Goal: Task Accomplishment & Management: Manage account settings

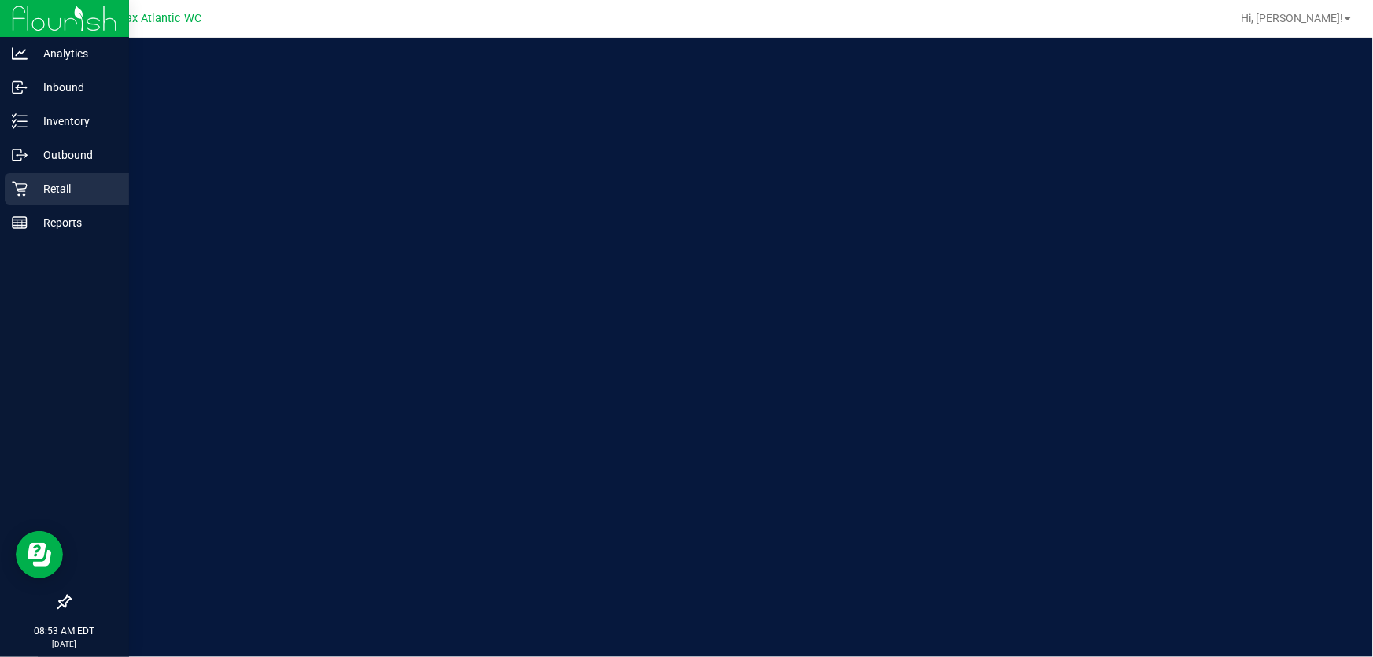
click at [31, 187] on p "Retail" at bounding box center [75, 188] width 94 height 19
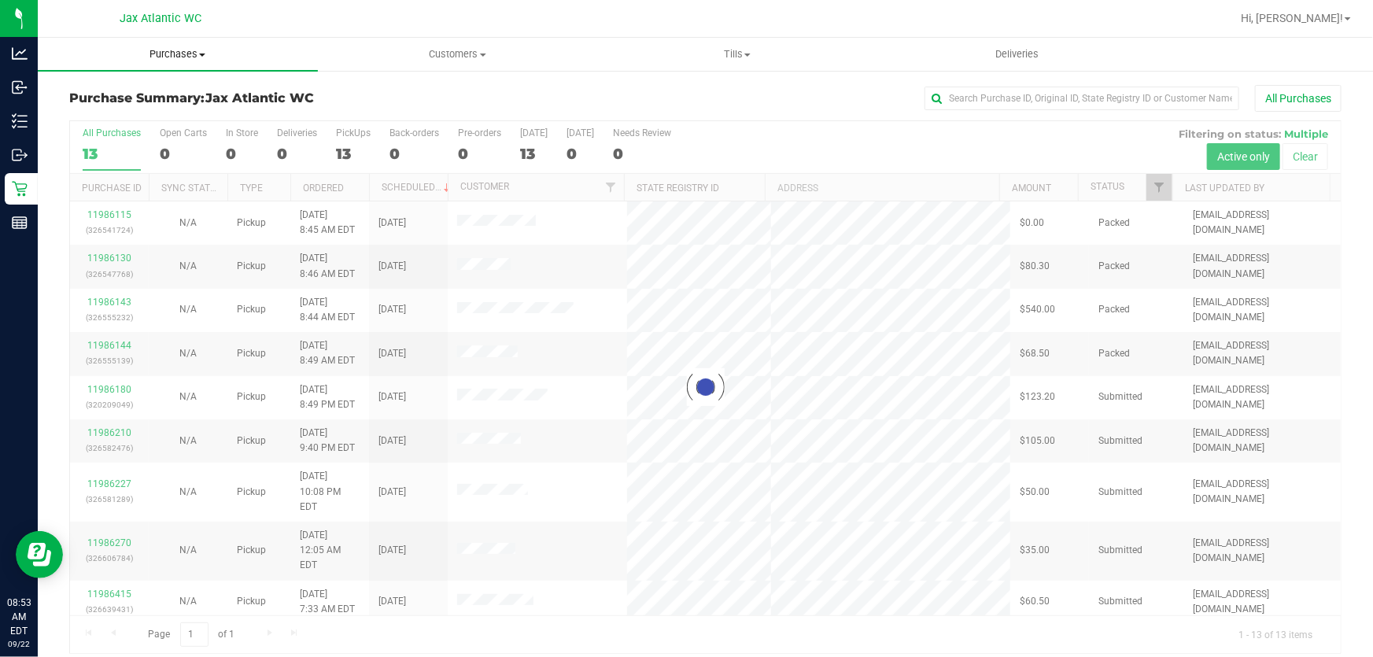
click at [194, 63] on uib-tab-heading "Purchases Summary of purchases Fulfillment All purchases" at bounding box center [178, 54] width 280 height 33
click at [113, 108] on span "Fulfillment" at bounding box center [87, 113] width 98 height 13
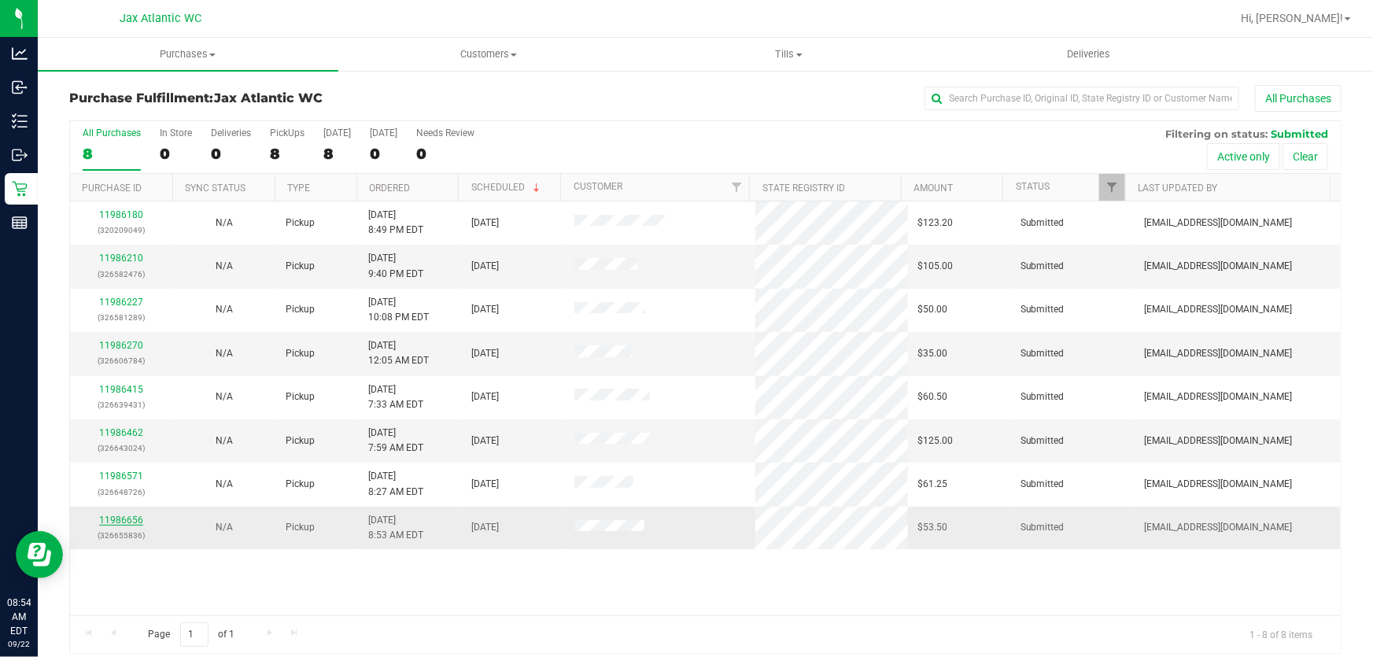
click at [113, 517] on link "11986656" at bounding box center [121, 520] width 44 height 11
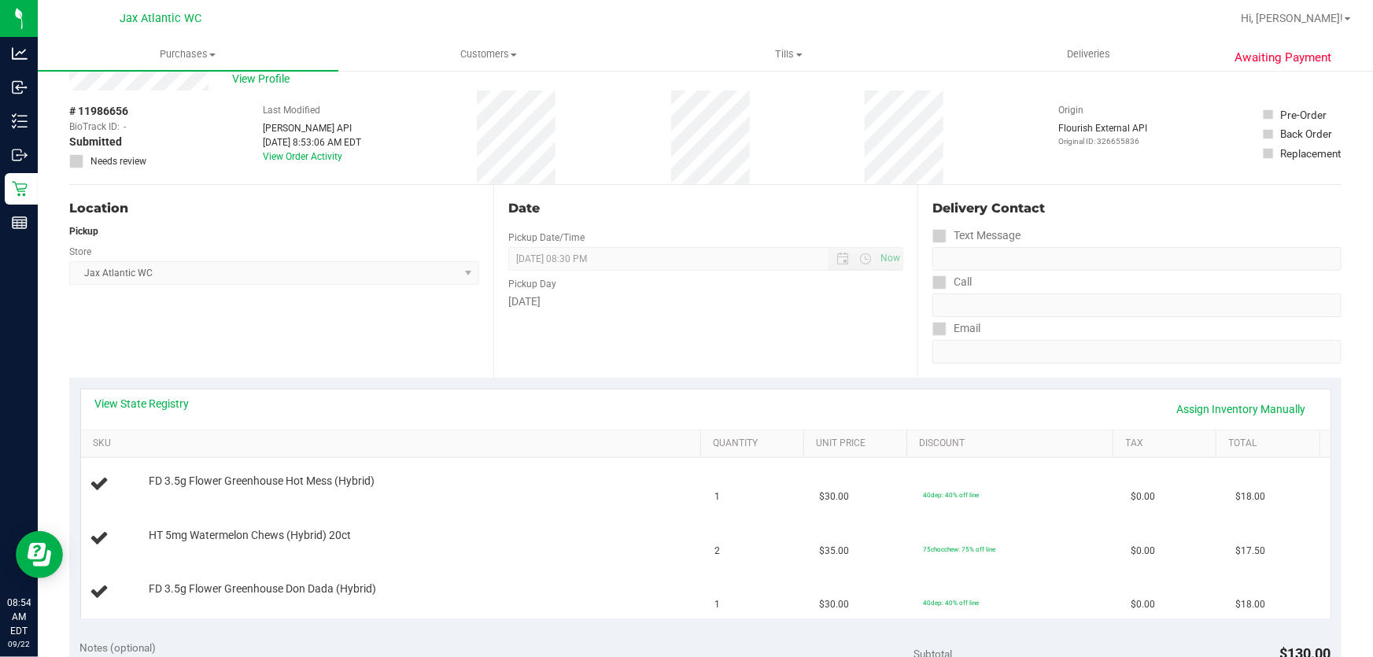
scroll to position [71, 0]
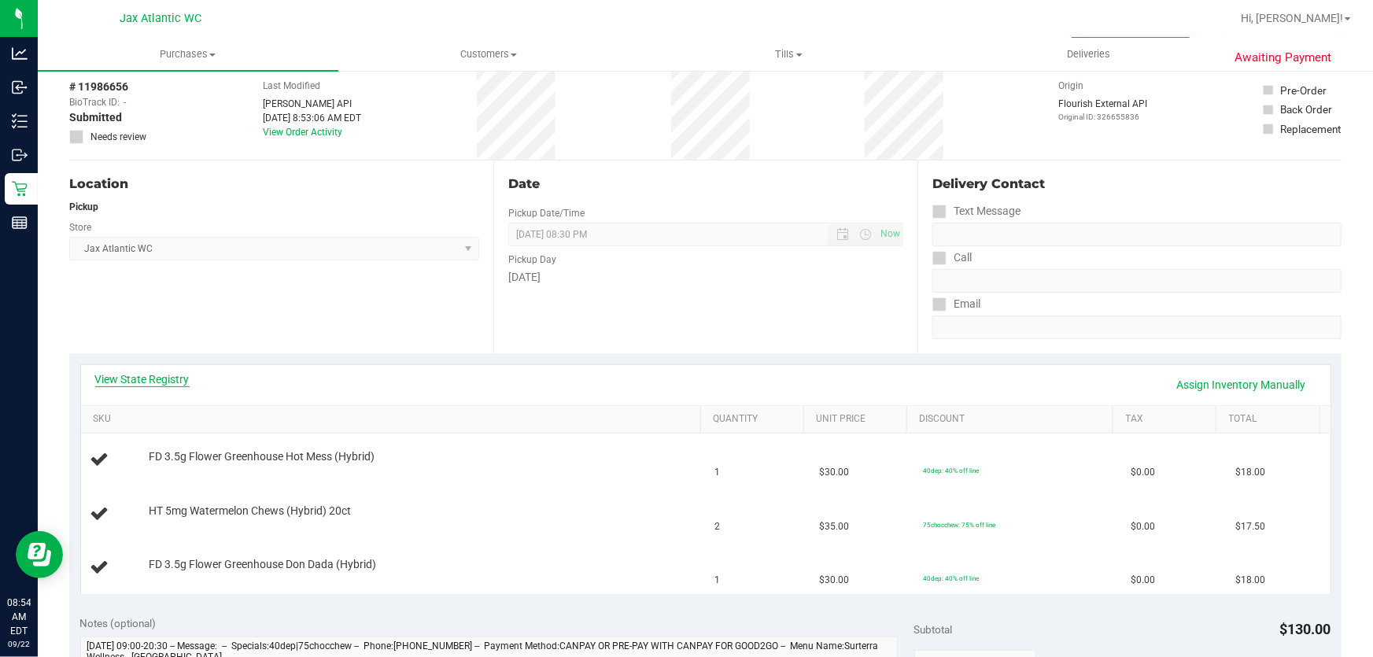
click at [93, 378] on div "View State Registry Assign Inventory Manually" at bounding box center [705, 385] width 1249 height 40
click at [105, 378] on link "View State Registry" at bounding box center [142, 379] width 94 height 16
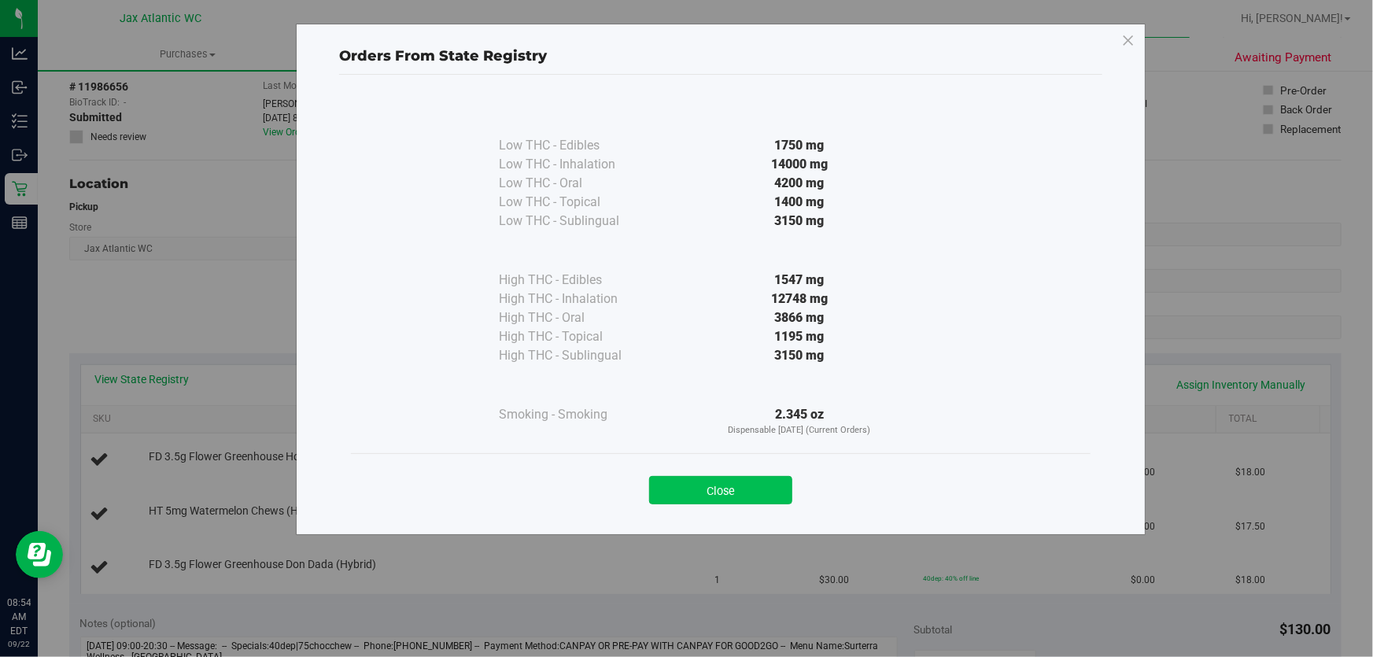
click at [725, 476] on button "Close" at bounding box center [720, 490] width 143 height 28
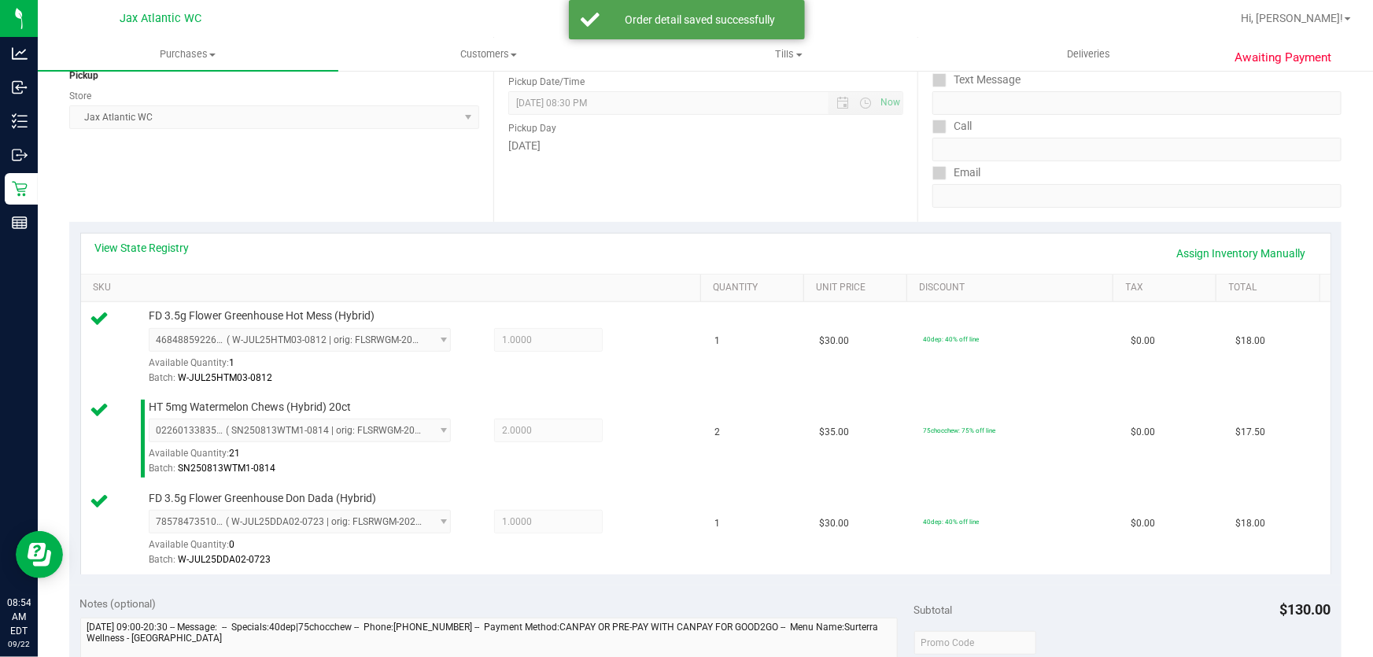
scroll to position [357, 0]
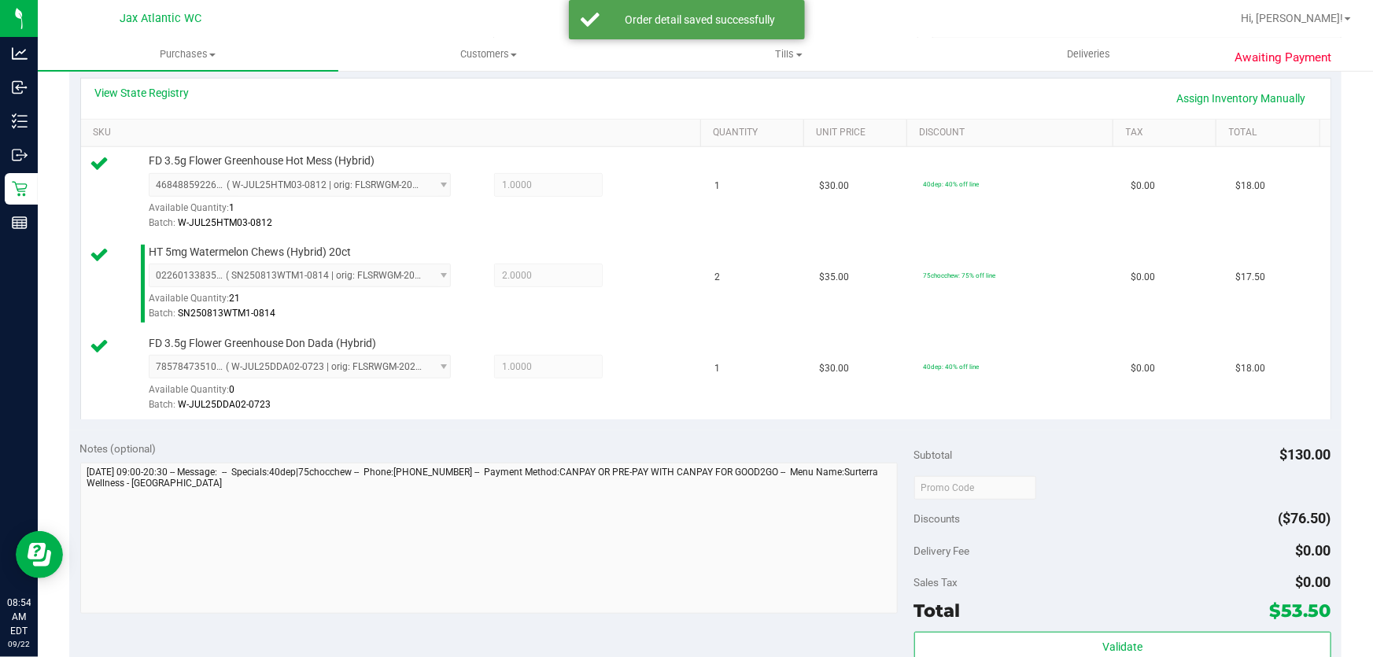
click at [1094, 629] on div "Subtotal $130.00 Discounts ($76.50) Delivery Fee $0.00 Sales Tax $0.00 Total $5…" at bounding box center [1122, 572] width 417 height 262
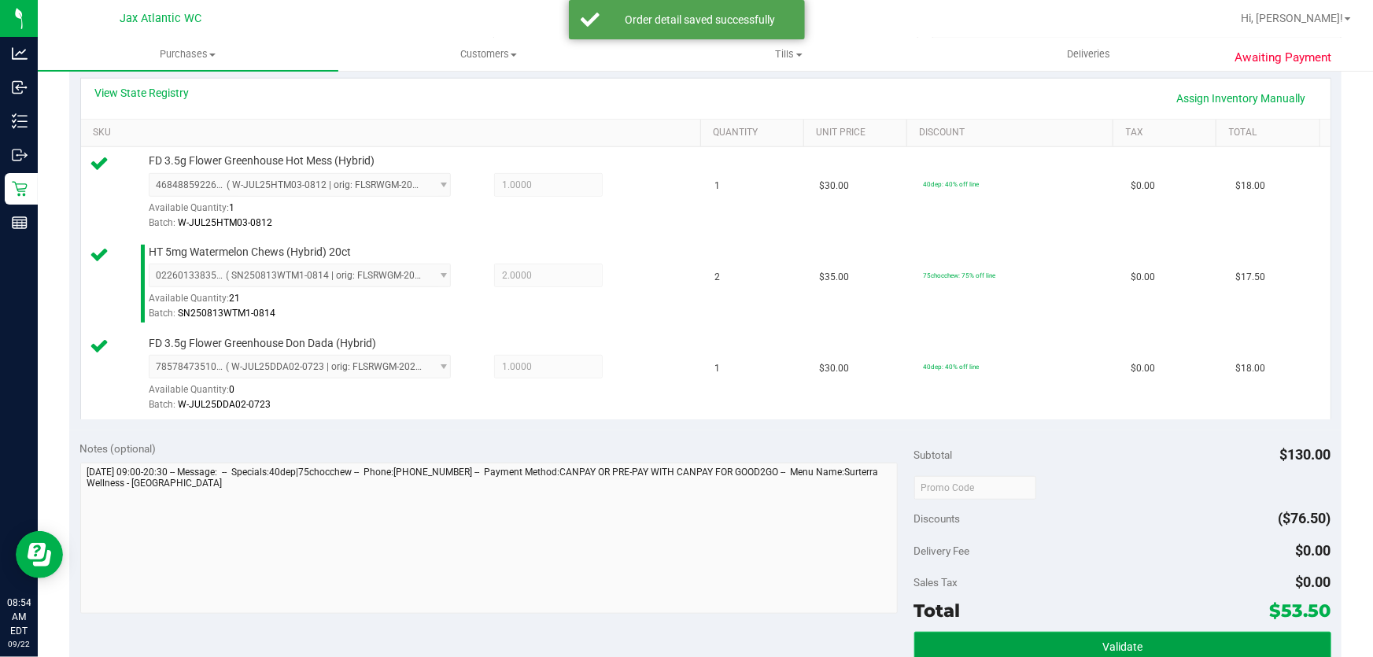
click at [1094, 632] on button "Validate" at bounding box center [1122, 646] width 417 height 28
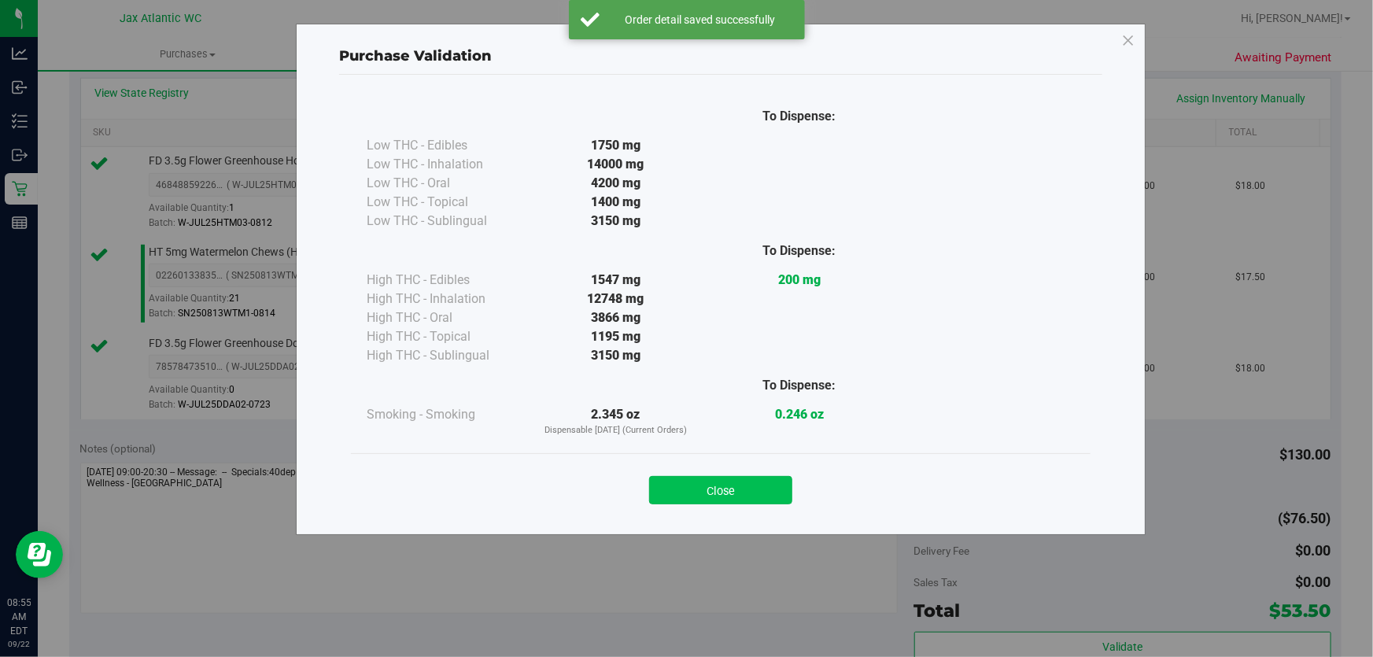
click at [755, 492] on button "Close" at bounding box center [720, 490] width 143 height 28
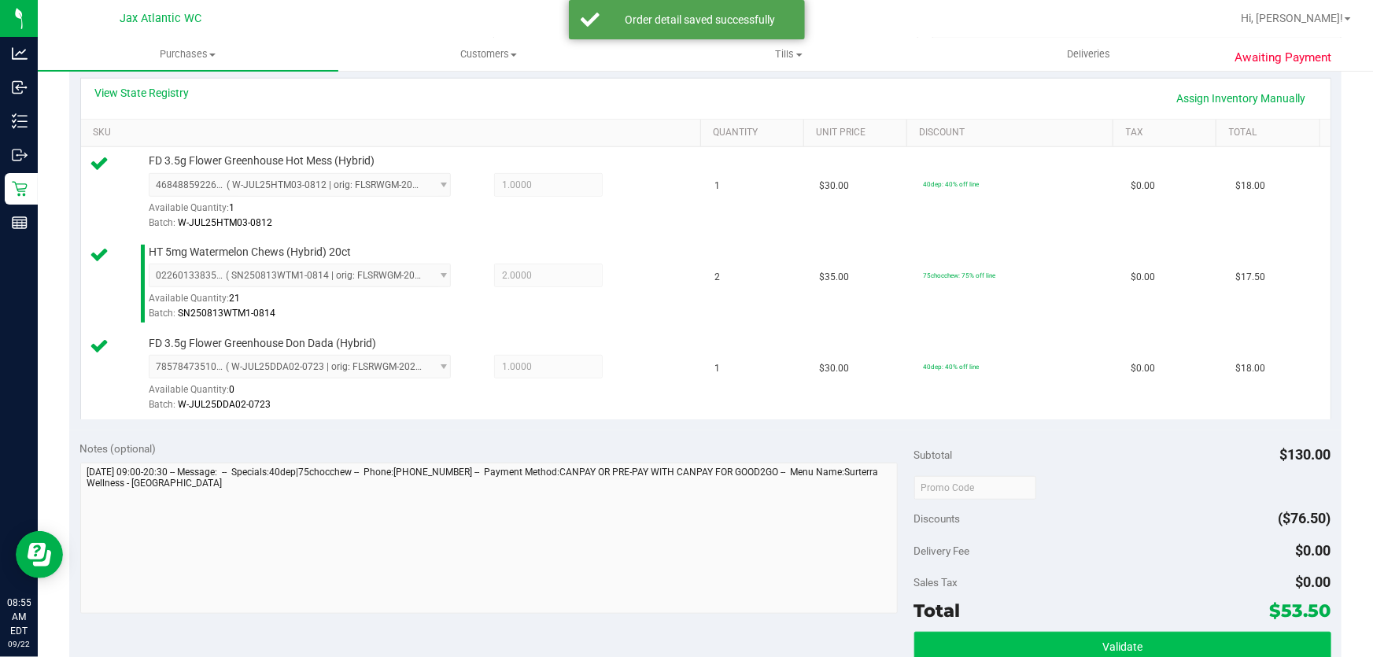
scroll to position [500, 0]
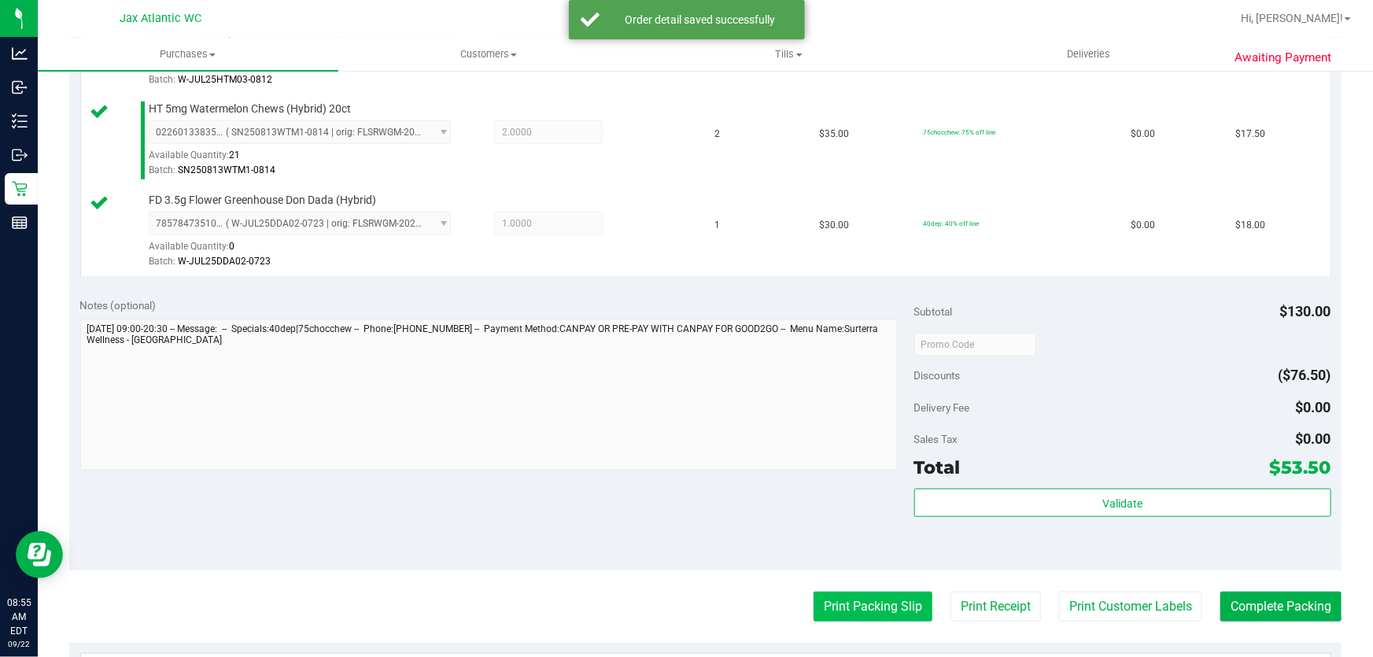
click at [892, 612] on button "Print Packing Slip" at bounding box center [873, 607] width 119 height 30
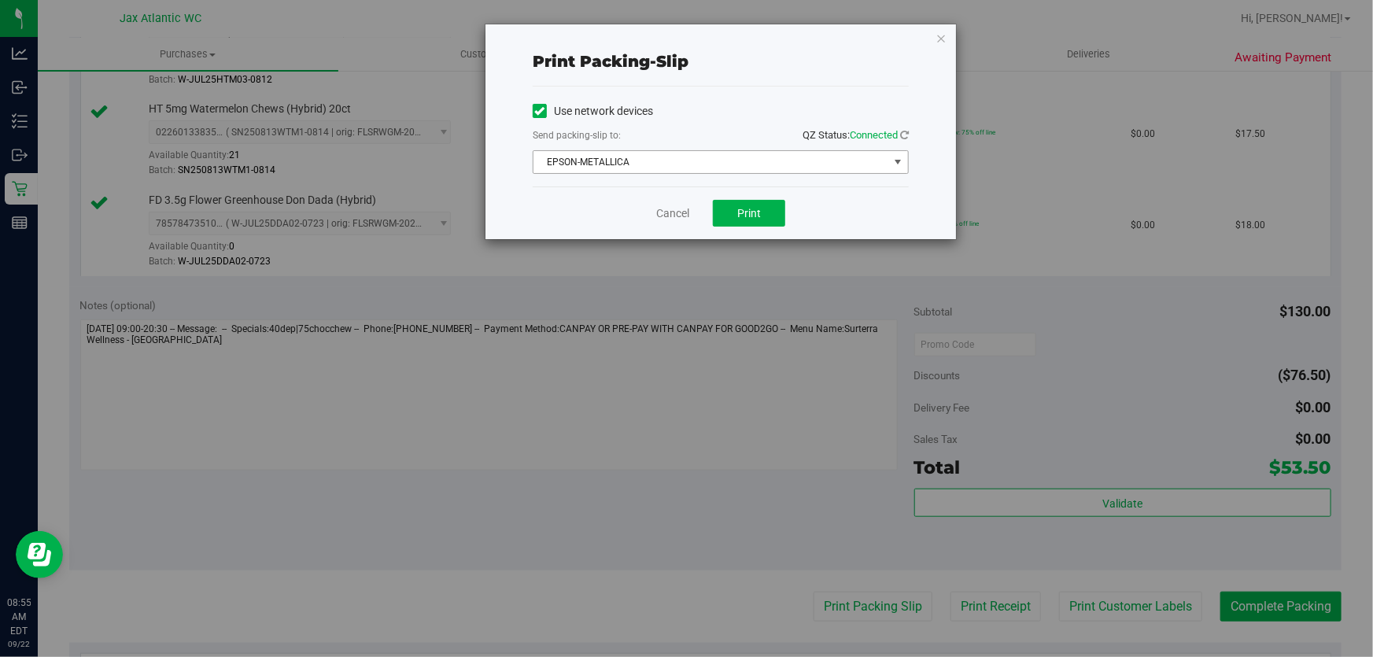
click at [697, 165] on span "EPSON-METALLICA" at bounding box center [710, 162] width 355 height 22
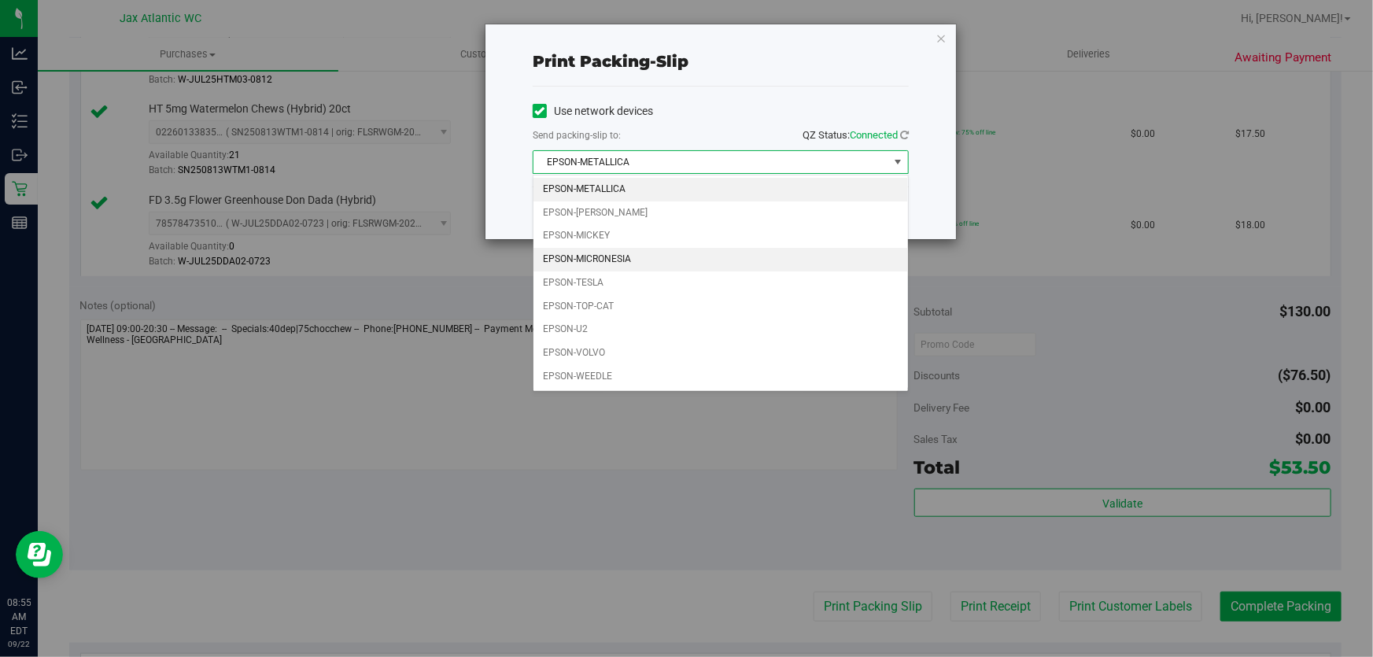
click at [608, 259] on li "EPSON-MICRONESIA" at bounding box center [720, 260] width 375 height 24
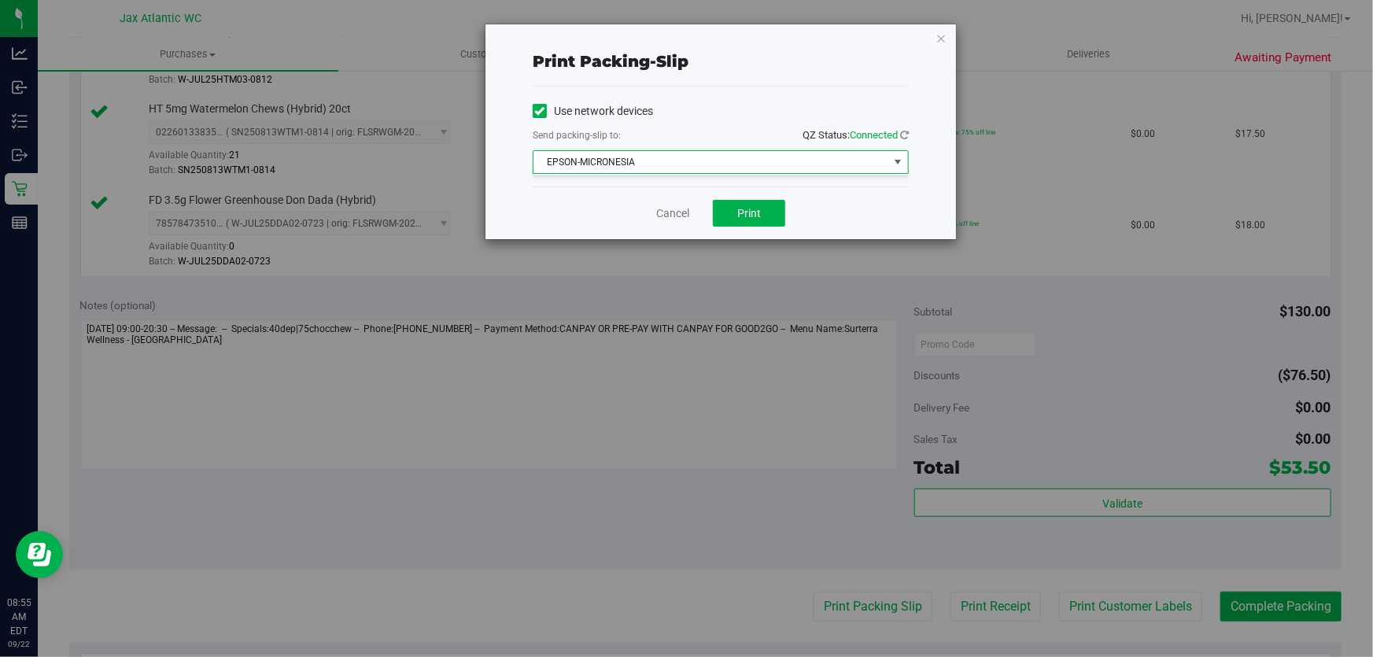
click at [740, 234] on div "Cancel Print" at bounding box center [721, 212] width 376 height 53
click at [741, 215] on span "Print" at bounding box center [749, 213] width 24 height 13
click at [686, 212] on link "Cancel" at bounding box center [672, 213] width 33 height 17
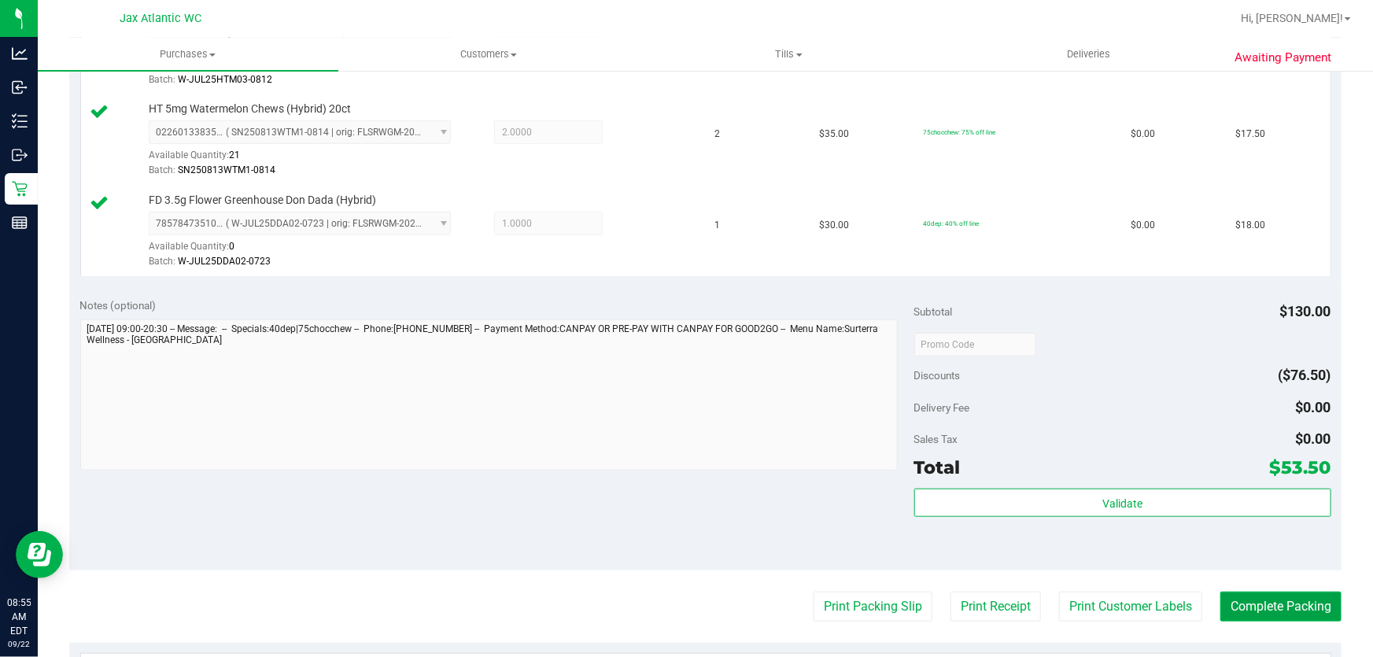
drag, startPoint x: 1271, startPoint y: 598, endPoint x: 1278, endPoint y: 594, distance: 8.1
click at [1272, 598] on button "Complete Packing" at bounding box center [1280, 607] width 121 height 30
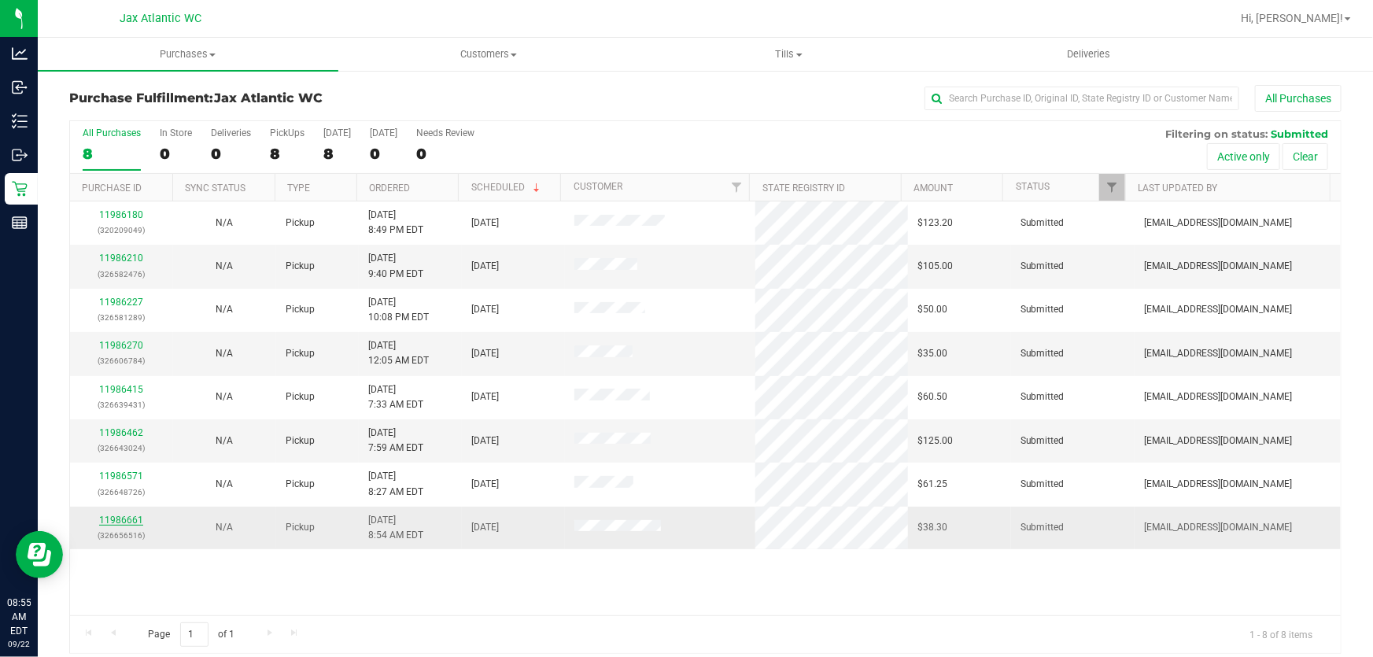
click at [130, 519] on link "11986661" at bounding box center [121, 520] width 44 height 11
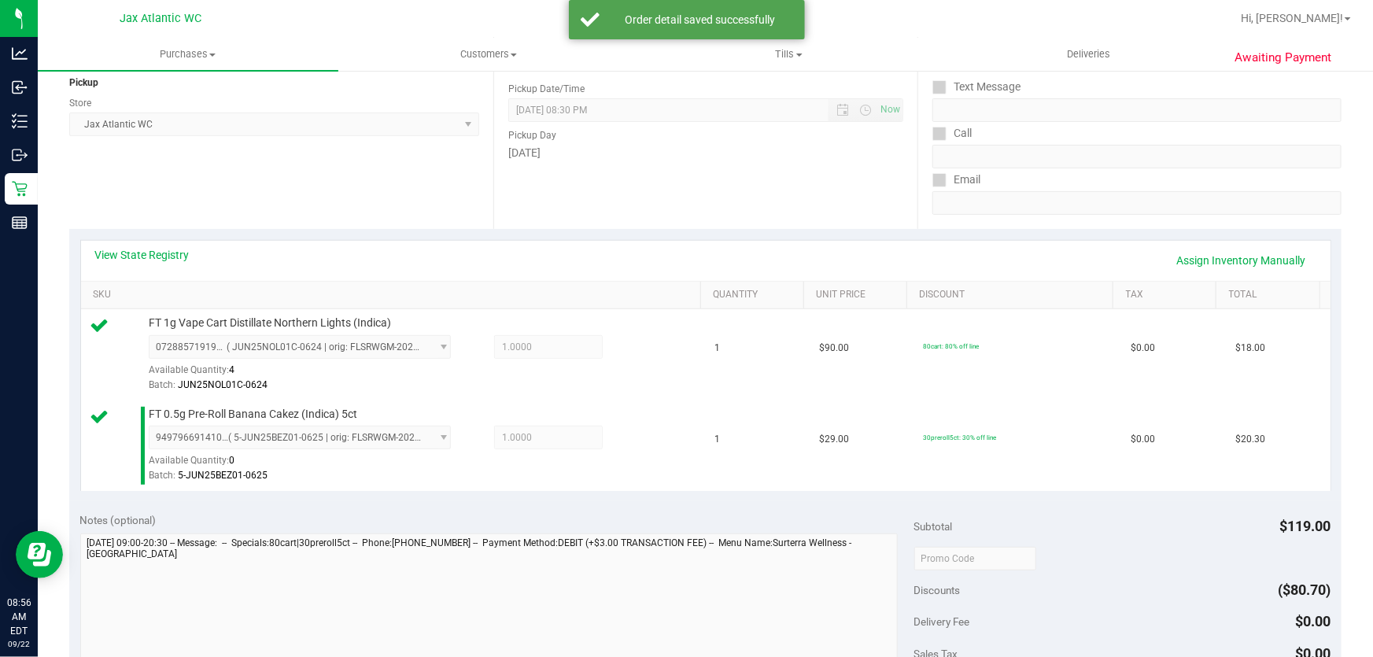
scroll to position [429, 0]
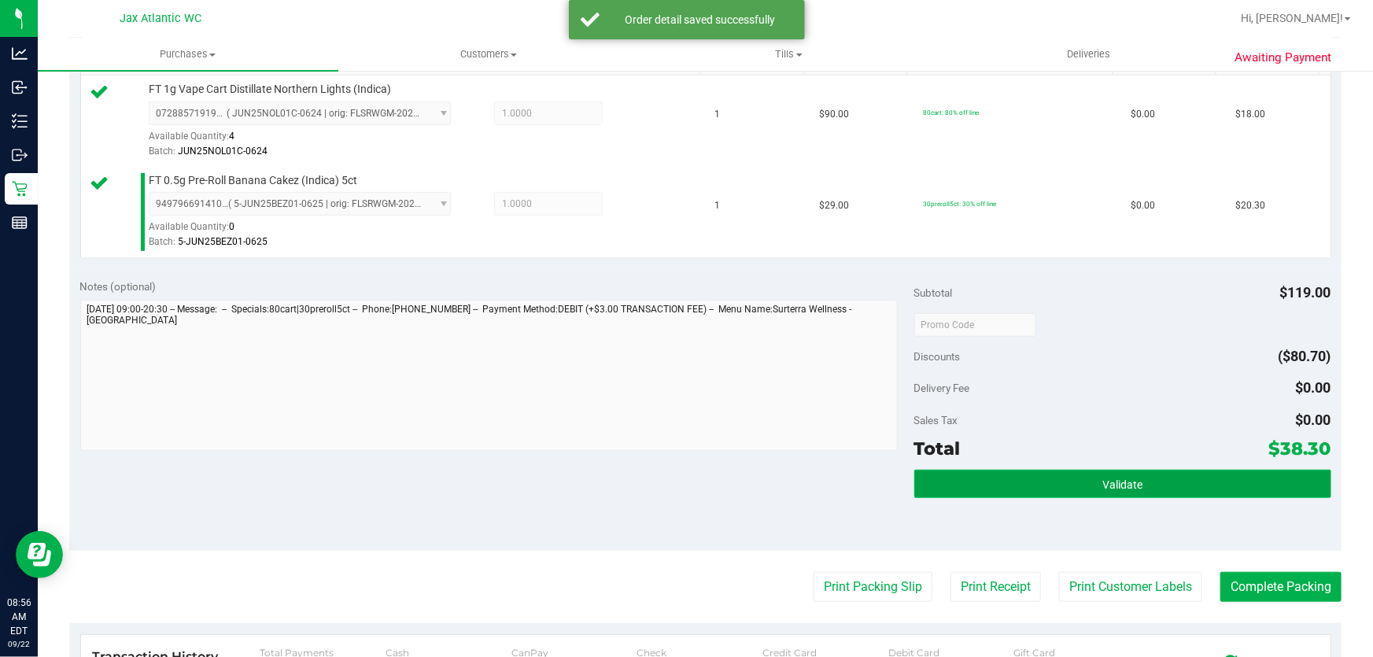
click at [1173, 488] on button "Validate" at bounding box center [1122, 484] width 417 height 28
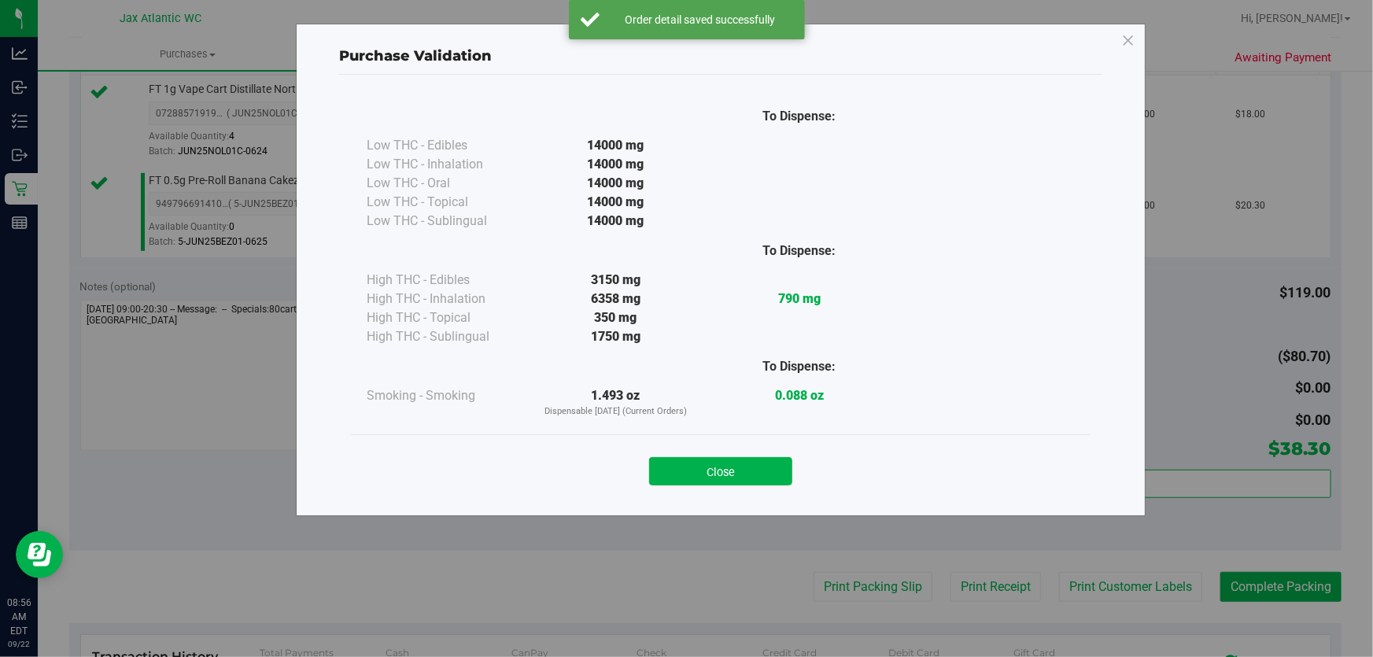
drag, startPoint x: 731, startPoint y: 465, endPoint x: 740, endPoint y: 469, distance: 9.5
click at [733, 465] on button "Close" at bounding box center [720, 471] width 143 height 28
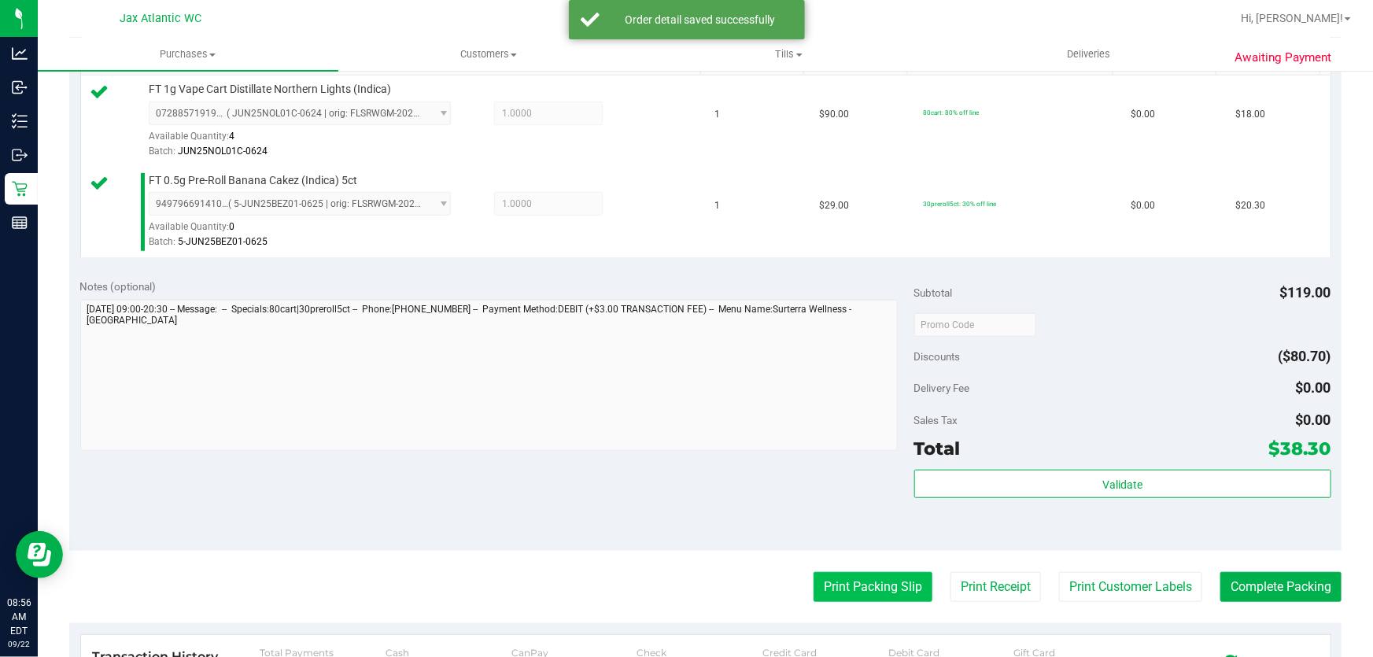
click at [861, 584] on button "Print Packing Slip" at bounding box center [873, 587] width 119 height 30
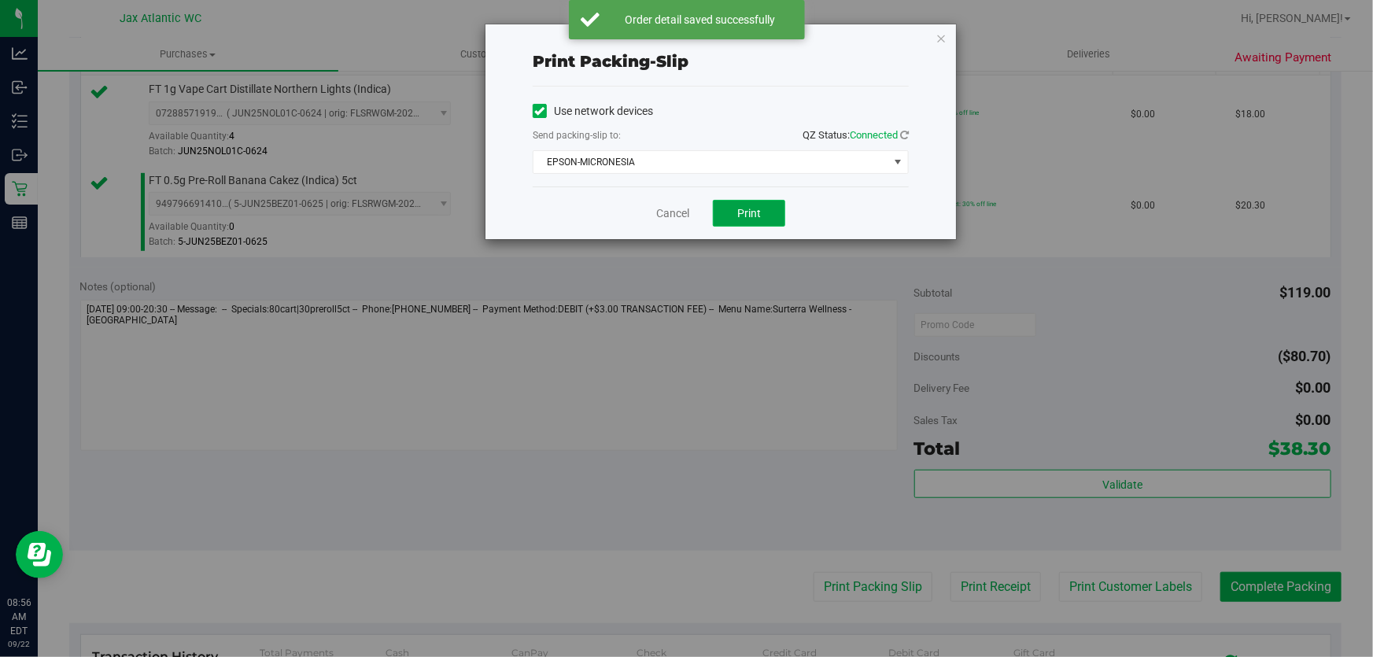
click at [723, 210] on button "Print" at bounding box center [749, 213] width 72 height 27
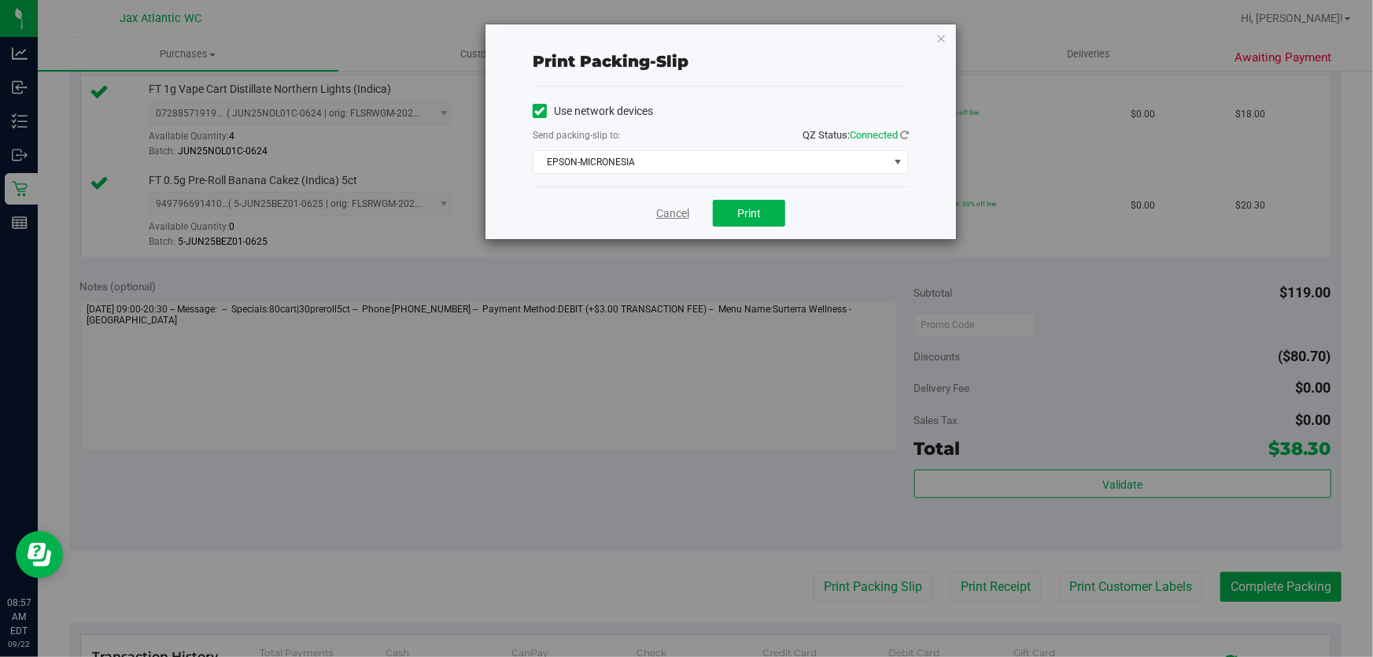
click at [688, 205] on link "Cancel" at bounding box center [672, 213] width 33 height 17
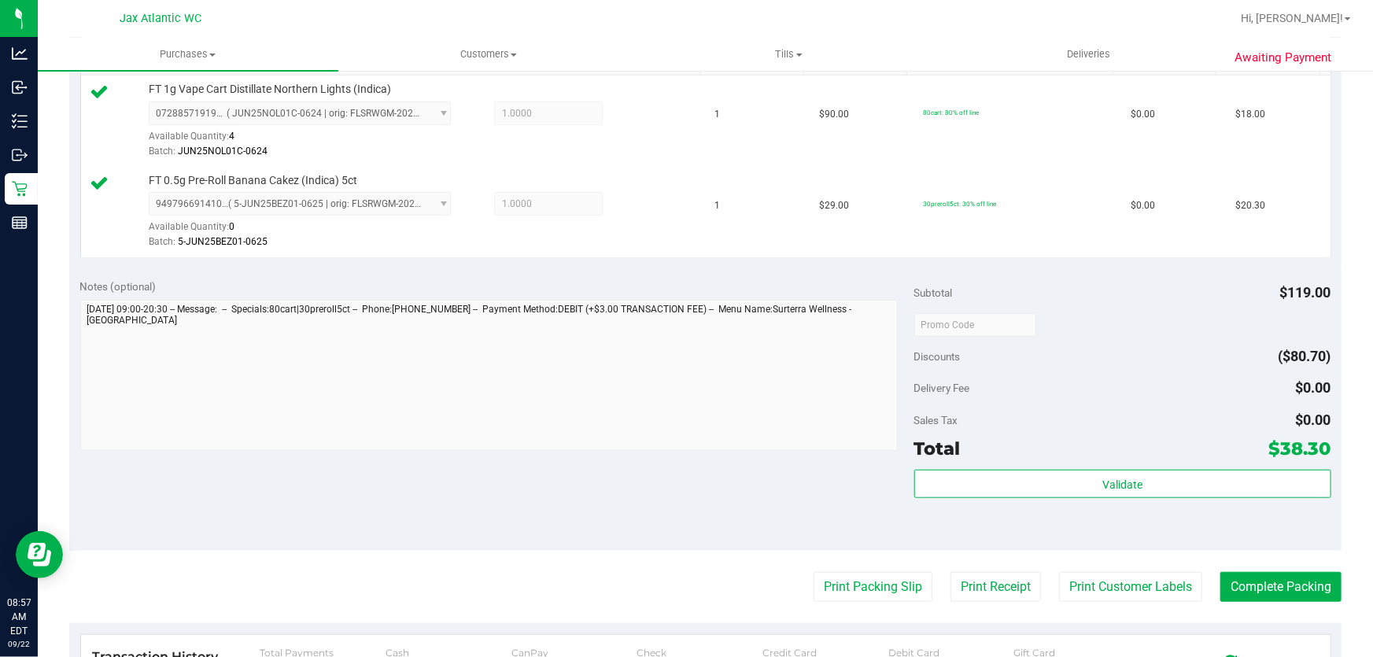
click at [1270, 607] on purchase-details "Back Edit Purchase Cancel Purchase View Profile # 11986661 BioTrack ID: - Submi…" at bounding box center [705, 286] width 1272 height 1261
click at [1267, 588] on button "Complete Packing" at bounding box center [1280, 587] width 121 height 30
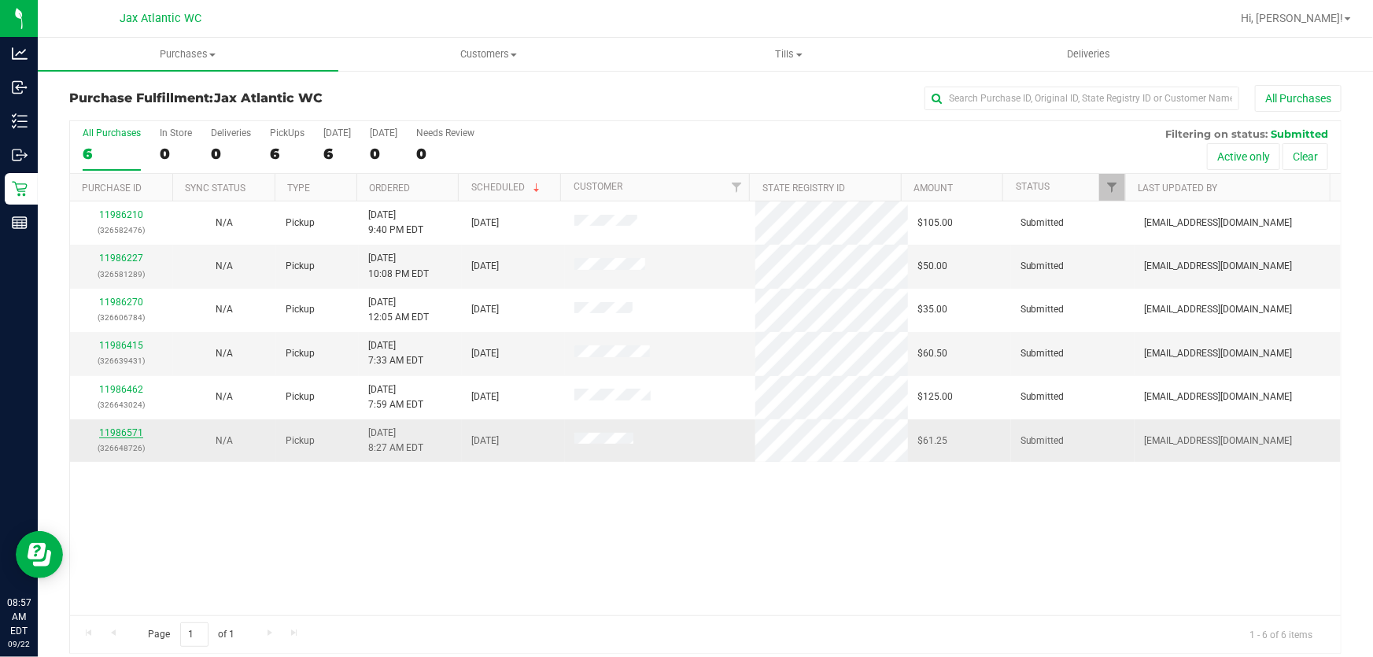
click at [138, 432] on link "11986571" at bounding box center [121, 432] width 44 height 11
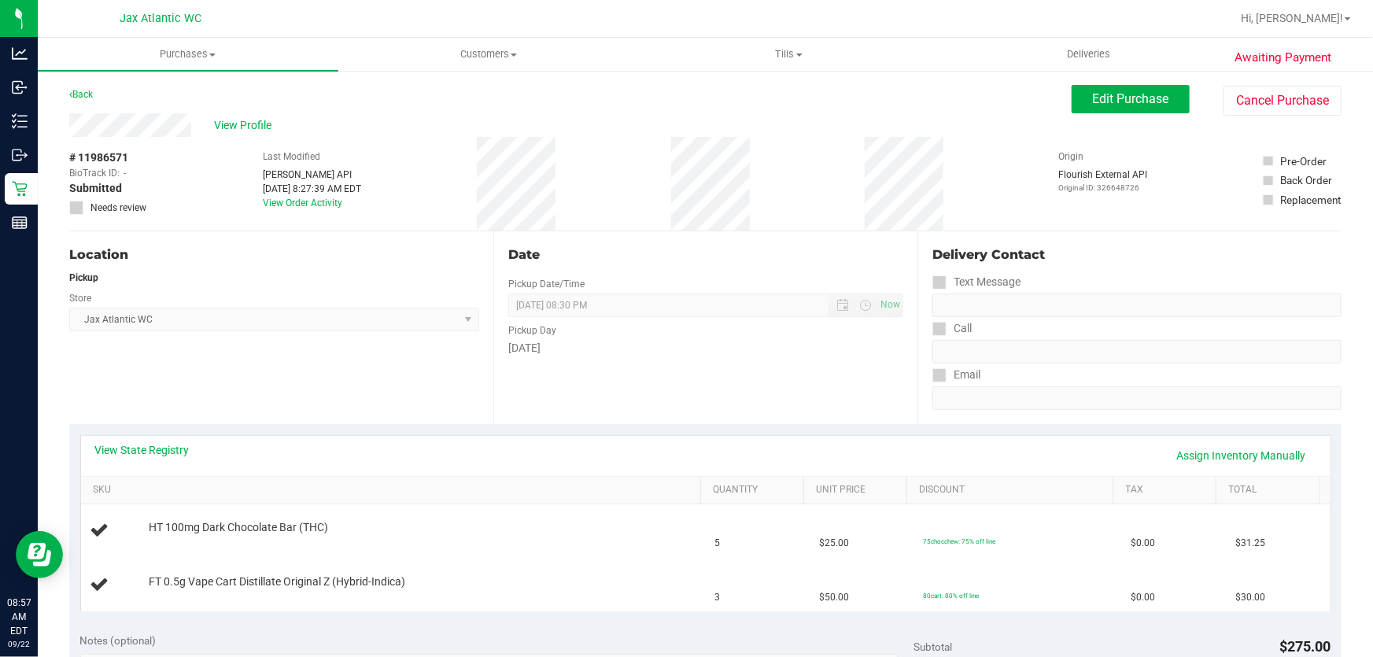
click at [153, 460] on div "View State Registry Assign Inventory Manually" at bounding box center [705, 455] width 1221 height 27
click at [153, 450] on link "View State Registry" at bounding box center [142, 450] width 94 height 16
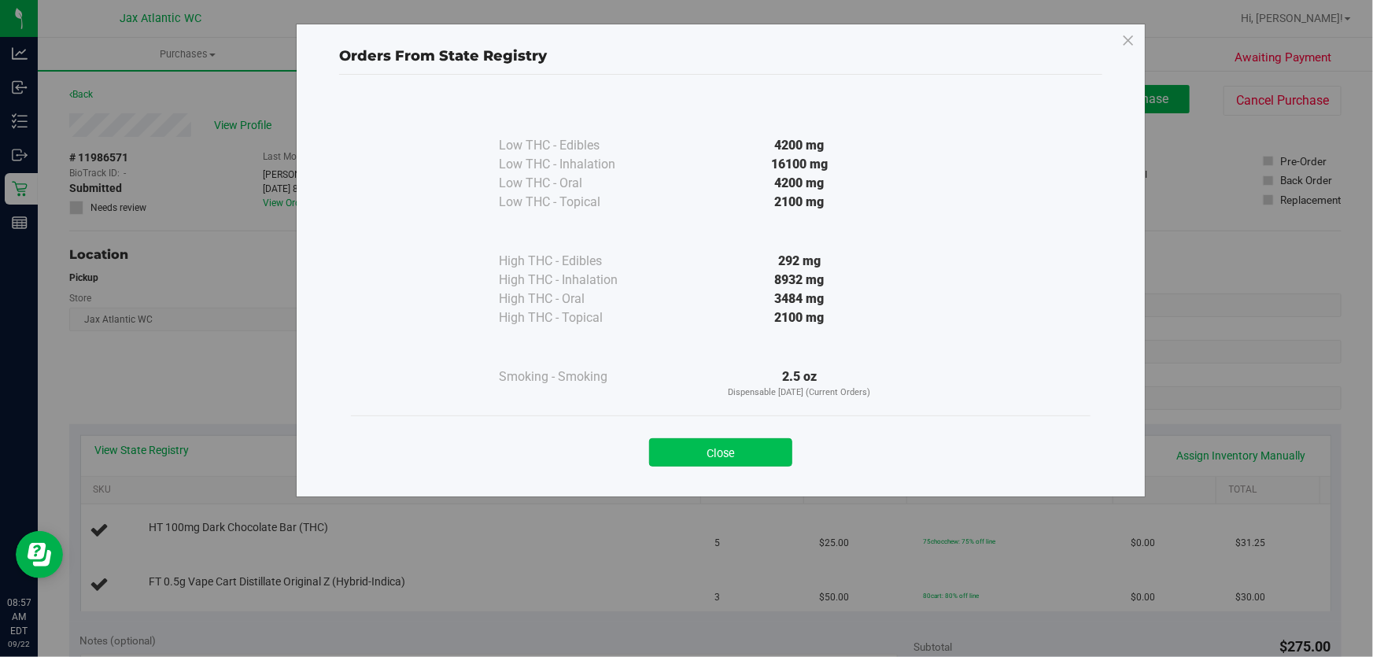
click at [759, 447] on button "Close" at bounding box center [720, 452] width 143 height 28
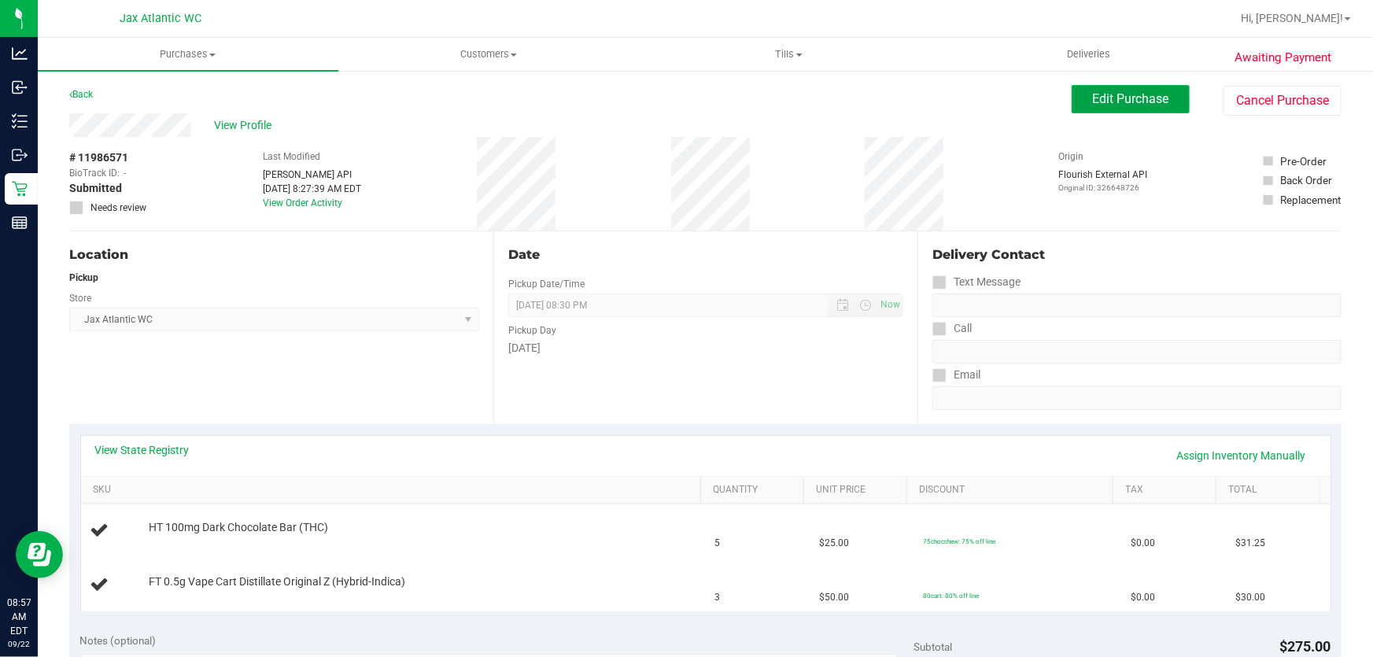
click at [1093, 101] on span "Edit Purchase" at bounding box center [1131, 98] width 76 height 15
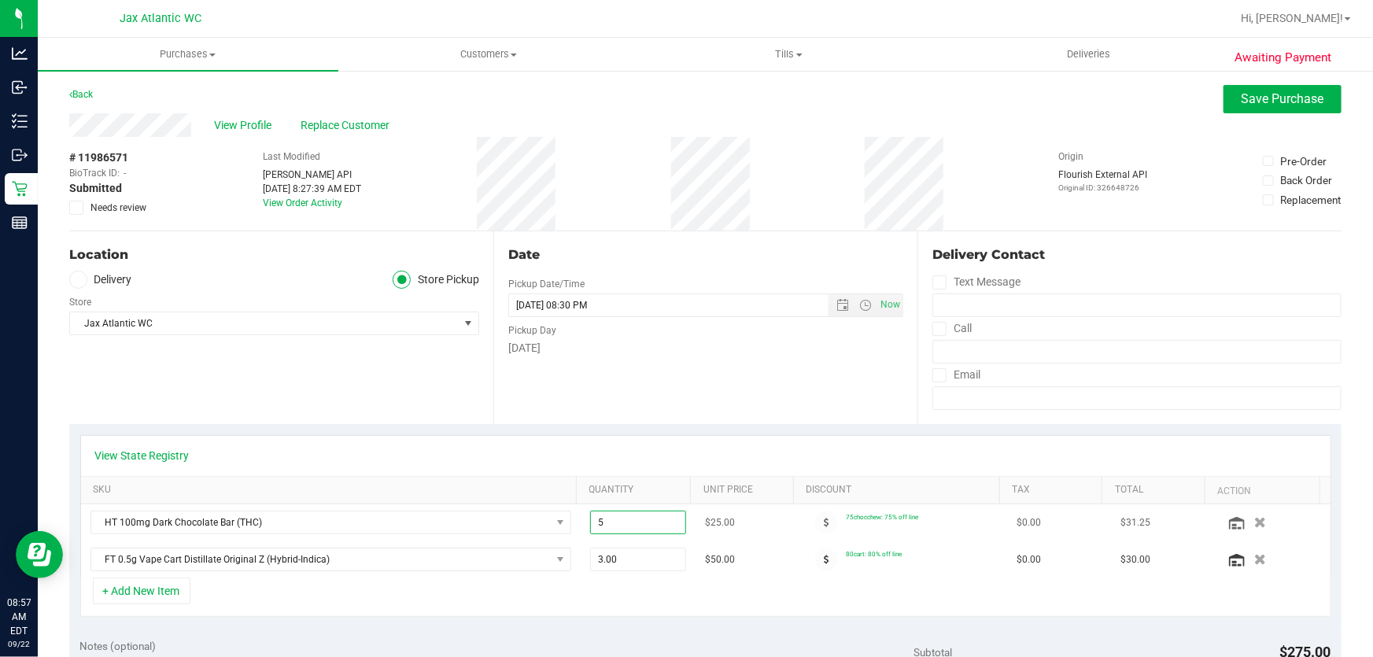
click at [658, 527] on span "5.00 5" at bounding box center [638, 523] width 97 height 24
click at [658, 527] on input "5" at bounding box center [638, 522] width 95 height 22
type input "3"
type input "3.00"
click at [747, 421] on div "Date Pickup Date/Time 09/22/2025 Now 09/22/2025 08:30 PM Now Pickup Day Monday" at bounding box center [705, 327] width 424 height 193
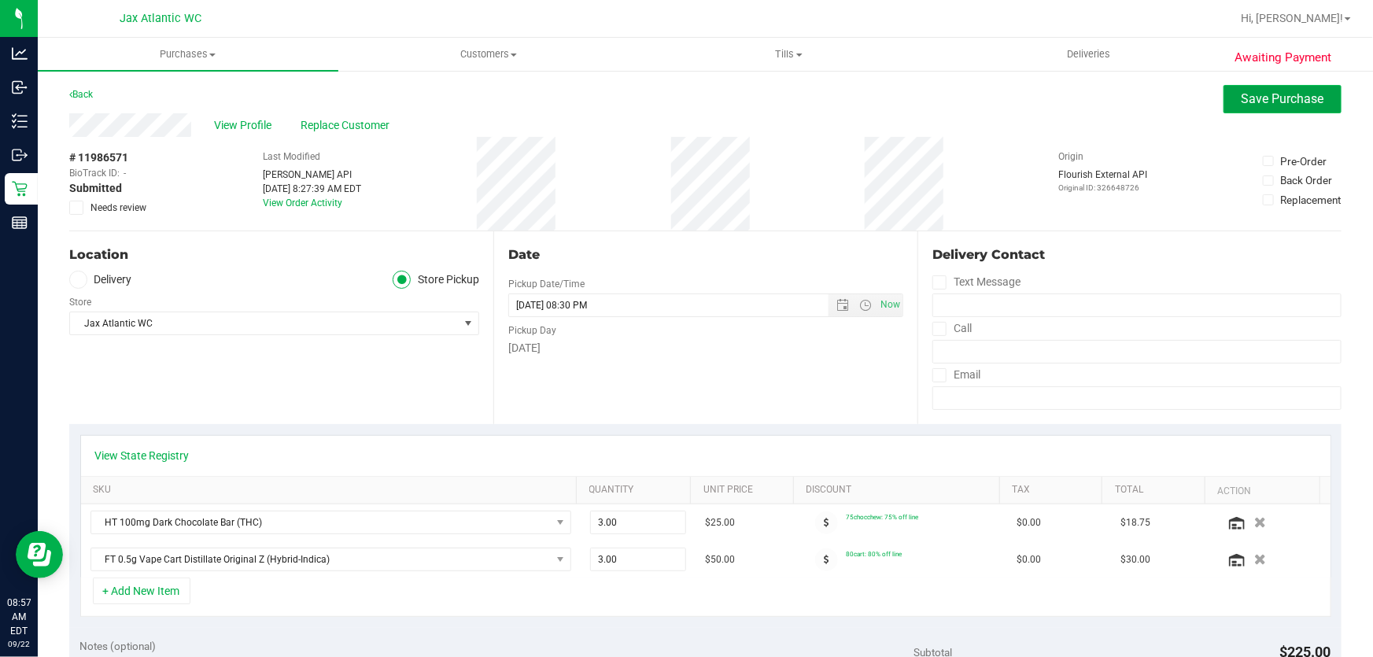
click at [1258, 105] on span "Save Purchase" at bounding box center [1283, 98] width 83 height 15
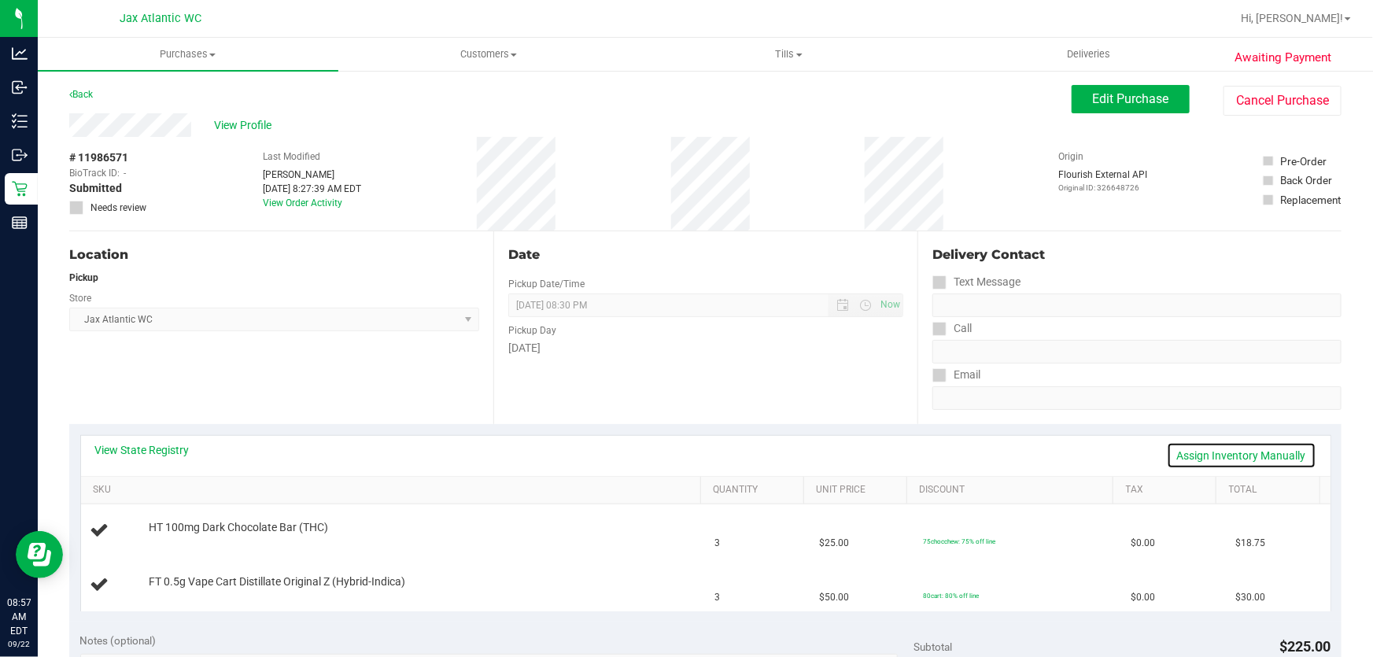
click at [1255, 460] on link "Assign Inventory Manually" at bounding box center [1241, 455] width 149 height 27
click at [138, 535] on div "HT 100mg Dark Chocolate Bar (THC) Add Package" at bounding box center [393, 531] width 606 height 30
click at [156, 533] on link "Add Package" at bounding box center [177, 538] width 57 height 11
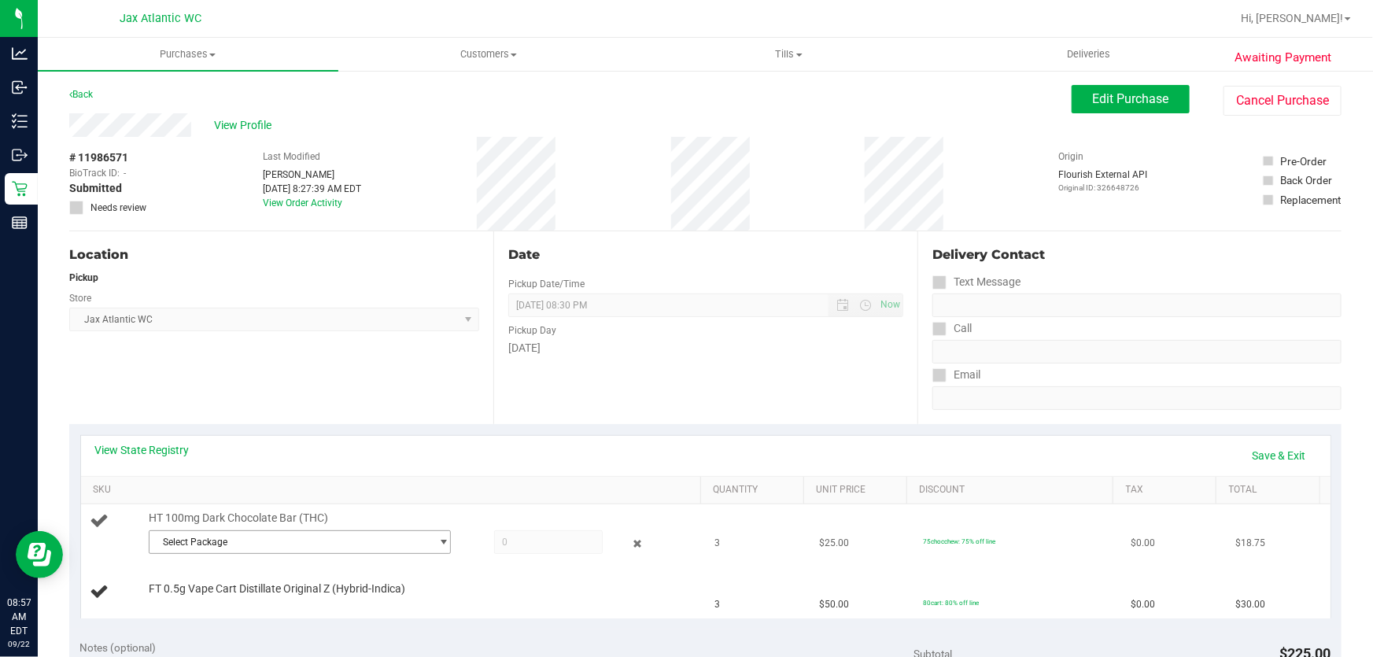
drag, startPoint x: 276, startPoint y: 540, endPoint x: 303, endPoint y: 548, distance: 28.1
click at [277, 540] on span "Select Package" at bounding box center [289, 542] width 281 height 22
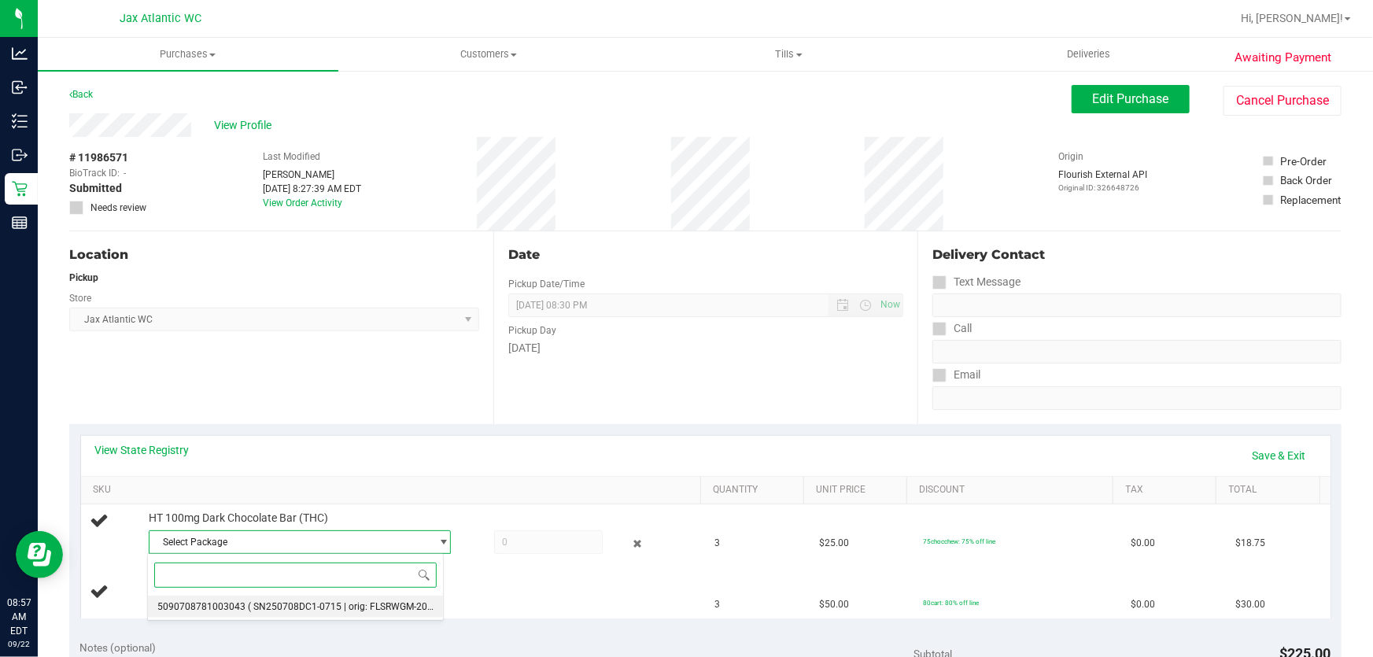
click at [228, 606] on span "5090708781003043" at bounding box center [201, 606] width 88 height 11
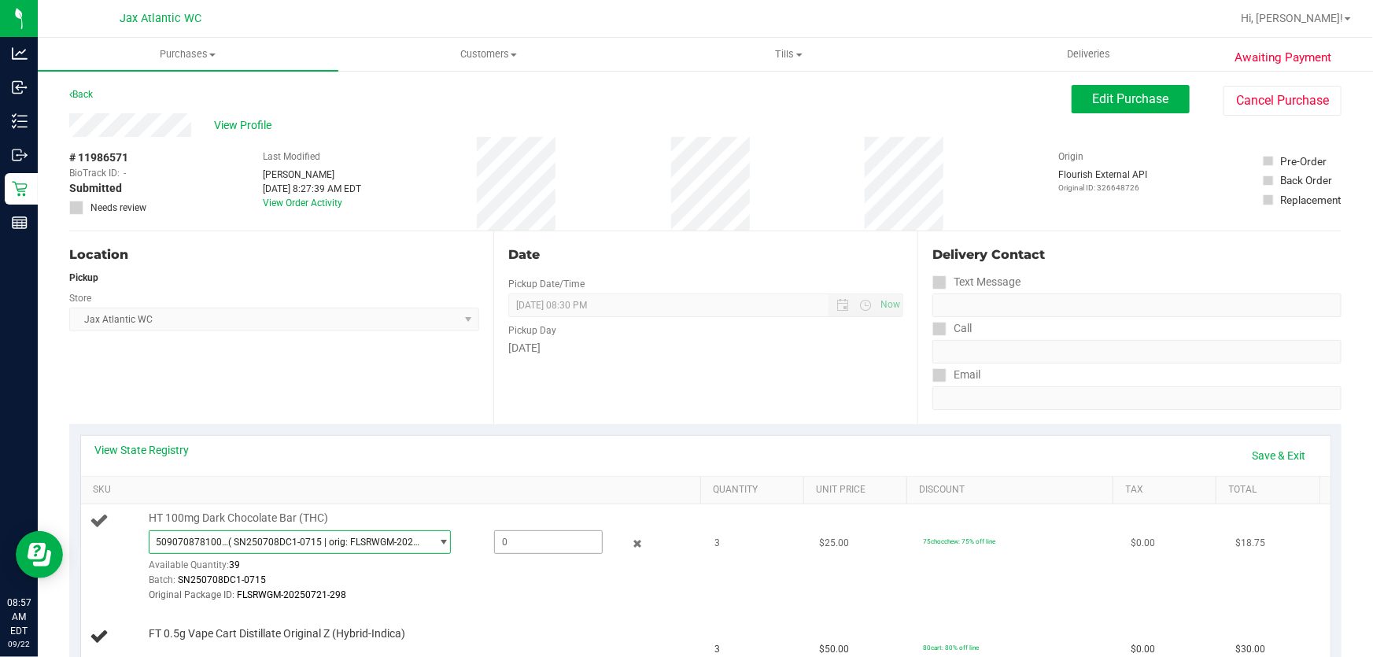
click at [588, 535] on span at bounding box center [548, 542] width 109 height 24
type input "3"
type input "3.0000"
click at [537, 433] on div "View State Registry Save & Exit SKU Quantity Unit Price Discount Tax Total HT 1…" at bounding box center [705, 549] width 1272 height 250
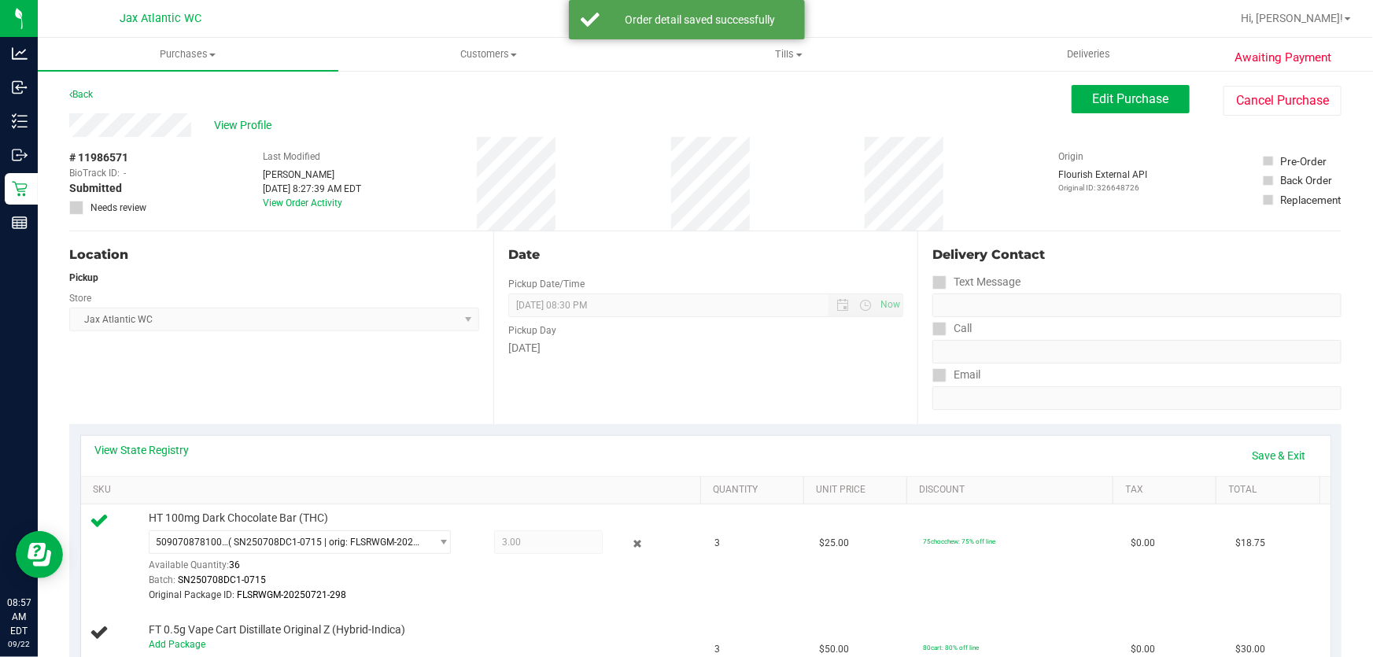
click at [1229, 448] on div "View State Registry Save & Exit" at bounding box center [705, 455] width 1221 height 27
click at [1242, 448] on link "Save & Exit" at bounding box center [1279, 455] width 74 height 27
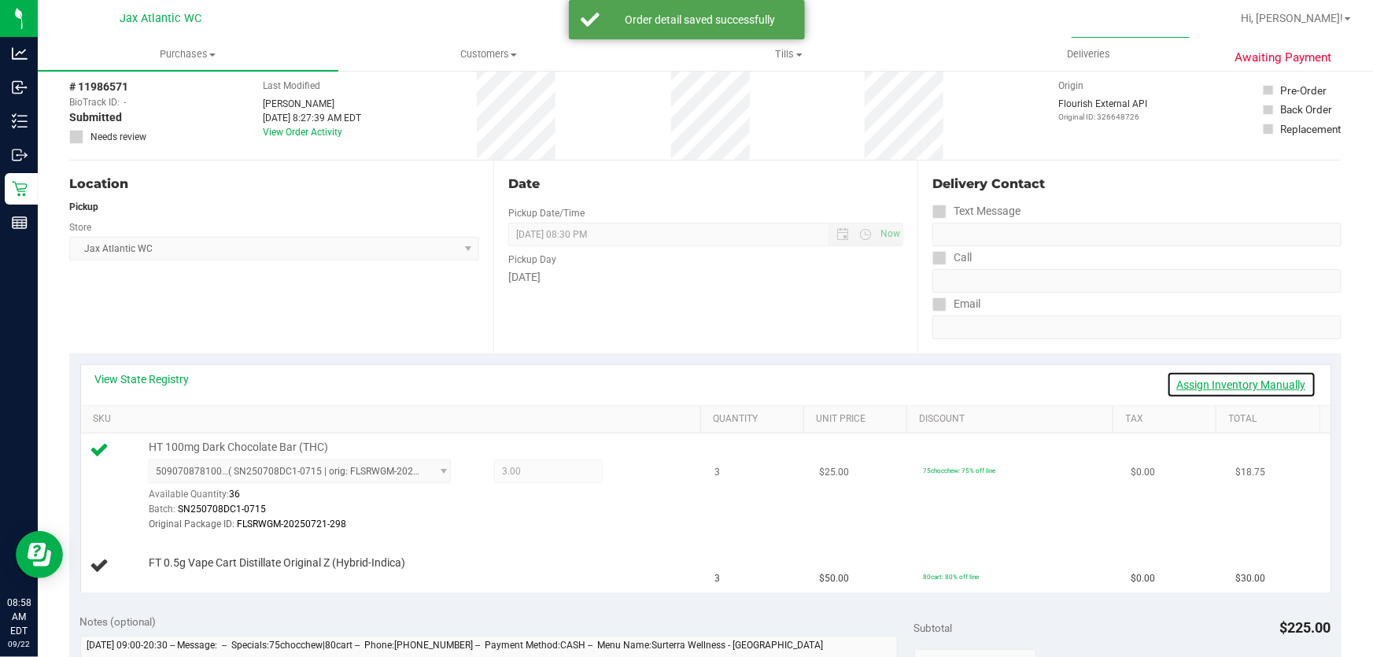
drag, startPoint x: 1259, startPoint y: 386, endPoint x: 842, endPoint y: 492, distance: 430.3
click at [1260, 386] on link "Assign Inventory Manually" at bounding box center [1241, 384] width 149 height 27
click at [190, 574] on link "Add Package" at bounding box center [177, 573] width 57 height 11
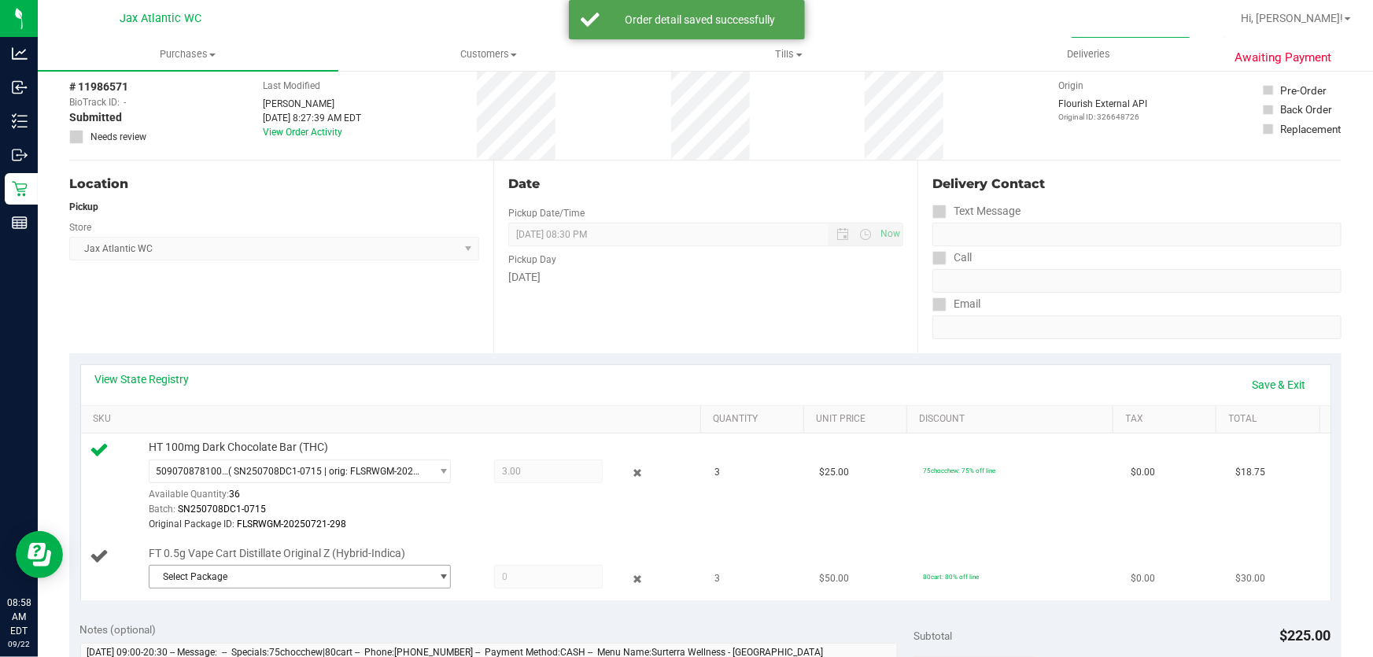
drag, startPoint x: 243, startPoint y: 573, endPoint x: 303, endPoint y: 574, distance: 59.8
click at [245, 573] on span "Select Package" at bounding box center [289, 577] width 281 height 22
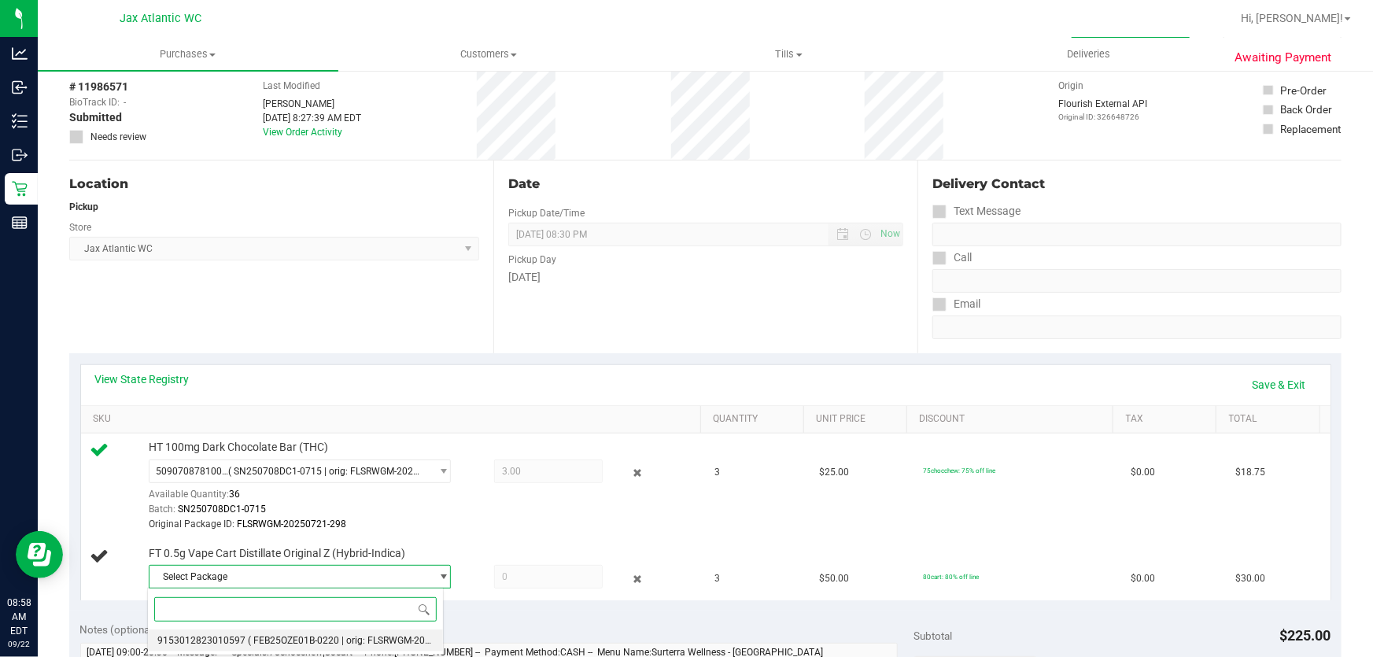
click at [369, 631] on li "9153012823010597 ( FEB25OZE01B-0220 | orig: FLSRWGM-20250226-829 )" at bounding box center [295, 640] width 295 height 22
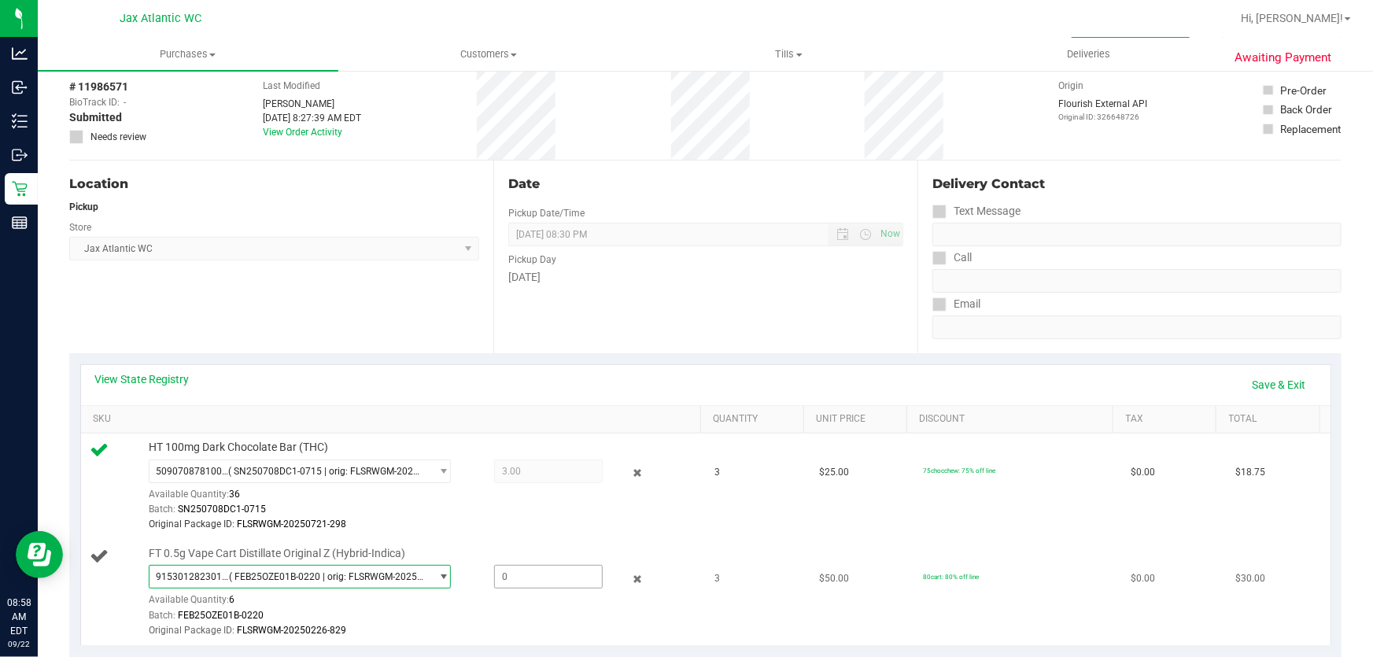
click at [515, 571] on span at bounding box center [548, 577] width 109 height 24
type input "3"
type input "3.0000"
click at [597, 377] on div "View State Registry Save & Exit" at bounding box center [705, 384] width 1221 height 27
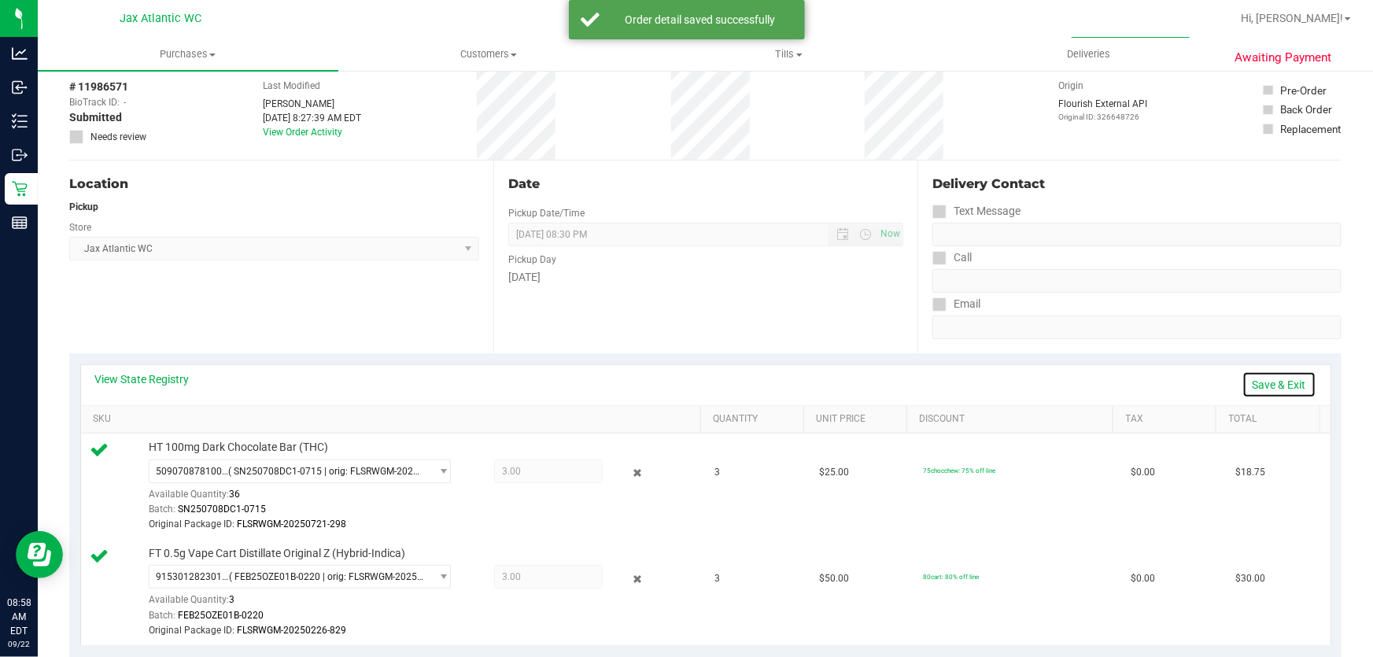
click at [1289, 385] on link "Save & Exit" at bounding box center [1279, 384] width 74 height 27
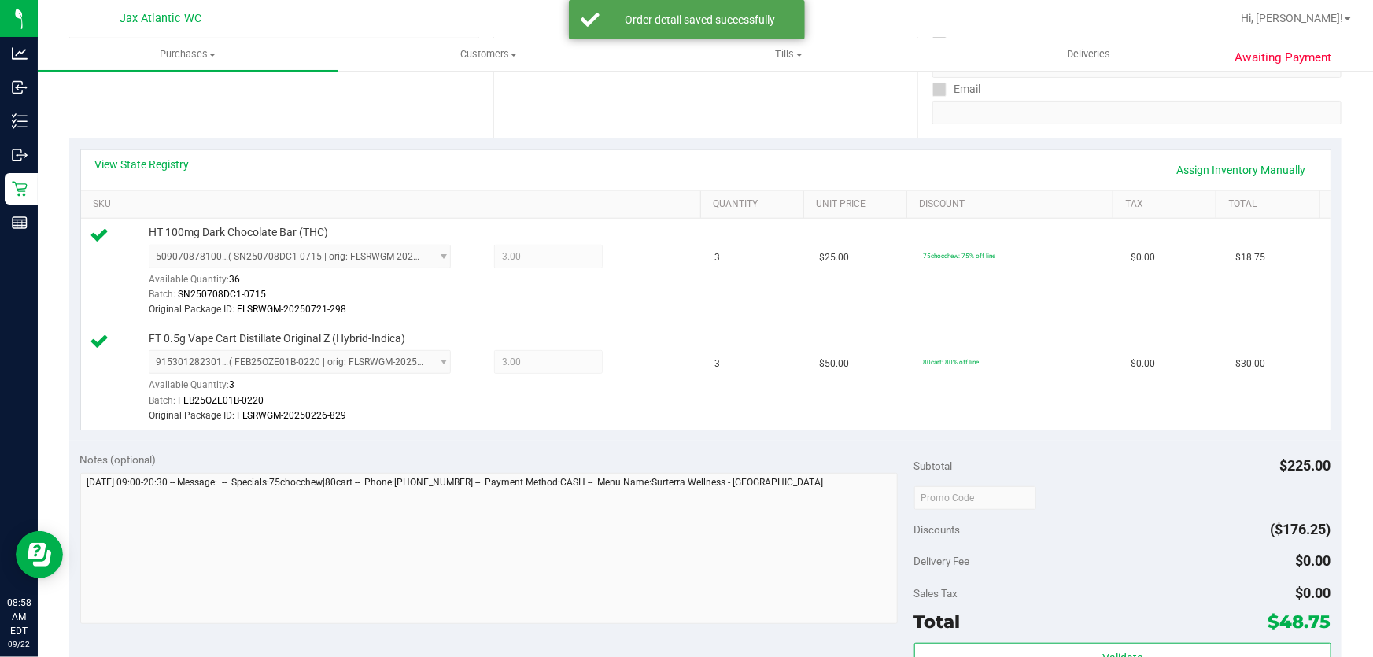
scroll to position [357, 0]
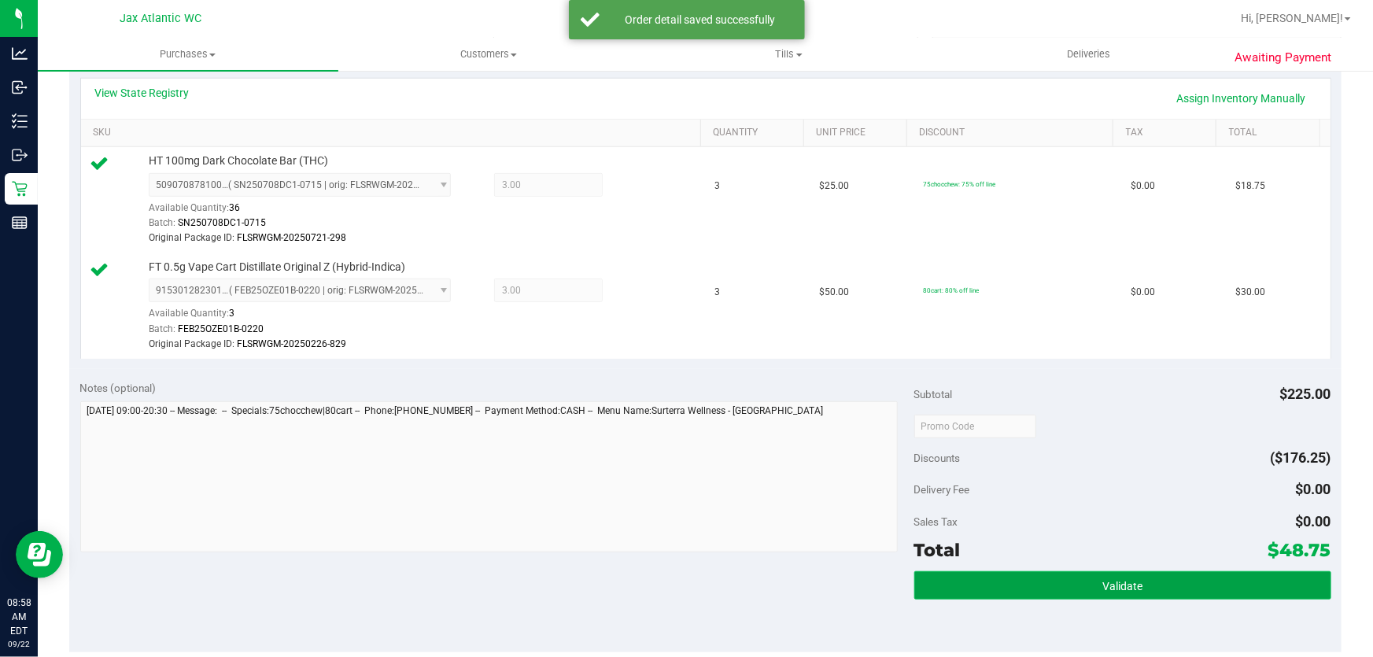
click at [1088, 579] on button "Validate" at bounding box center [1122, 585] width 417 height 28
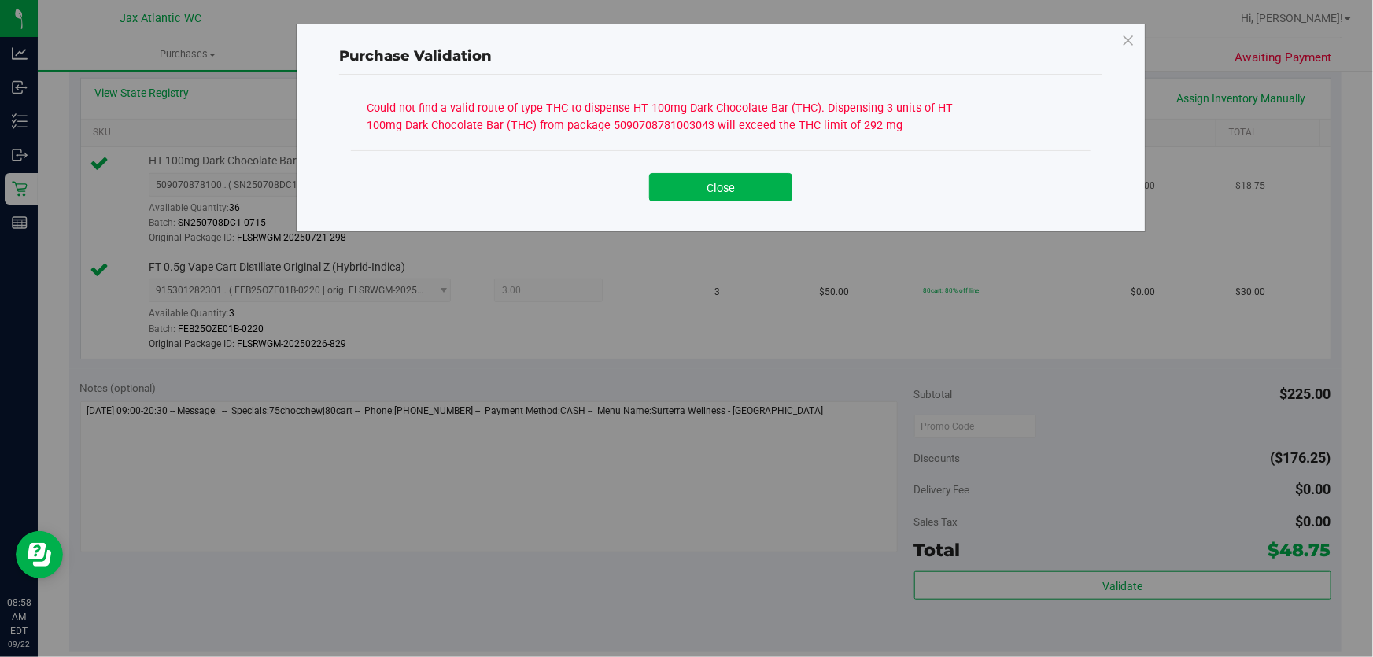
drag, startPoint x: 692, startPoint y: 178, endPoint x: 699, endPoint y: 184, distance: 10.1
click at [693, 178] on button "Close" at bounding box center [720, 187] width 143 height 28
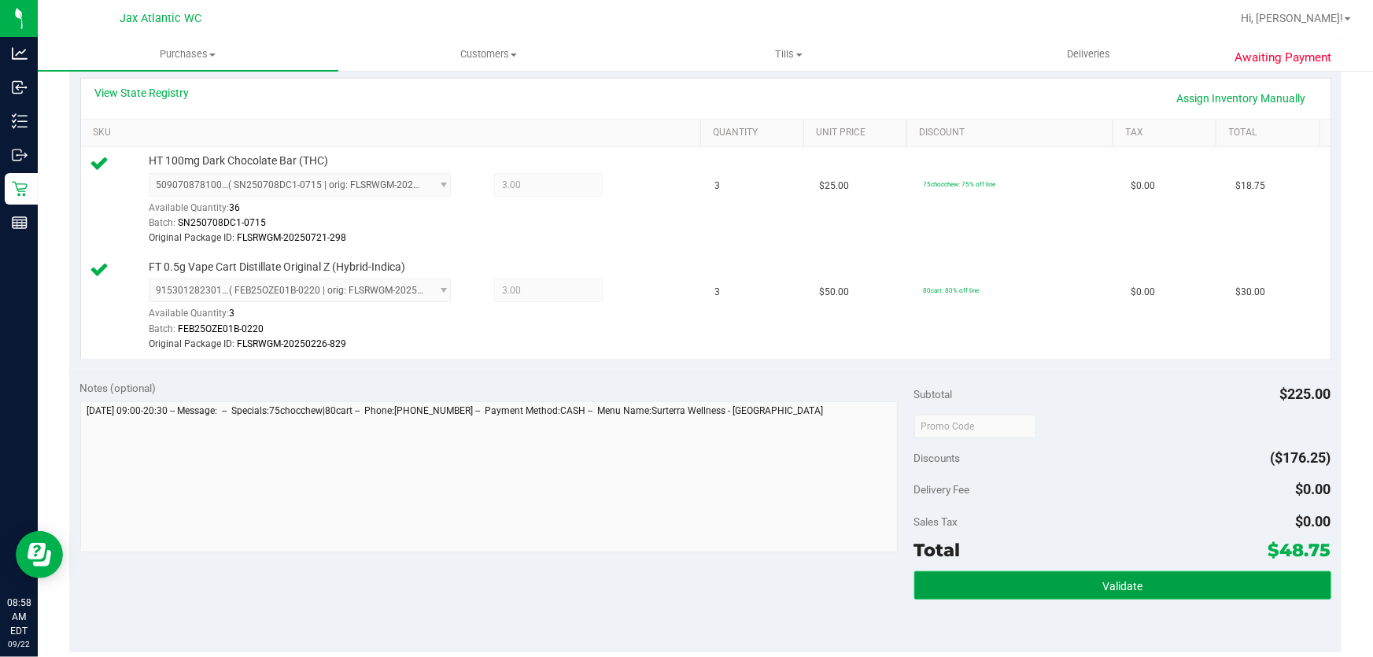
click at [1039, 592] on button "Validate" at bounding box center [1122, 585] width 417 height 28
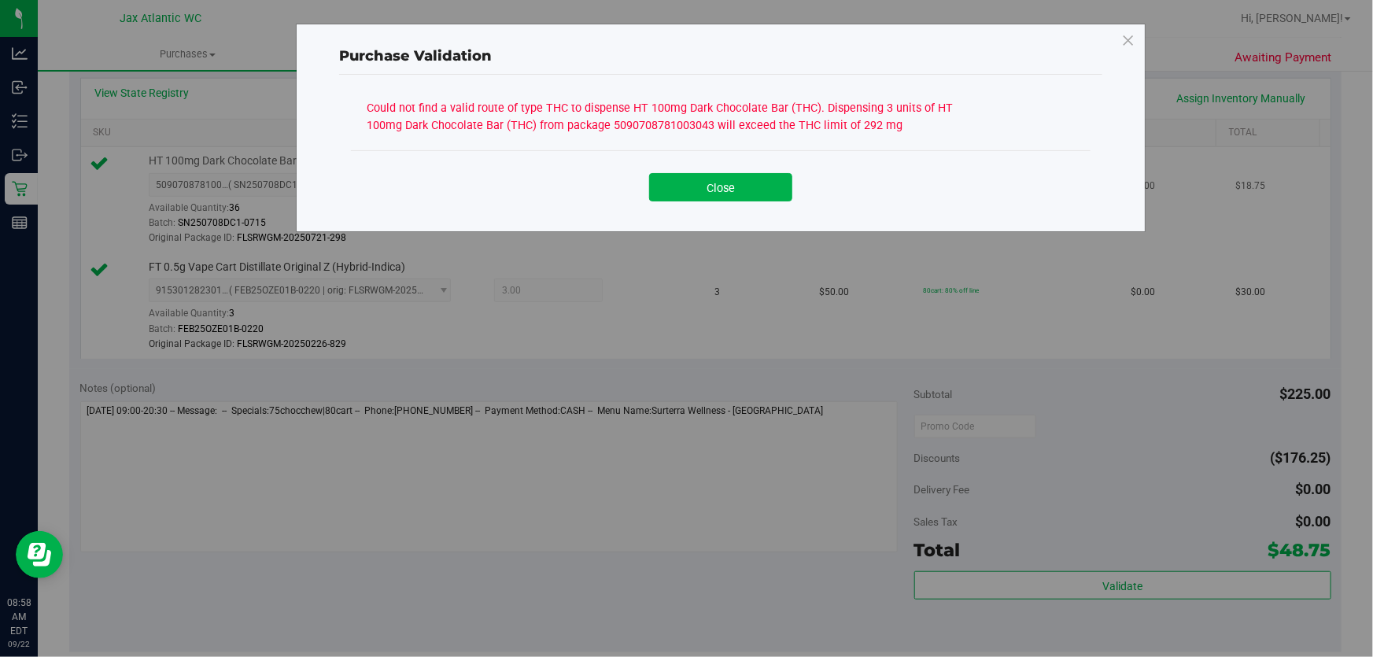
click at [687, 180] on button "Close" at bounding box center [720, 187] width 143 height 28
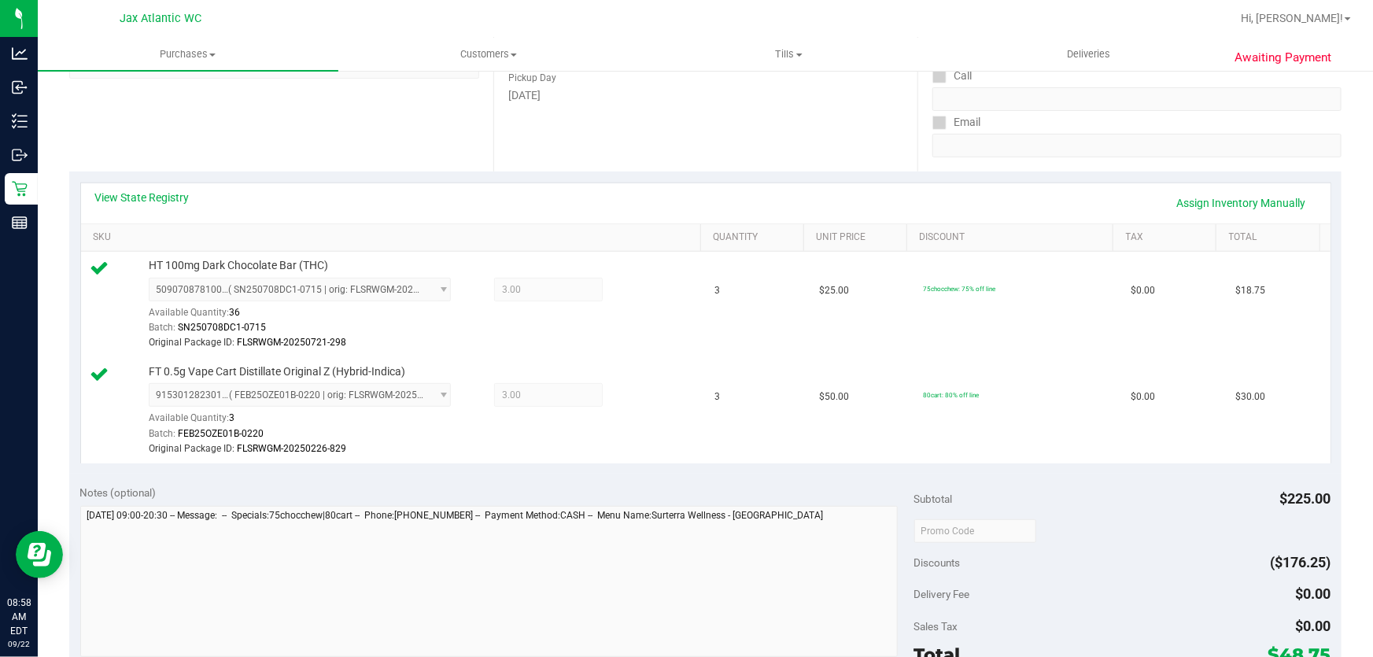
scroll to position [142, 0]
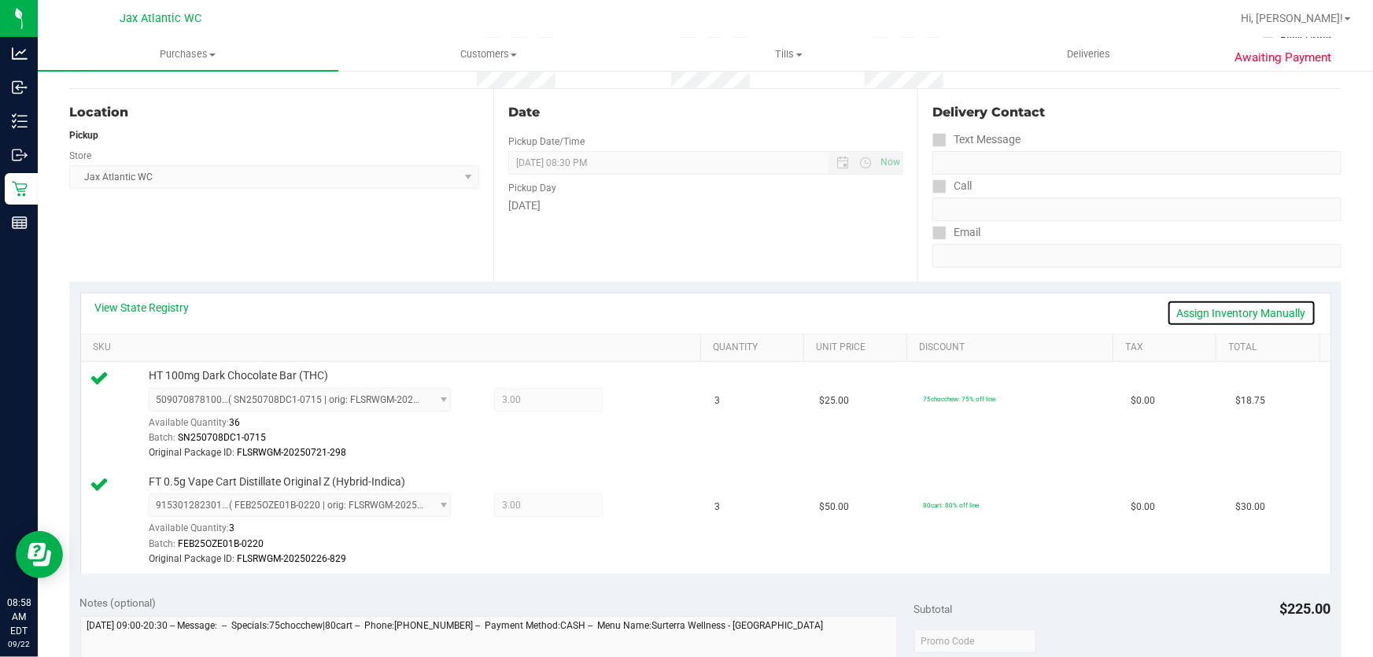
click at [1269, 324] on link "Assign Inventory Manually" at bounding box center [1241, 313] width 149 height 27
click at [629, 398] on icon at bounding box center [637, 402] width 17 height 18
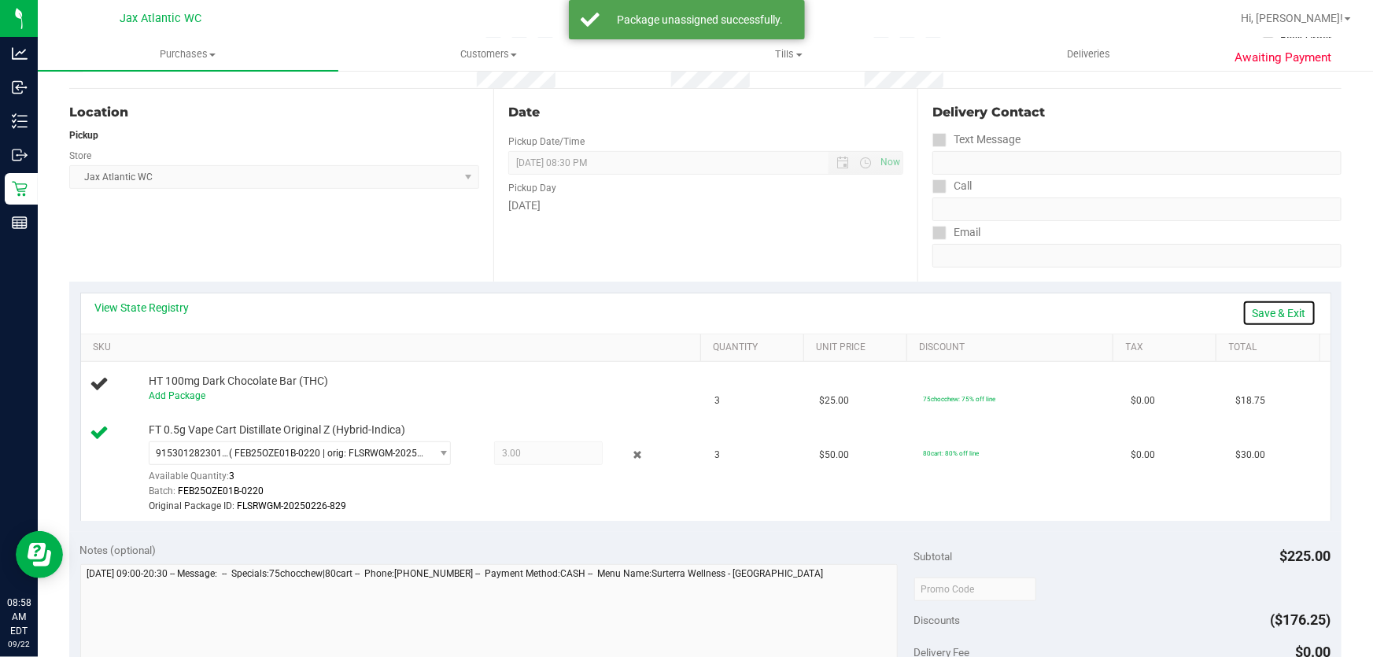
click at [1263, 315] on link "Save & Exit" at bounding box center [1279, 313] width 74 height 27
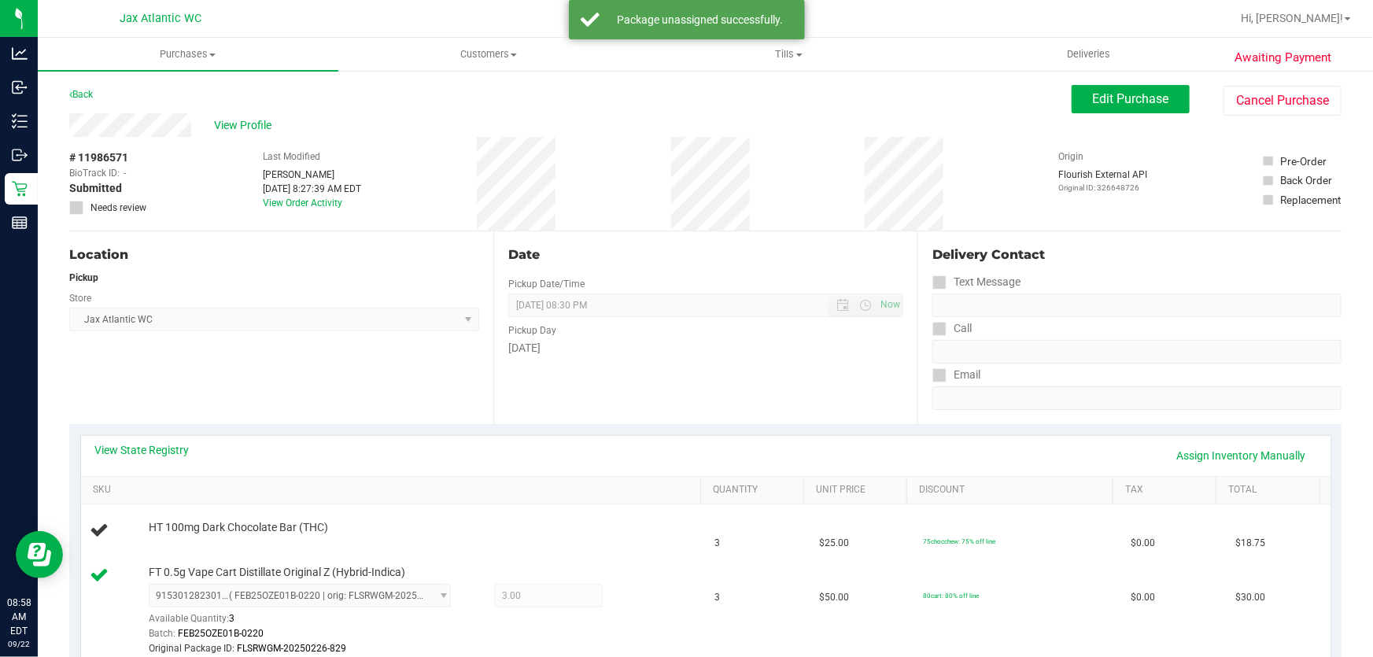
scroll to position [0, 0]
click at [1158, 92] on span "Edit Purchase" at bounding box center [1131, 98] width 76 height 15
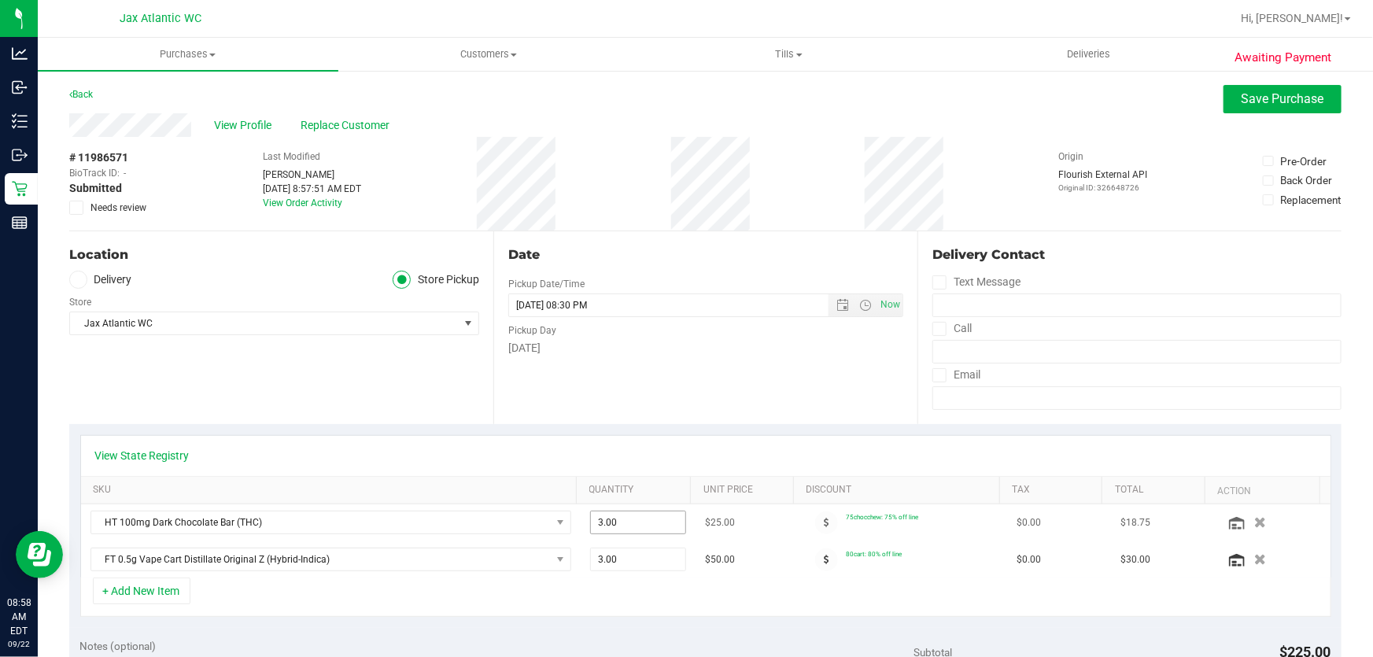
click at [648, 525] on span "3.00 3" at bounding box center [638, 523] width 97 height 24
click at [0, 0] on input "3" at bounding box center [0, 0] width 0 height 0
type input "2"
type input "2.00"
click at [715, 399] on div "Date Pickup Date/Time 09/22/2025 Now 09/22/2025 08:30 PM Now Pickup Day Monday" at bounding box center [705, 327] width 424 height 193
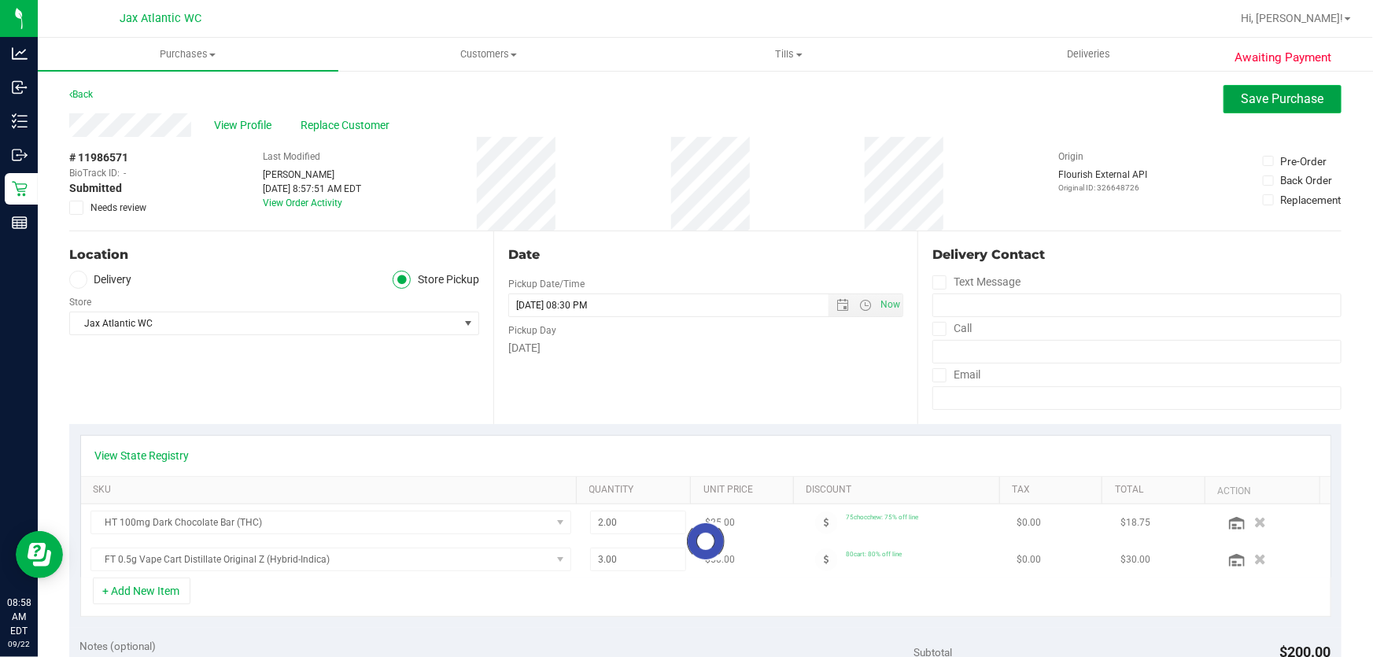
click at [1293, 94] on span "Save Purchase" at bounding box center [1283, 98] width 83 height 15
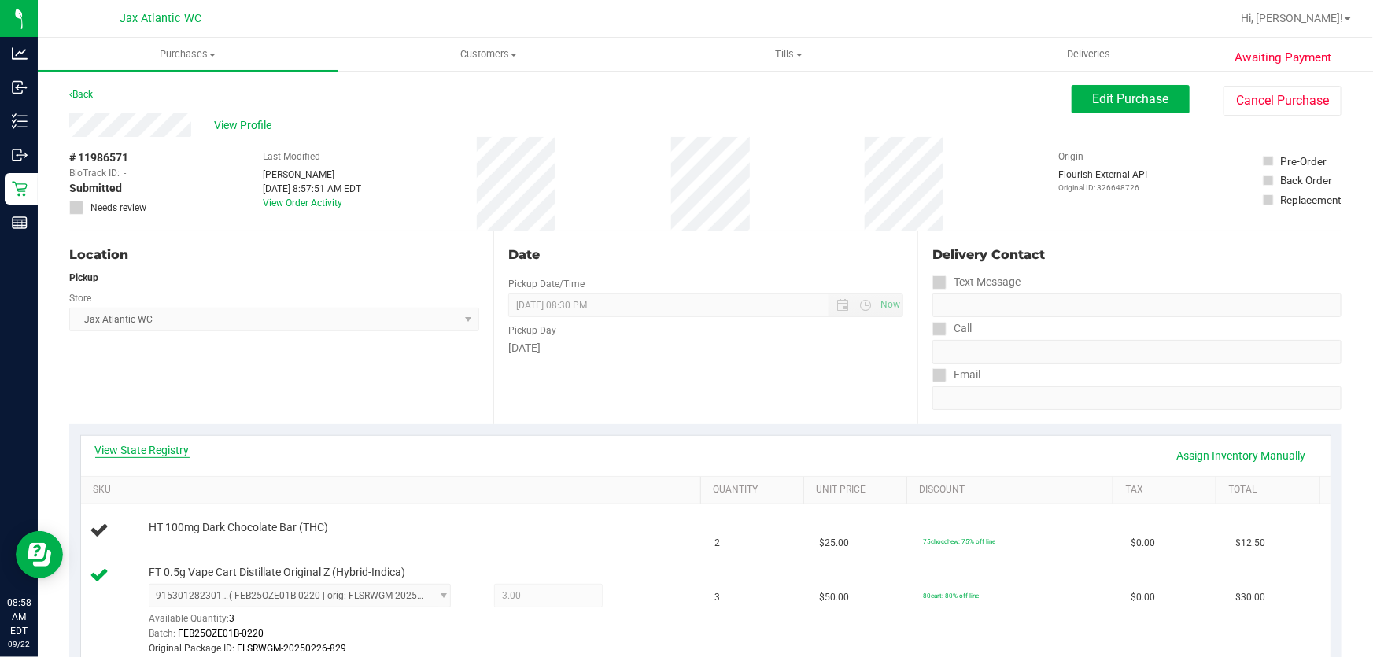
click at [165, 453] on link "View State Registry" at bounding box center [142, 450] width 94 height 16
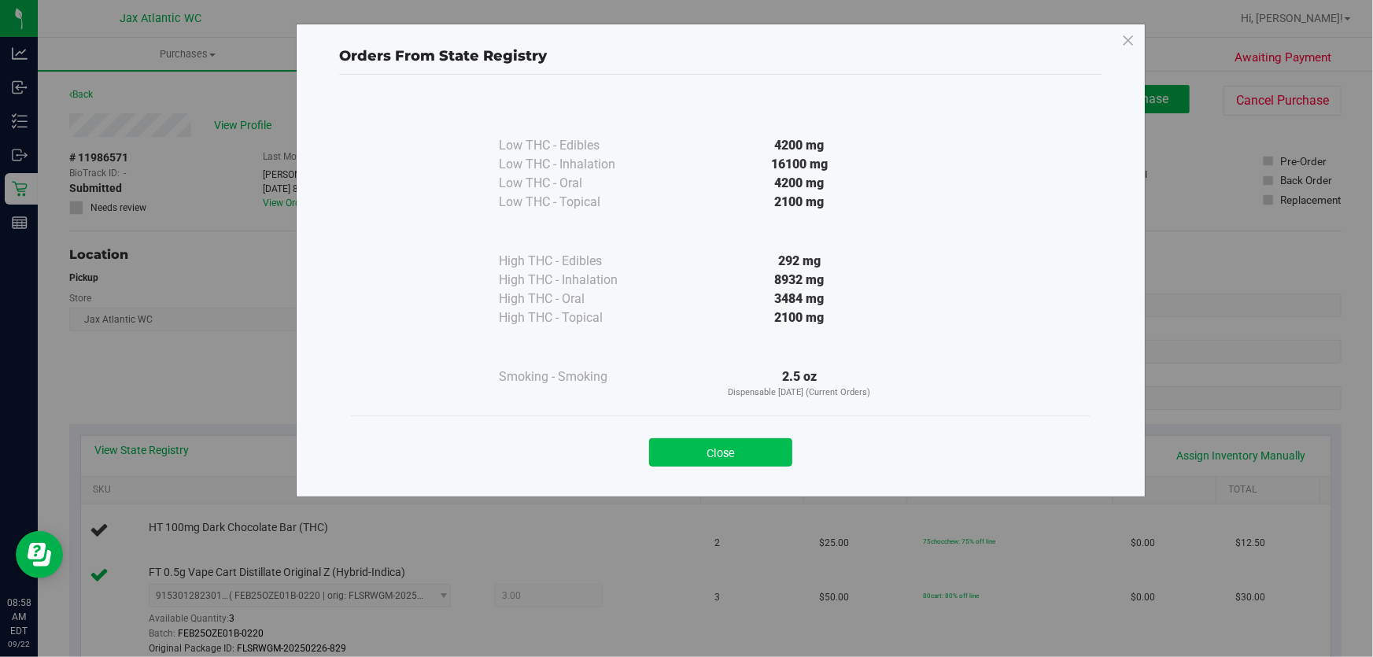
click at [775, 446] on button "Close" at bounding box center [720, 452] width 143 height 28
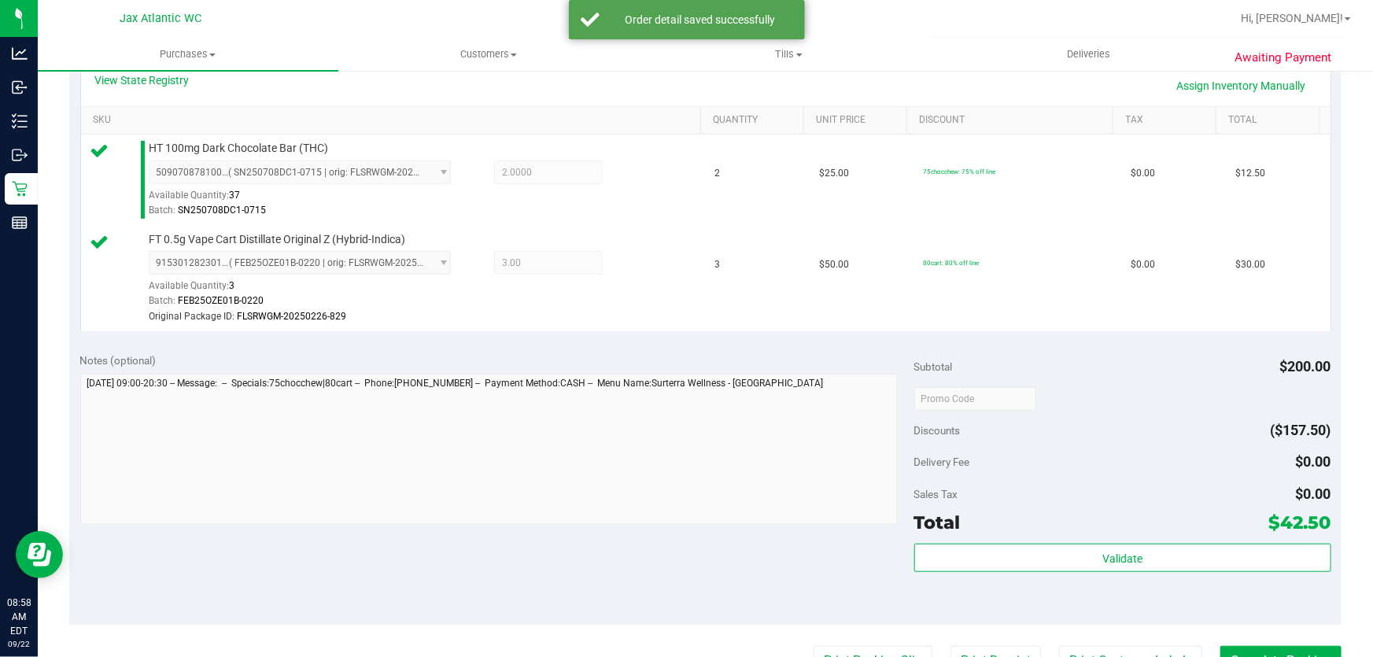
scroll to position [644, 0]
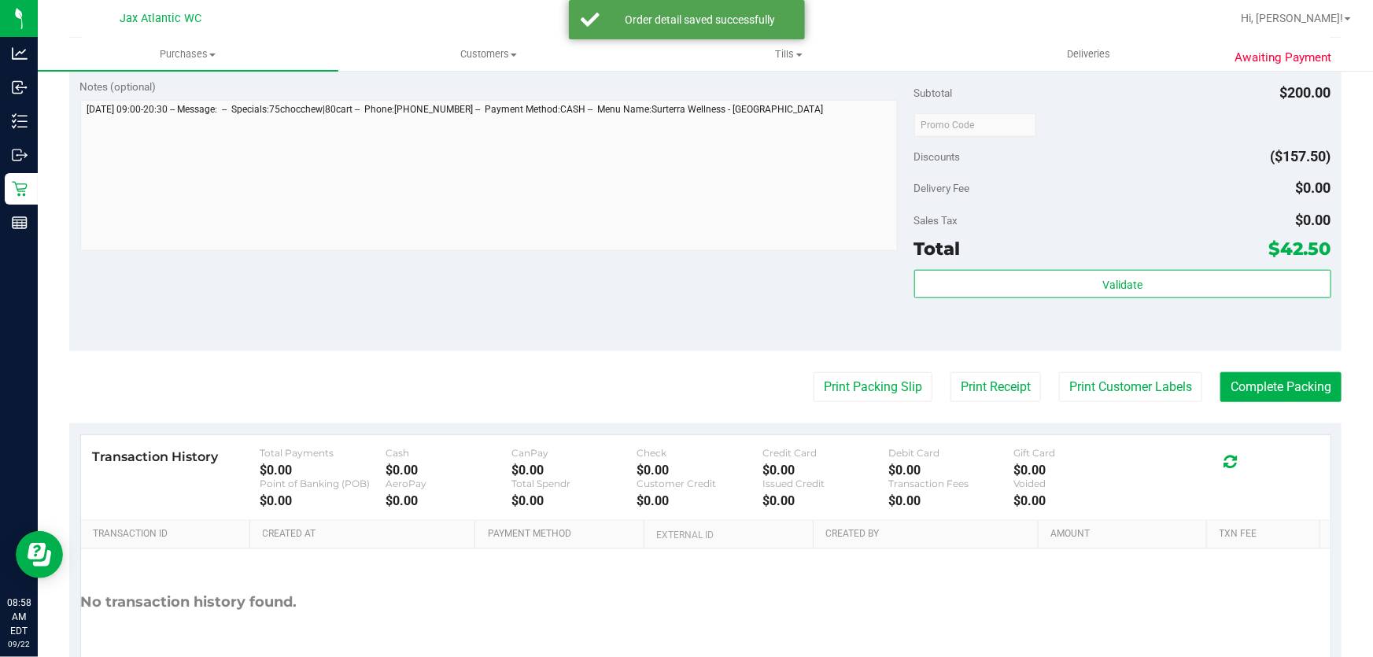
click at [1113, 298] on div "Validate" at bounding box center [1122, 285] width 417 height 30
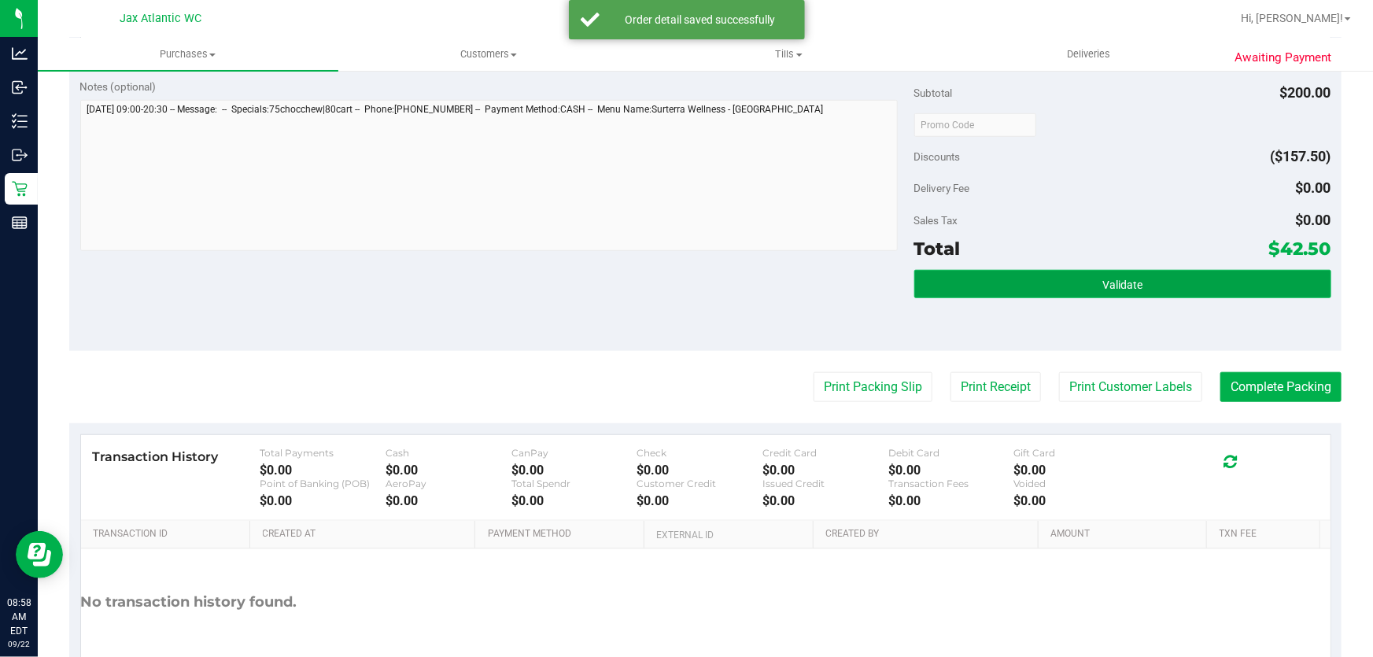
click at [1113, 283] on span "Validate" at bounding box center [1122, 285] width 40 height 13
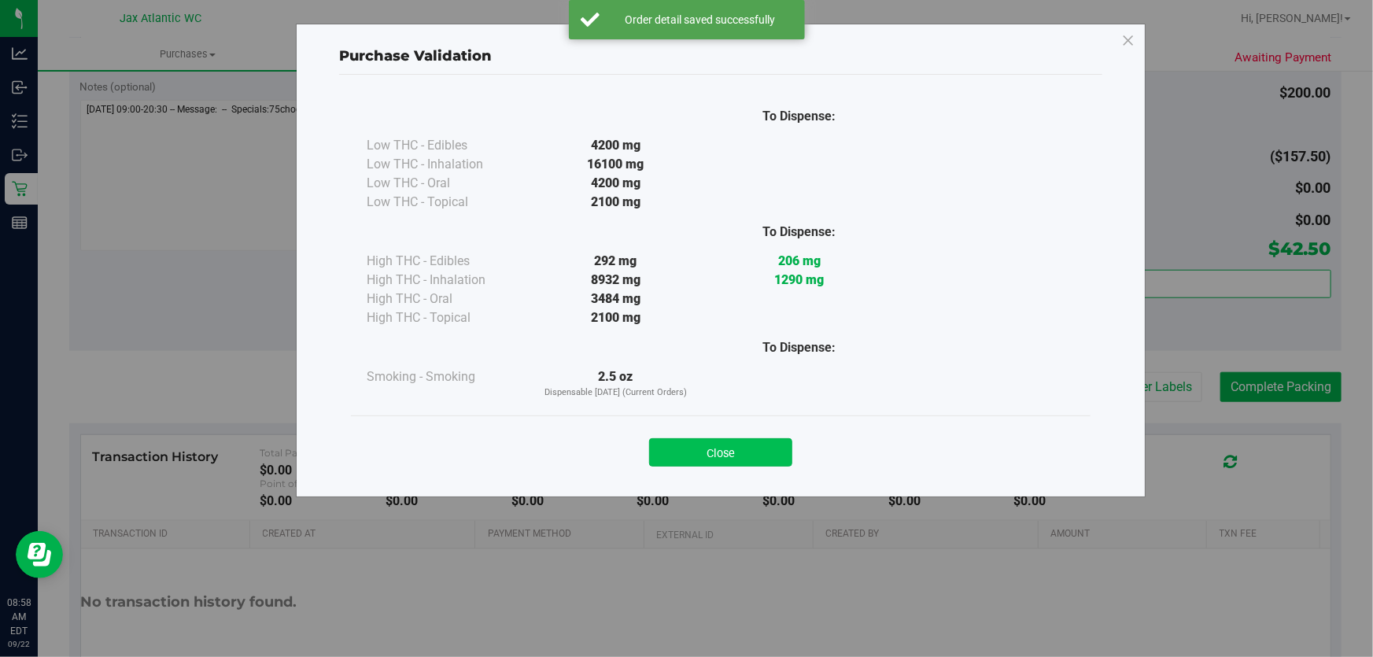
click at [731, 451] on button "Close" at bounding box center [720, 452] width 143 height 28
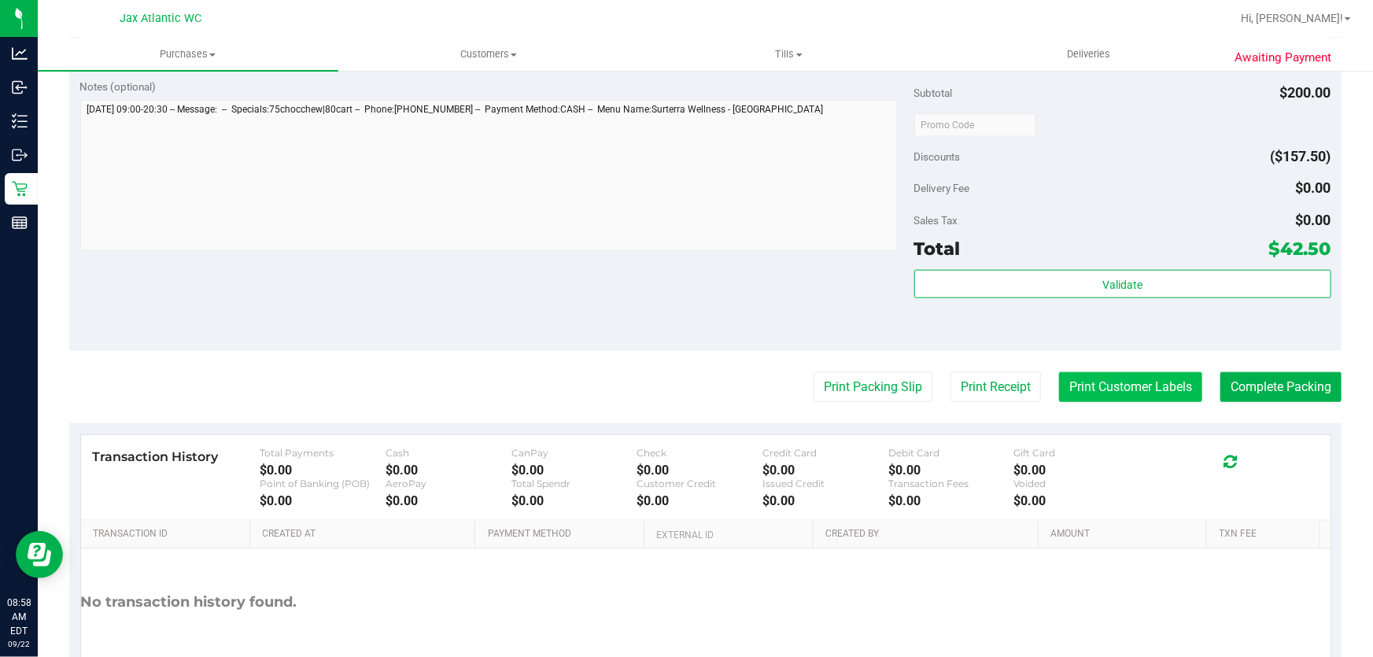
click at [1133, 392] on button "Print Customer Labels" at bounding box center [1130, 387] width 143 height 30
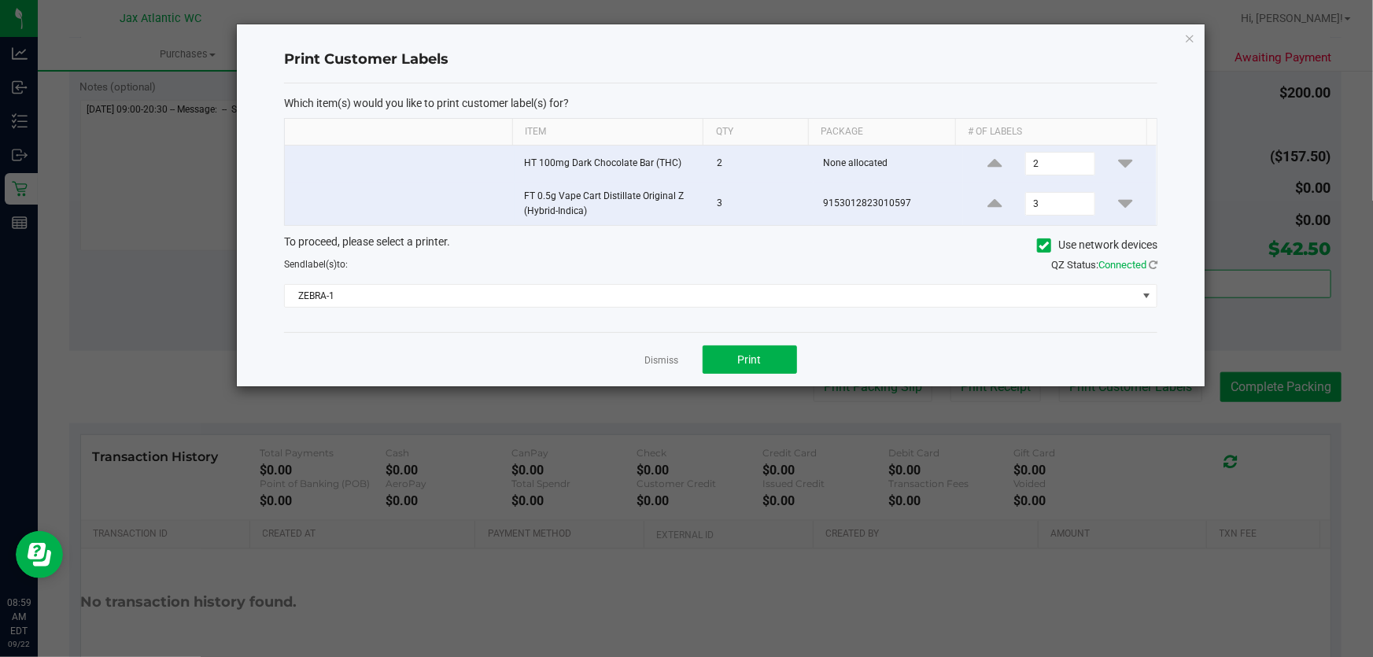
click at [614, 279] on div "To proceed, please select a printer. Use network devices Send label(s) to: QZ S…" at bounding box center [720, 271] width 873 height 75
click at [592, 292] on span "ZEBRA-1" at bounding box center [711, 296] width 852 height 22
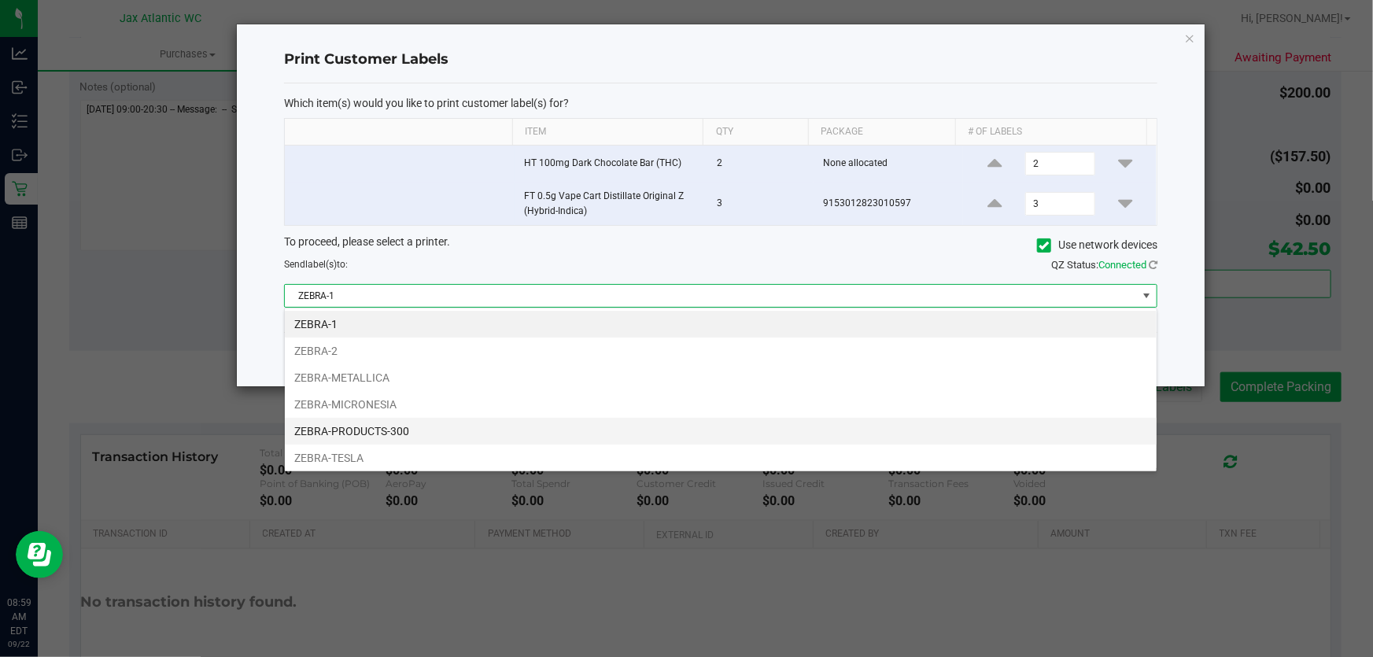
scroll to position [24, 873]
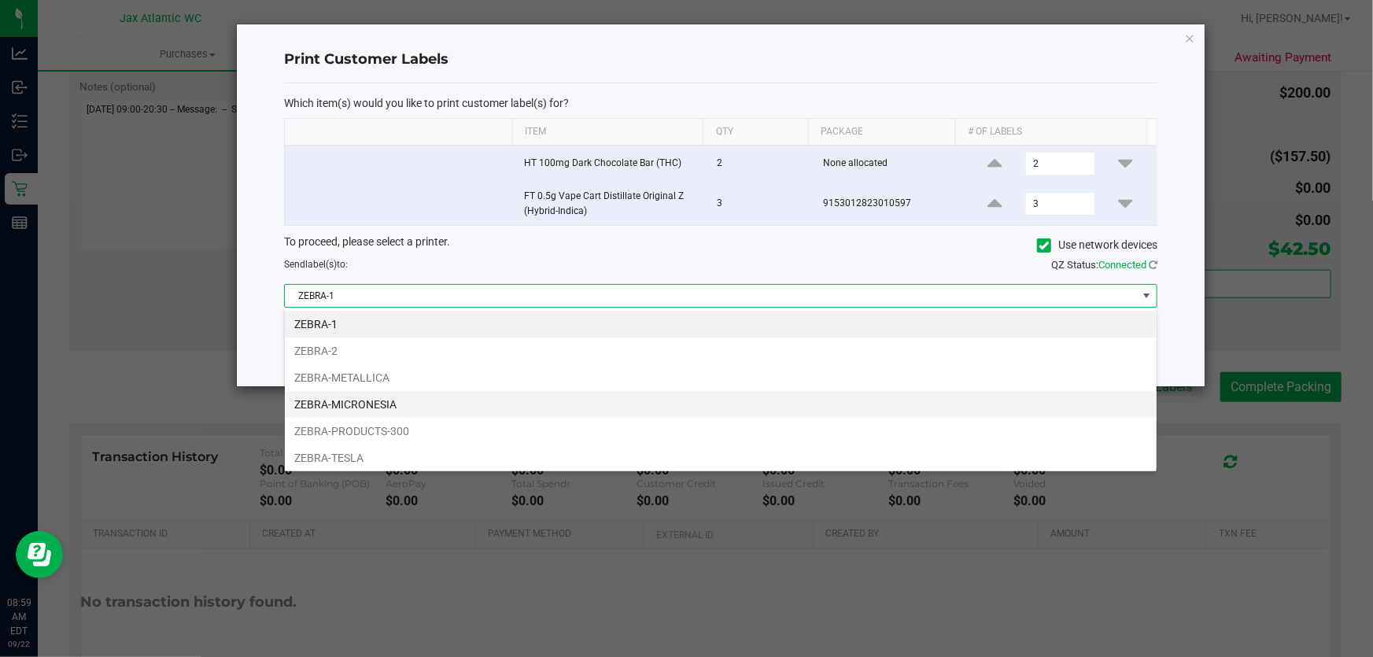
click at [394, 405] on li "ZEBRA-MICRONESIA" at bounding box center [721, 404] width 872 height 27
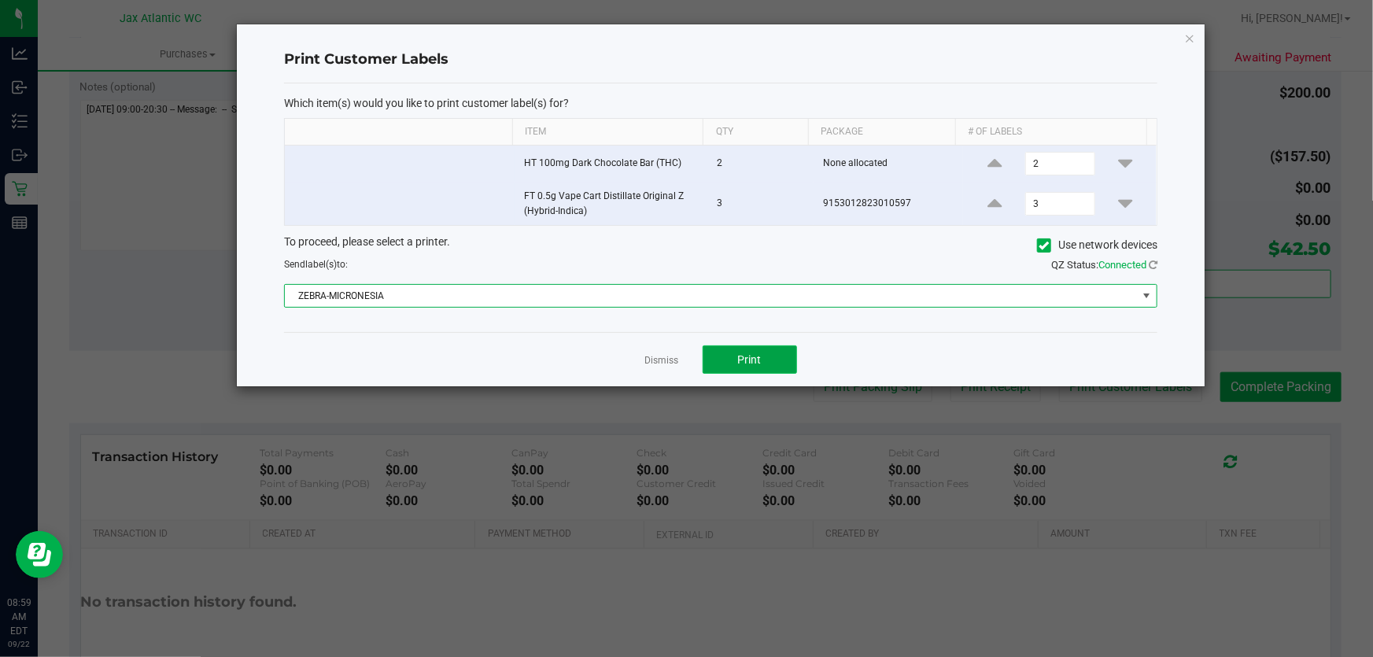
click at [729, 356] on button "Print" at bounding box center [750, 359] width 94 height 28
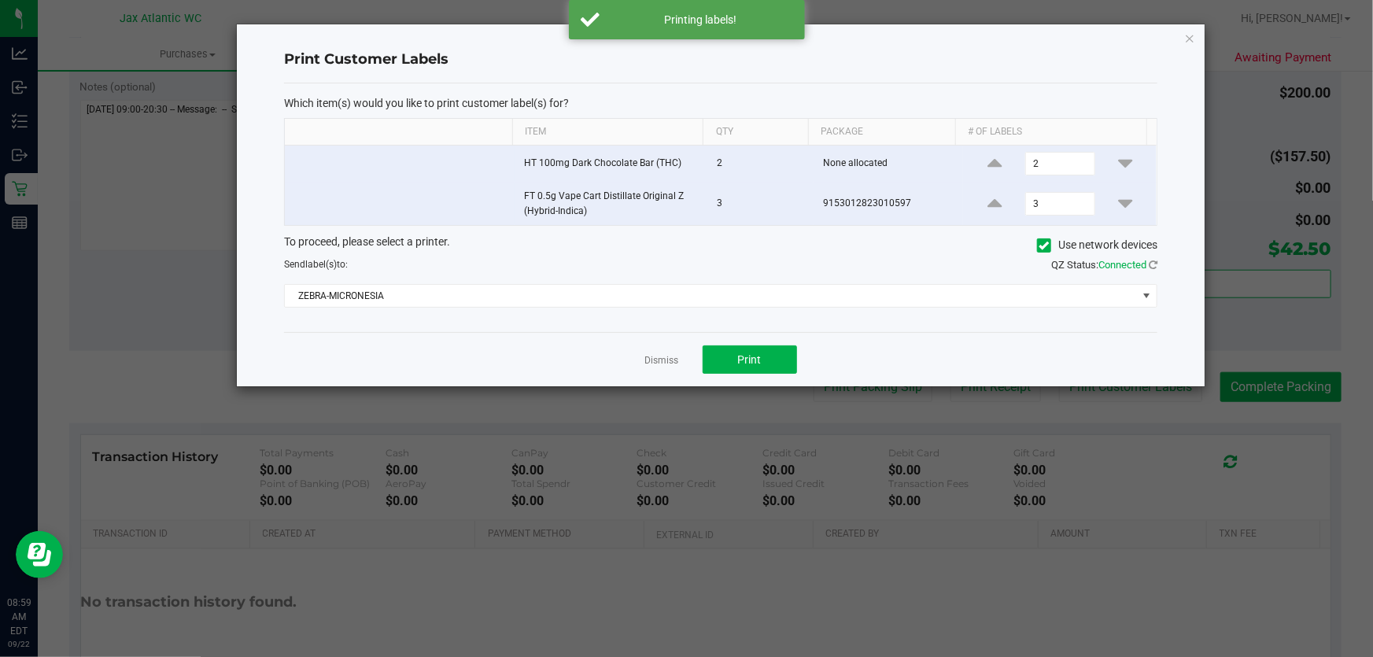
click at [691, 353] on div "Dismiss Print" at bounding box center [720, 359] width 873 height 54
click at [676, 357] on link "Dismiss" at bounding box center [662, 360] width 34 height 13
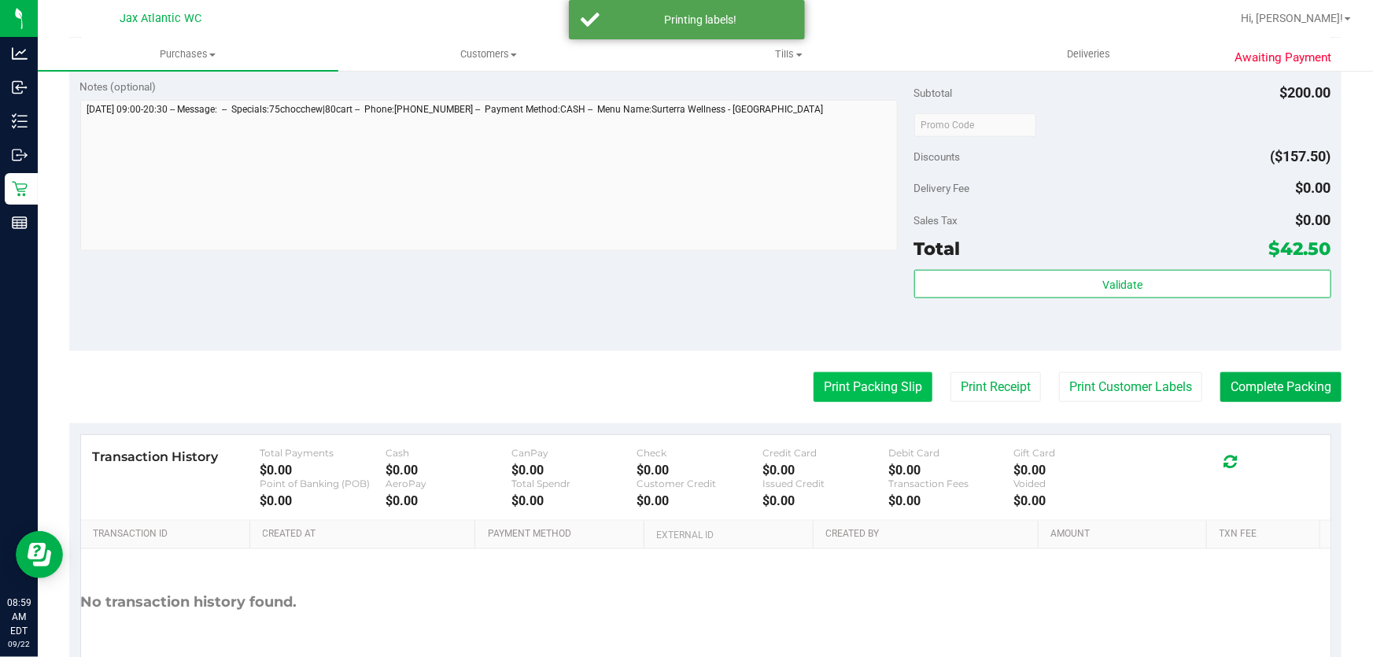
click at [864, 381] on button "Print Packing Slip" at bounding box center [873, 387] width 119 height 30
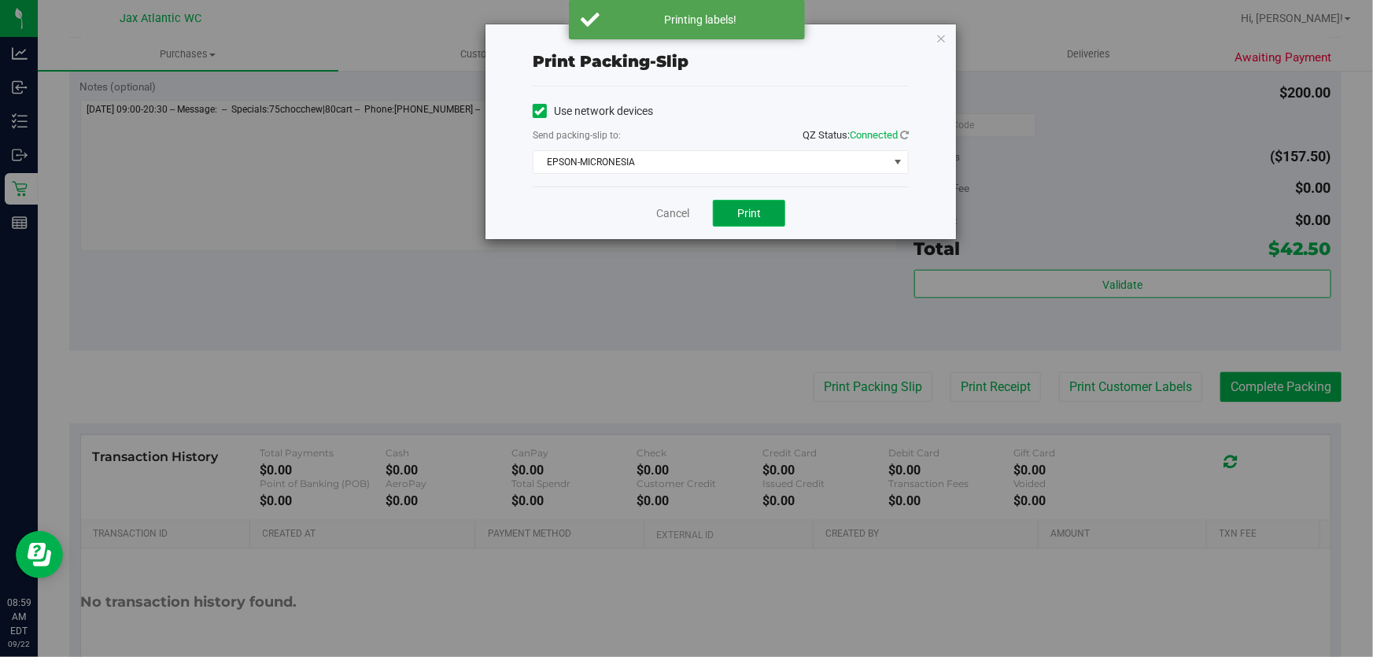
click at [729, 213] on button "Print" at bounding box center [749, 213] width 72 height 27
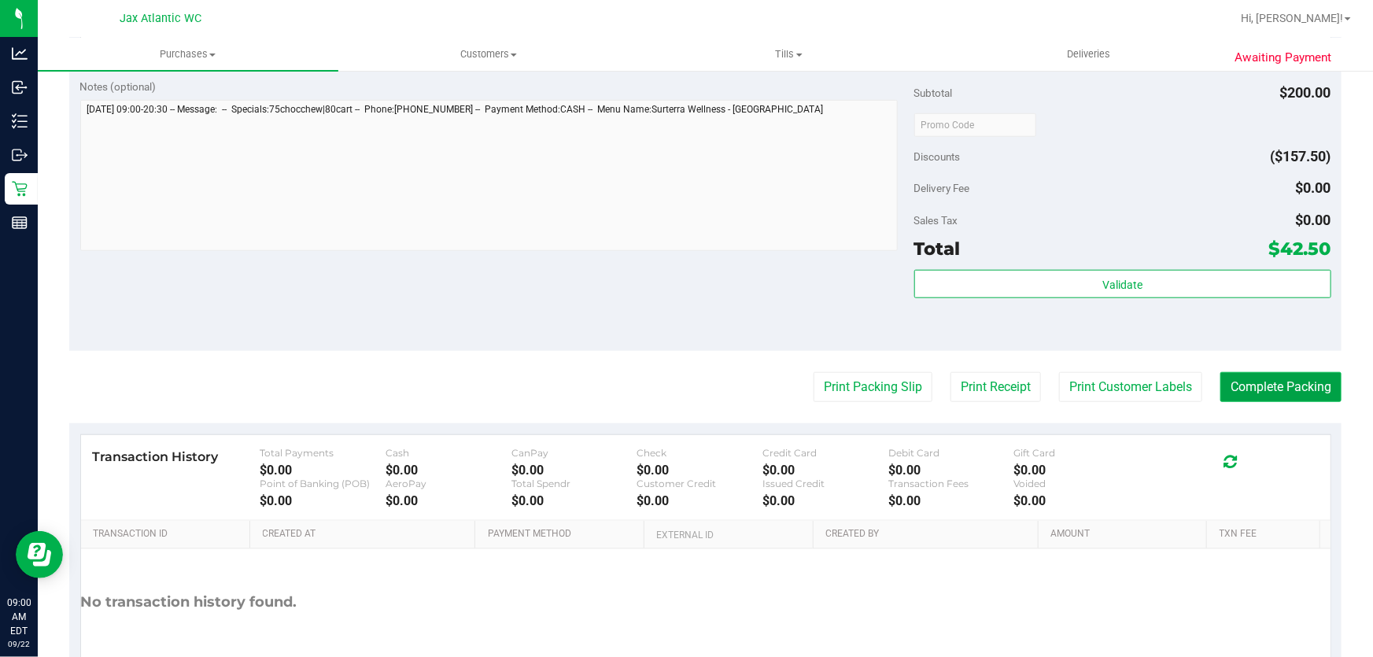
click at [1282, 389] on button "Complete Packing" at bounding box center [1280, 387] width 121 height 30
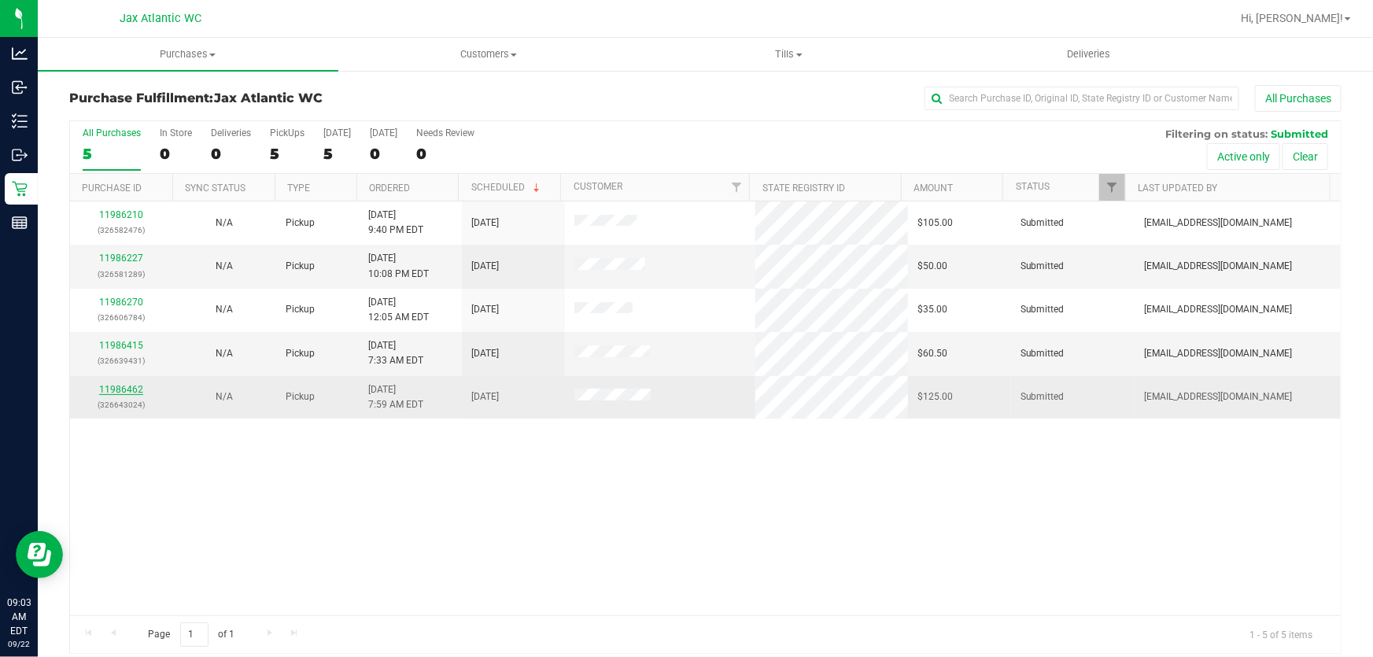
click at [121, 386] on link "11986462" at bounding box center [121, 389] width 44 height 11
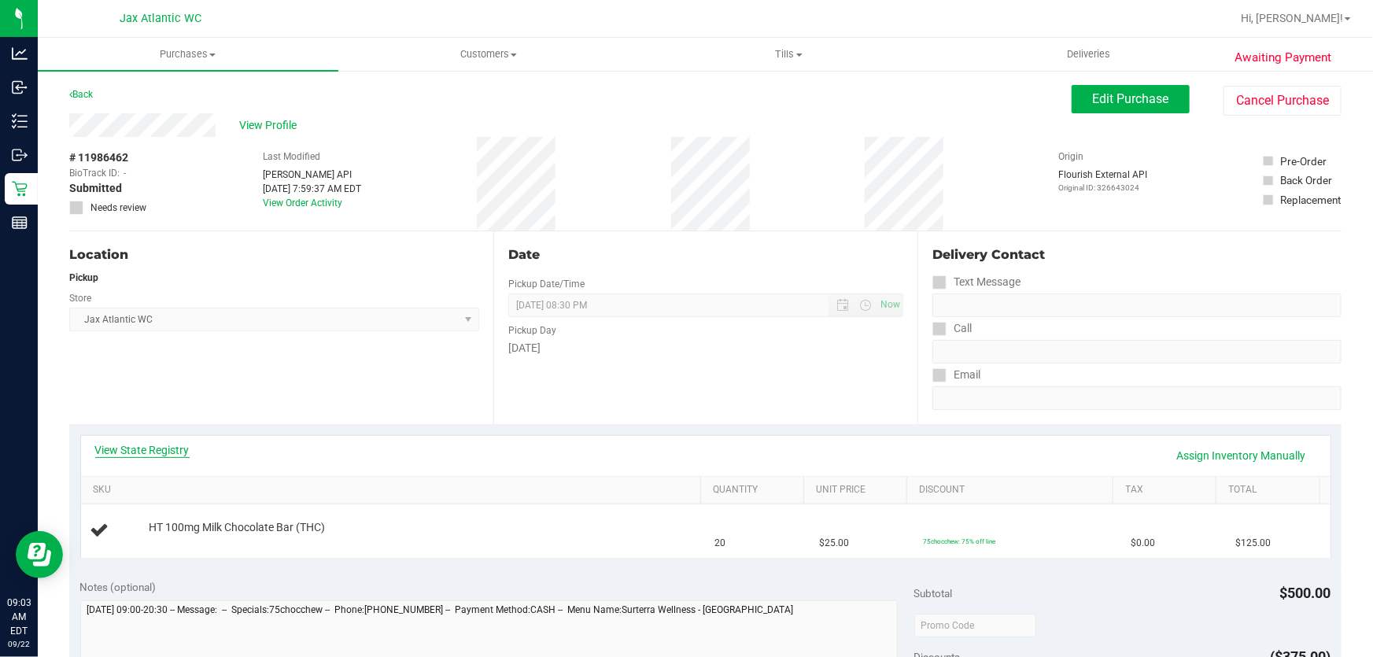
click at [138, 442] on link "View State Registry" at bounding box center [142, 450] width 94 height 16
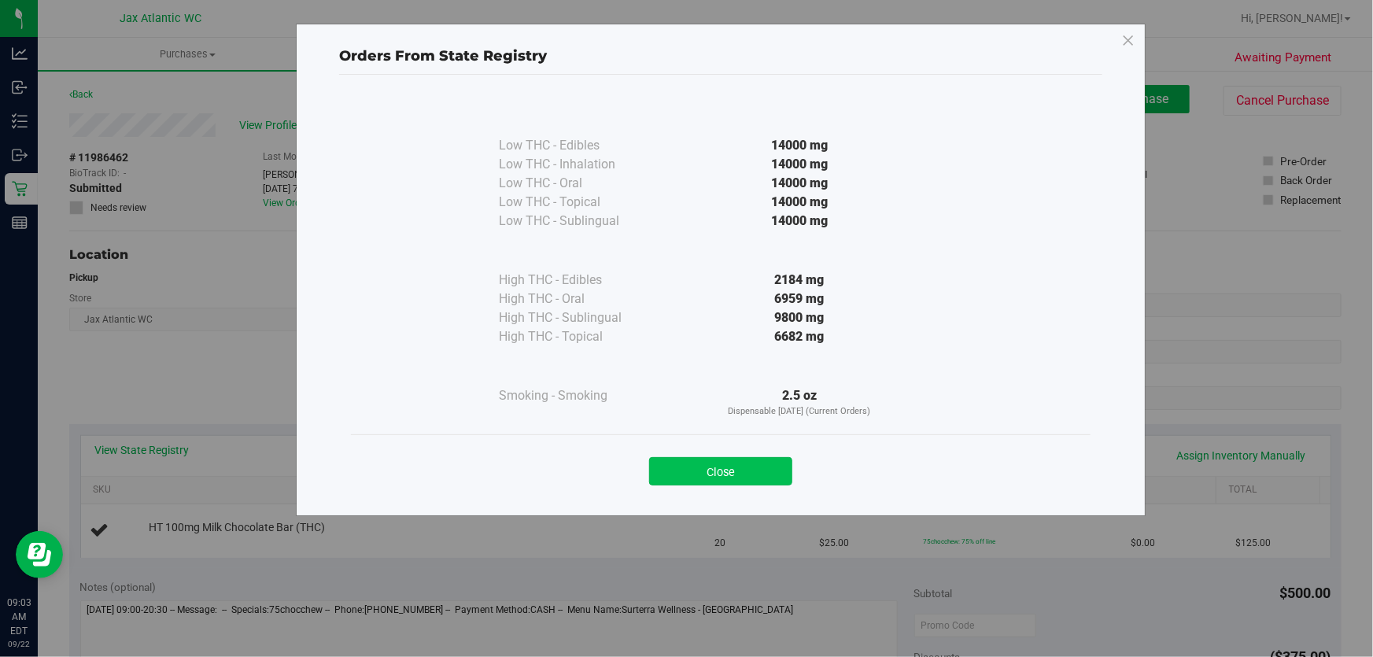
click at [757, 466] on button "Close" at bounding box center [720, 471] width 143 height 28
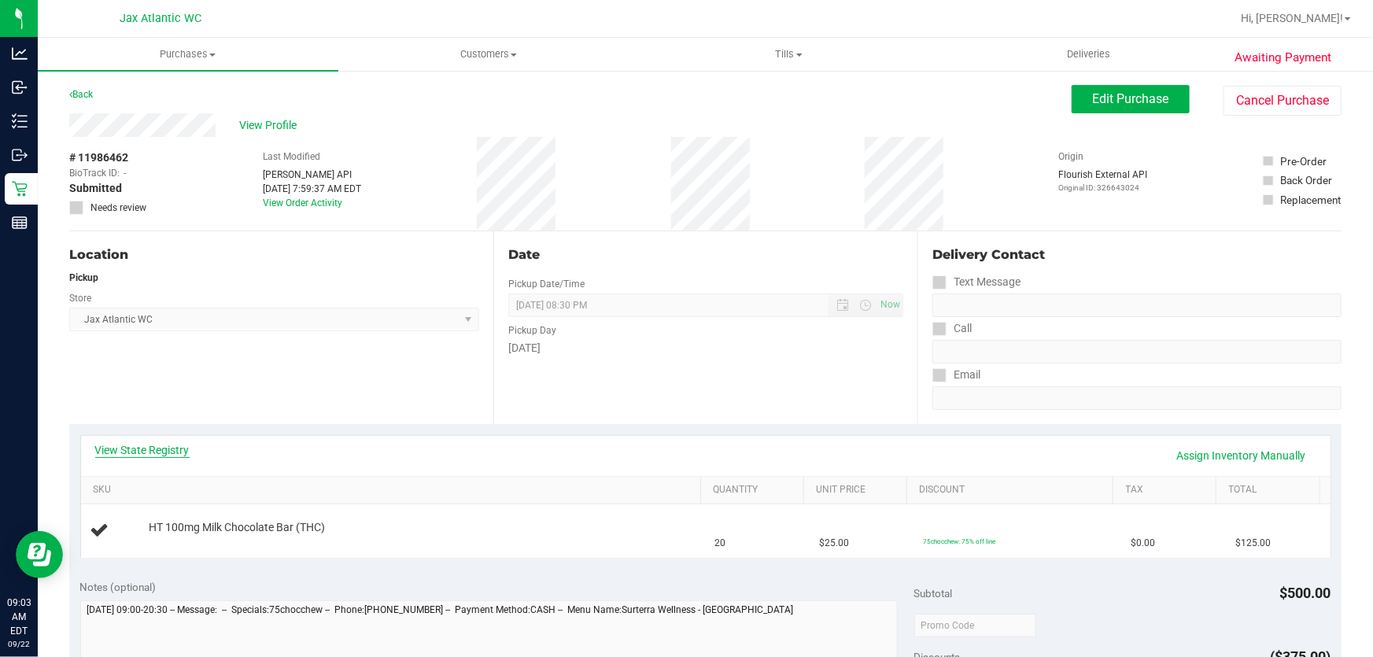
click at [179, 455] on link "View State Registry" at bounding box center [142, 450] width 94 height 16
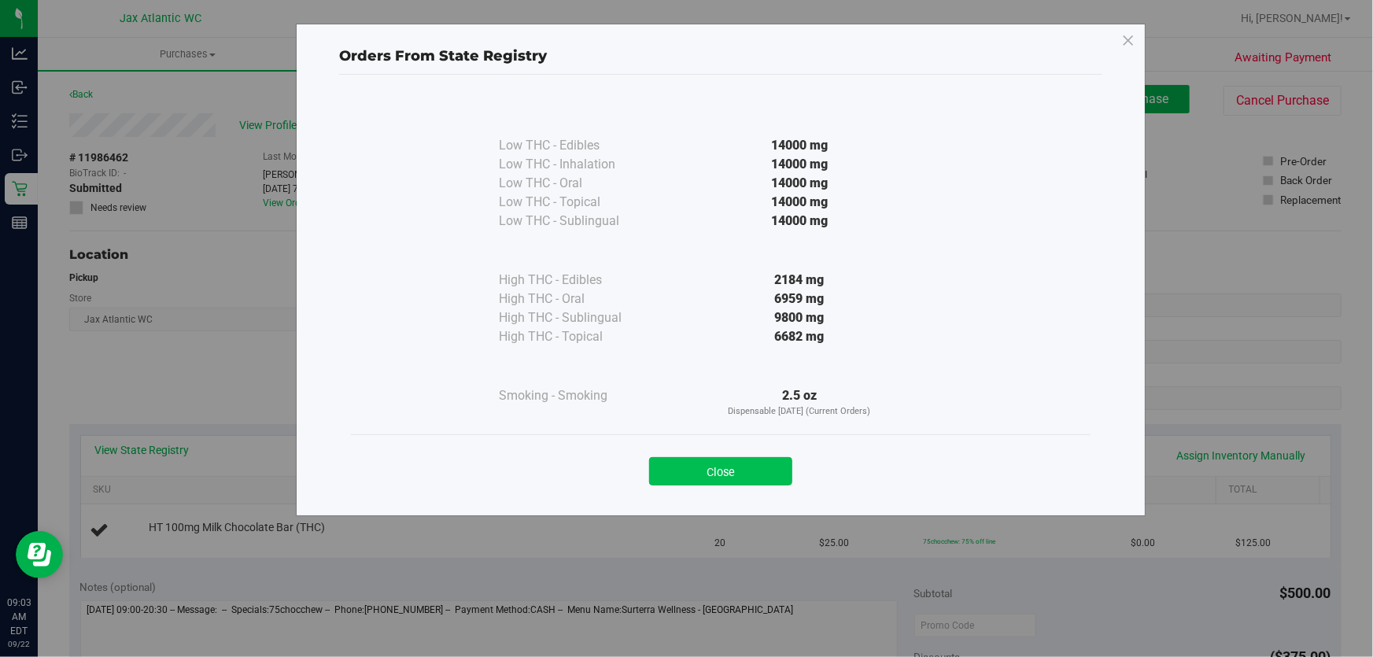
click at [733, 471] on button "Close" at bounding box center [720, 471] width 143 height 28
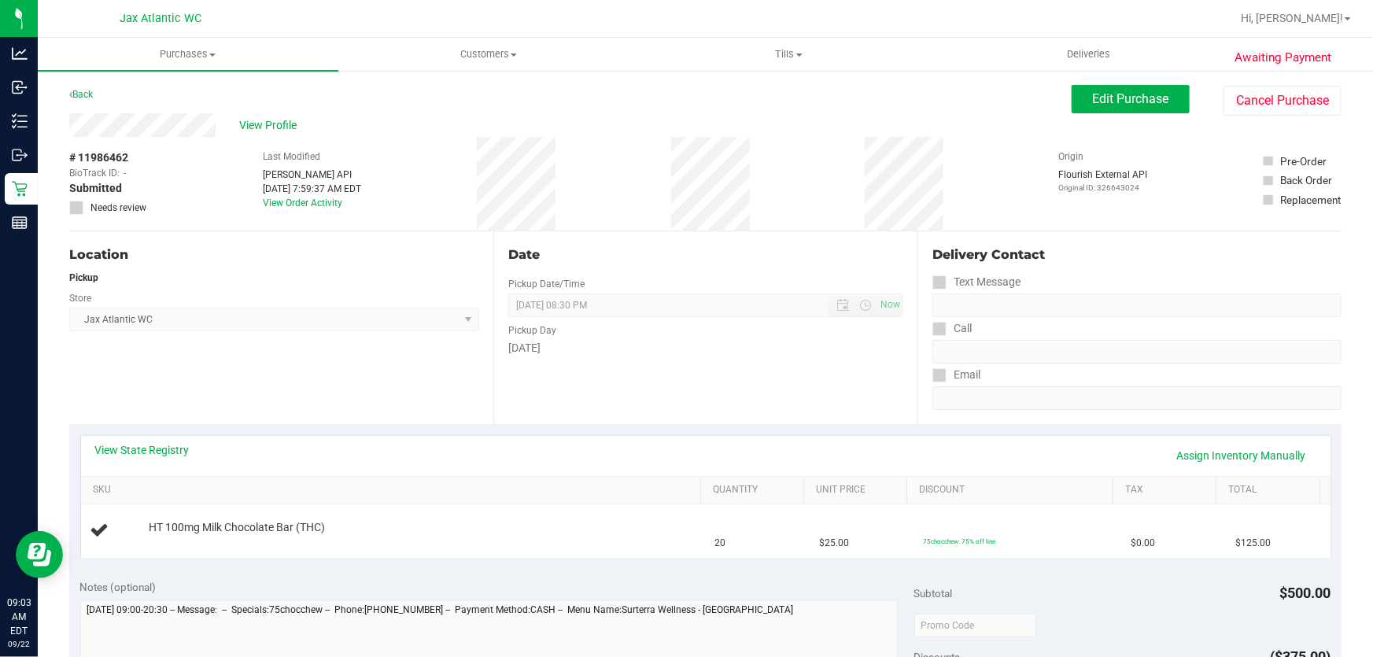
click at [707, 406] on div "Date Pickup Date/Time 09/22/2025 Now 09/22/2025 08:30 PM Now Pickup Day Monday" at bounding box center [705, 327] width 424 height 193
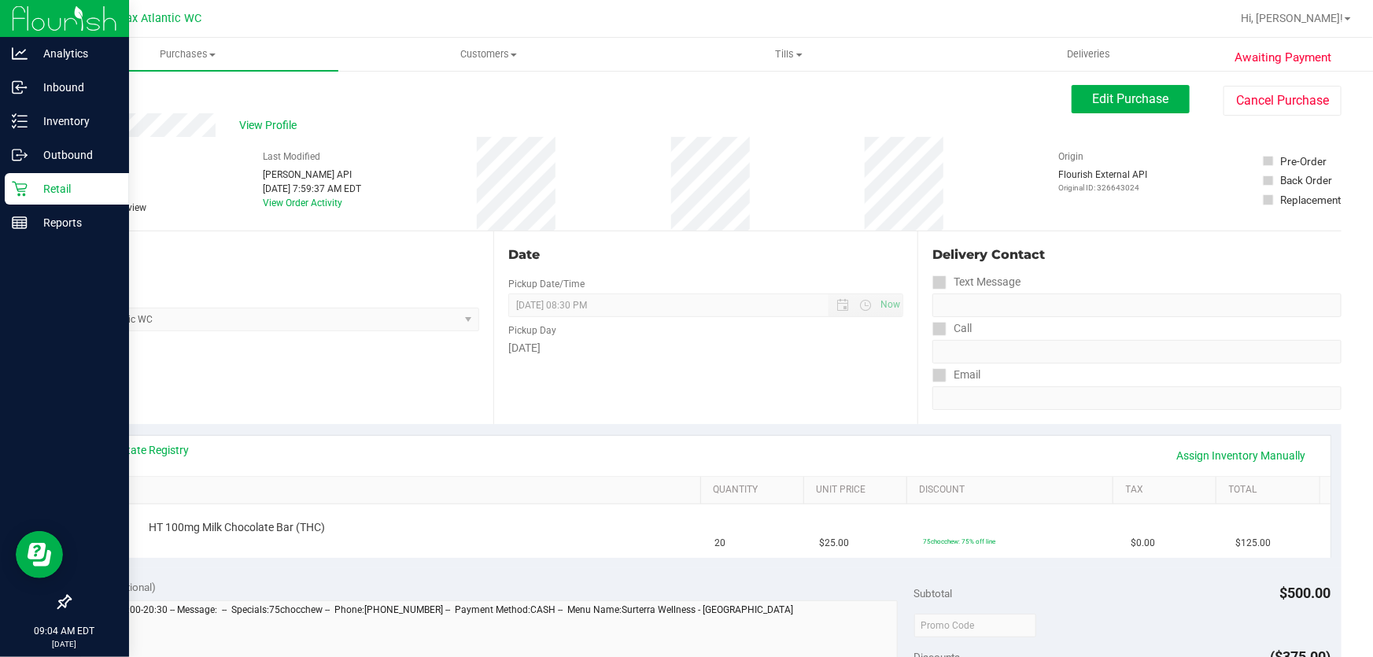
click at [14, 193] on icon at bounding box center [20, 189] width 16 height 16
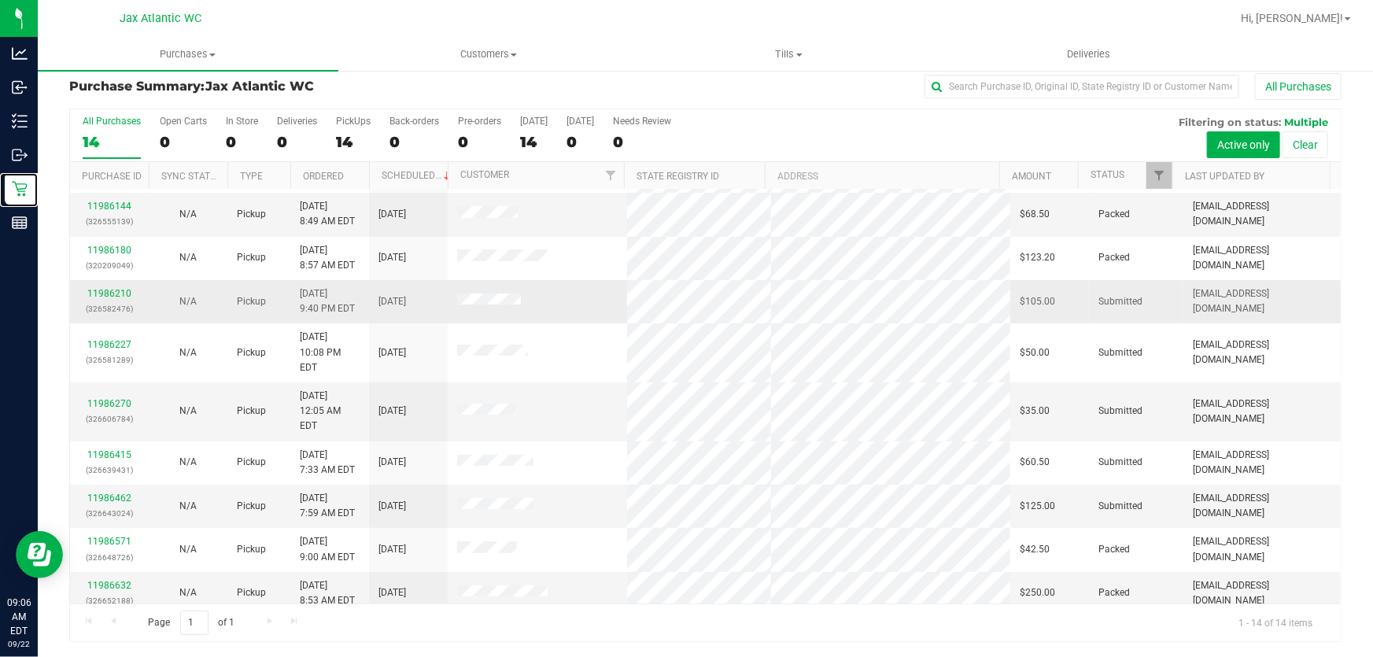
scroll to position [194, 0]
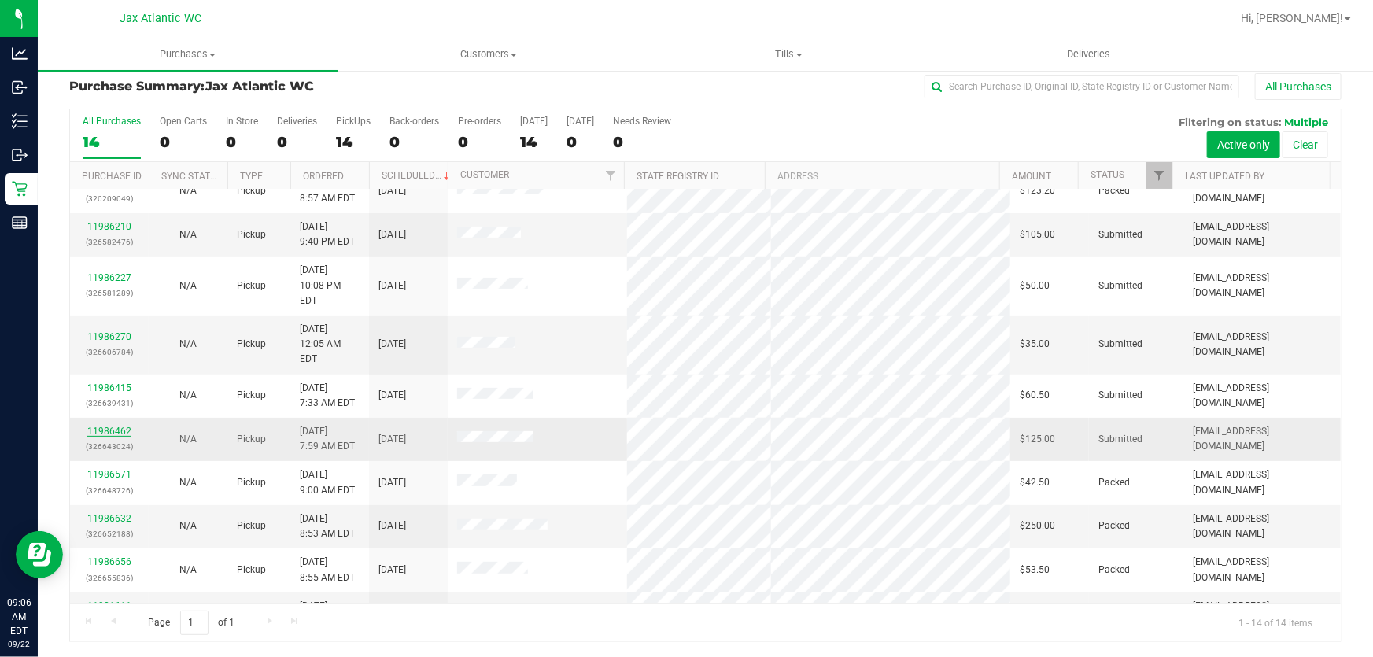
click at [114, 426] on link "11986462" at bounding box center [109, 431] width 44 height 11
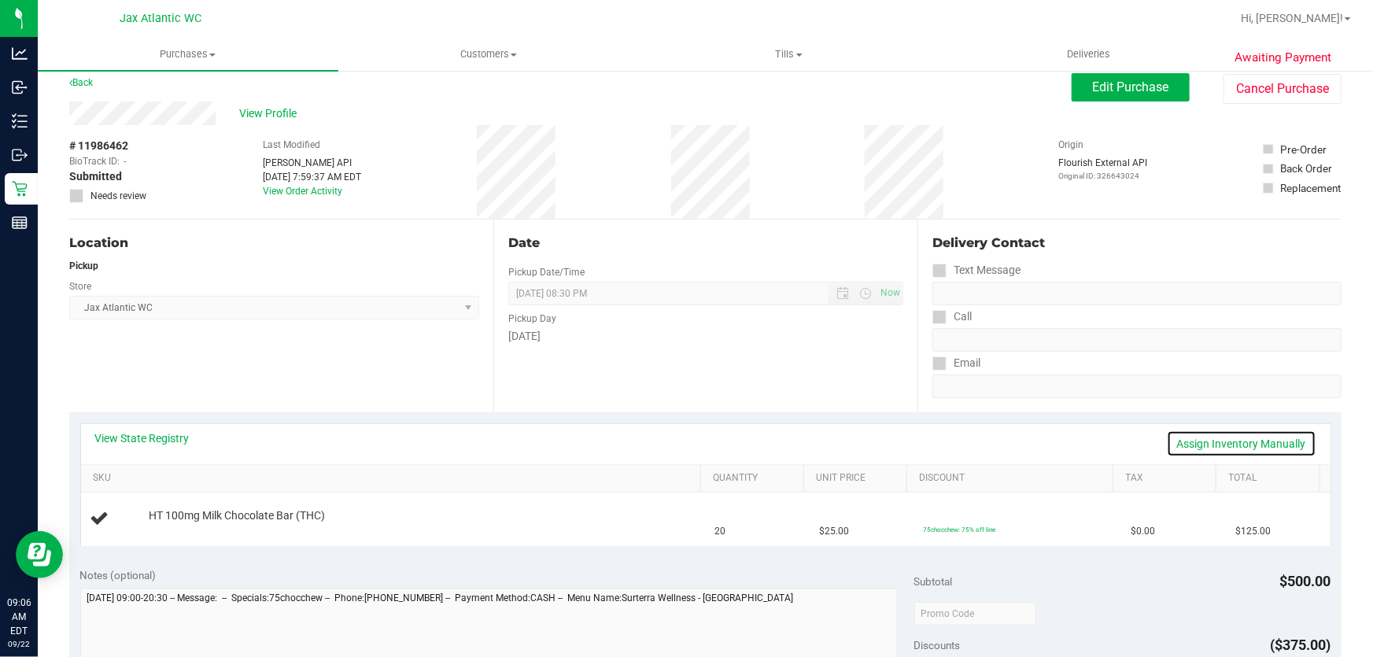
click at [1168, 441] on link "Assign Inventory Manually" at bounding box center [1241, 443] width 149 height 27
click at [179, 530] on link "Add Package" at bounding box center [177, 526] width 57 height 11
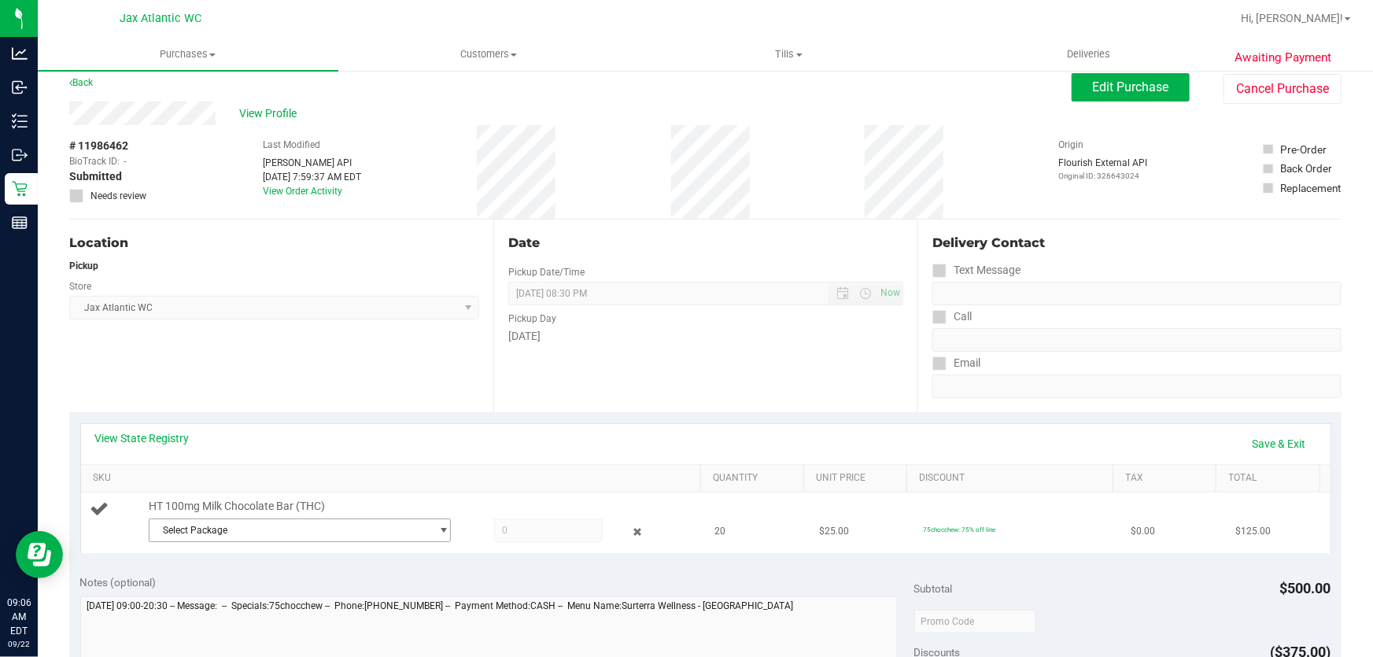
click at [229, 529] on span "Select Package" at bounding box center [289, 530] width 281 height 22
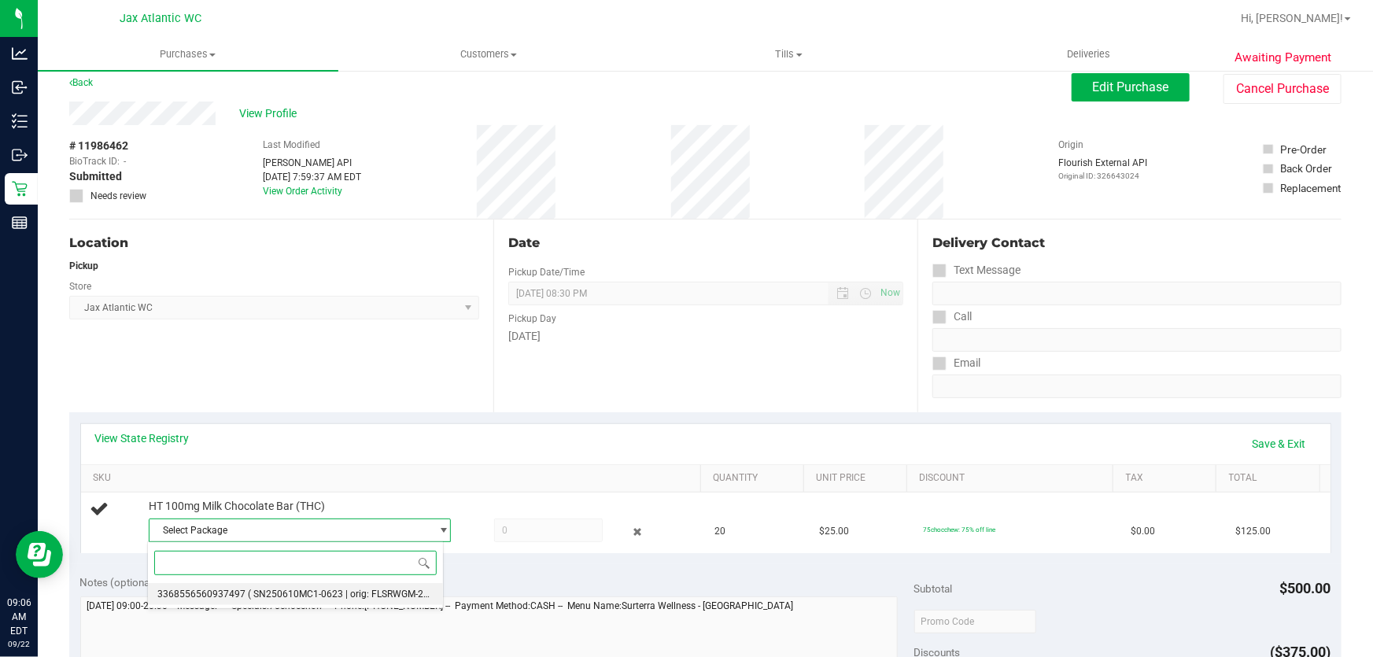
click at [236, 594] on span "3368556560937497" at bounding box center [201, 594] width 88 height 11
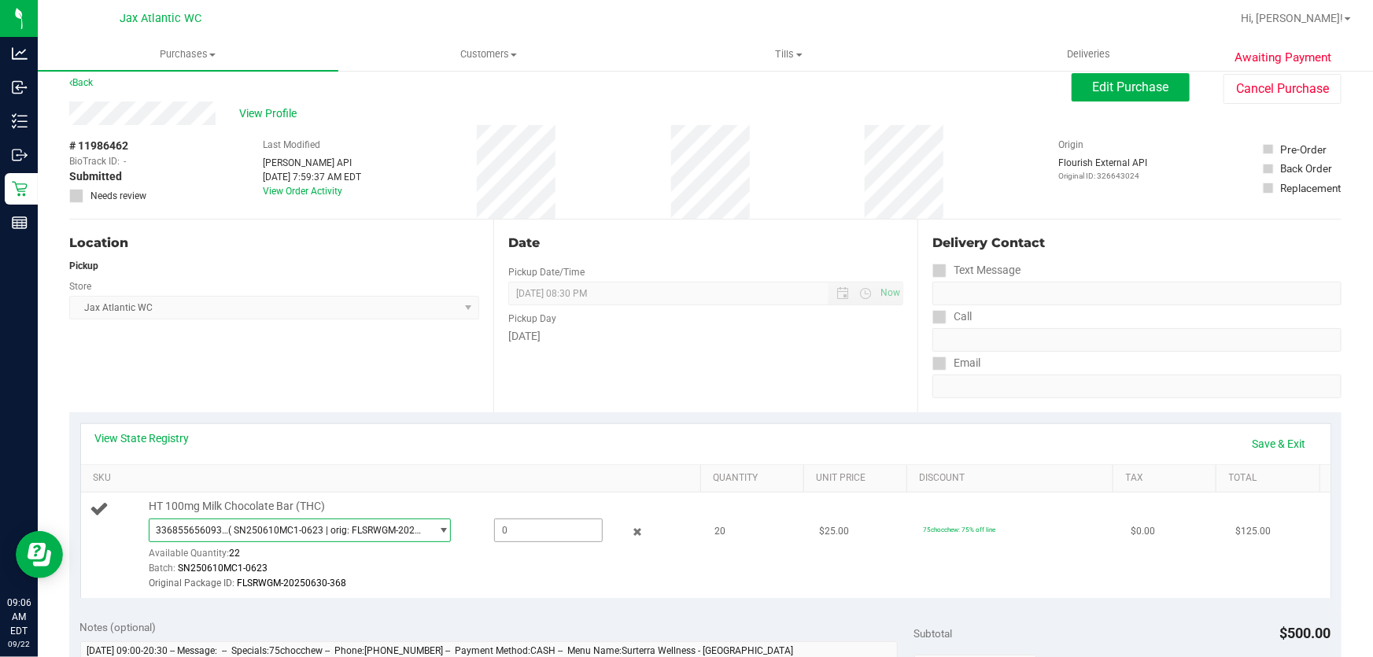
click at [511, 534] on span at bounding box center [548, 531] width 109 height 24
type input "20"
type input "20.0000"
click at [498, 439] on div "View State Registry Save & Exit" at bounding box center [705, 443] width 1221 height 27
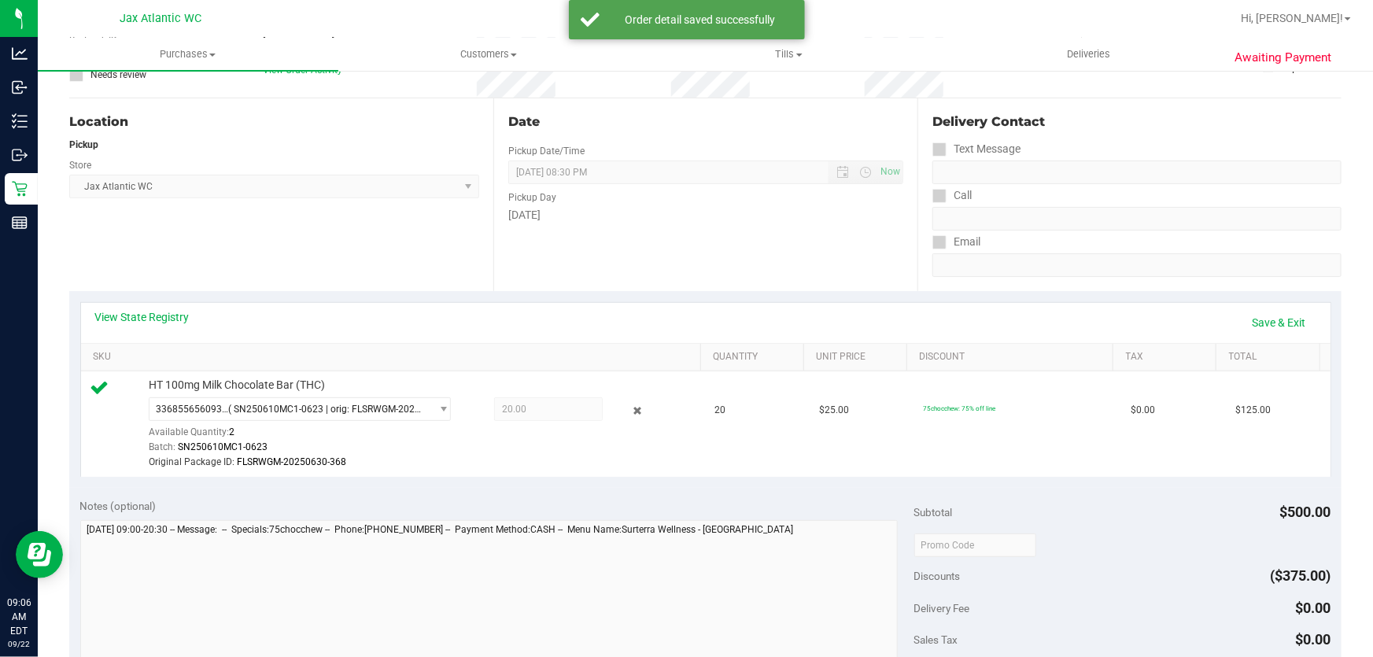
scroll to position [155, 0]
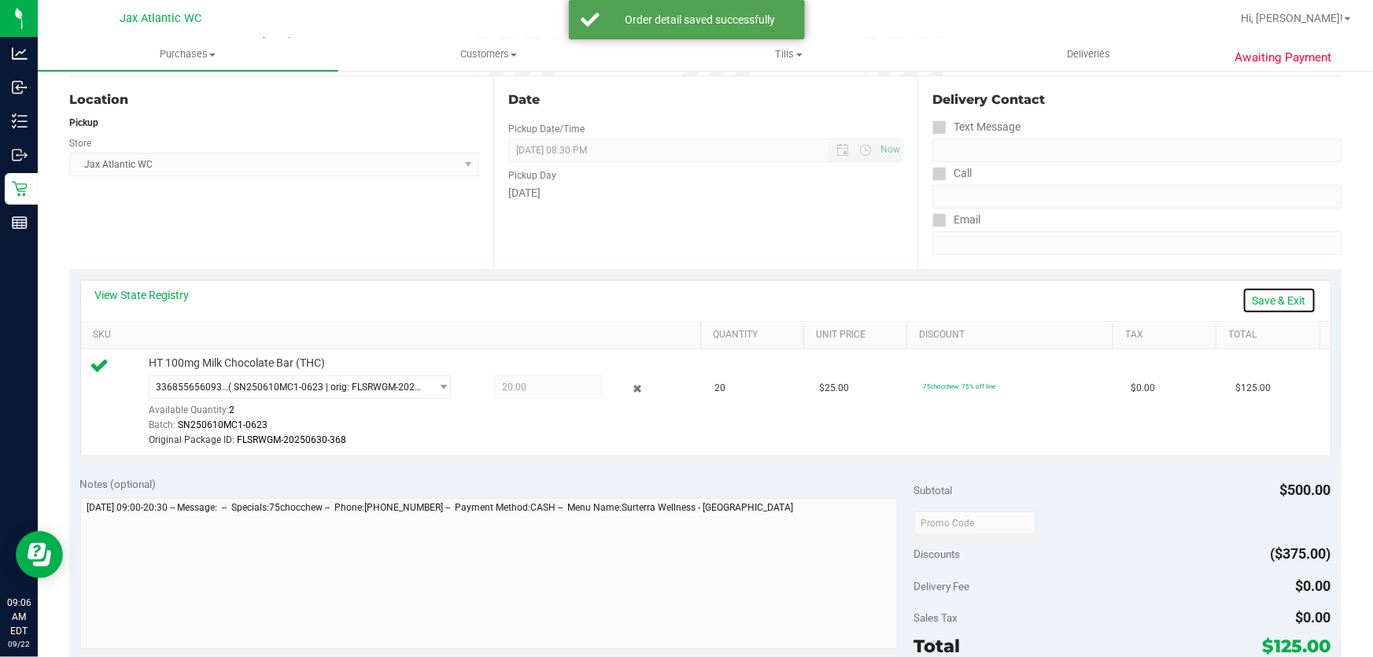
click at [1273, 305] on link "Save & Exit" at bounding box center [1279, 300] width 74 height 27
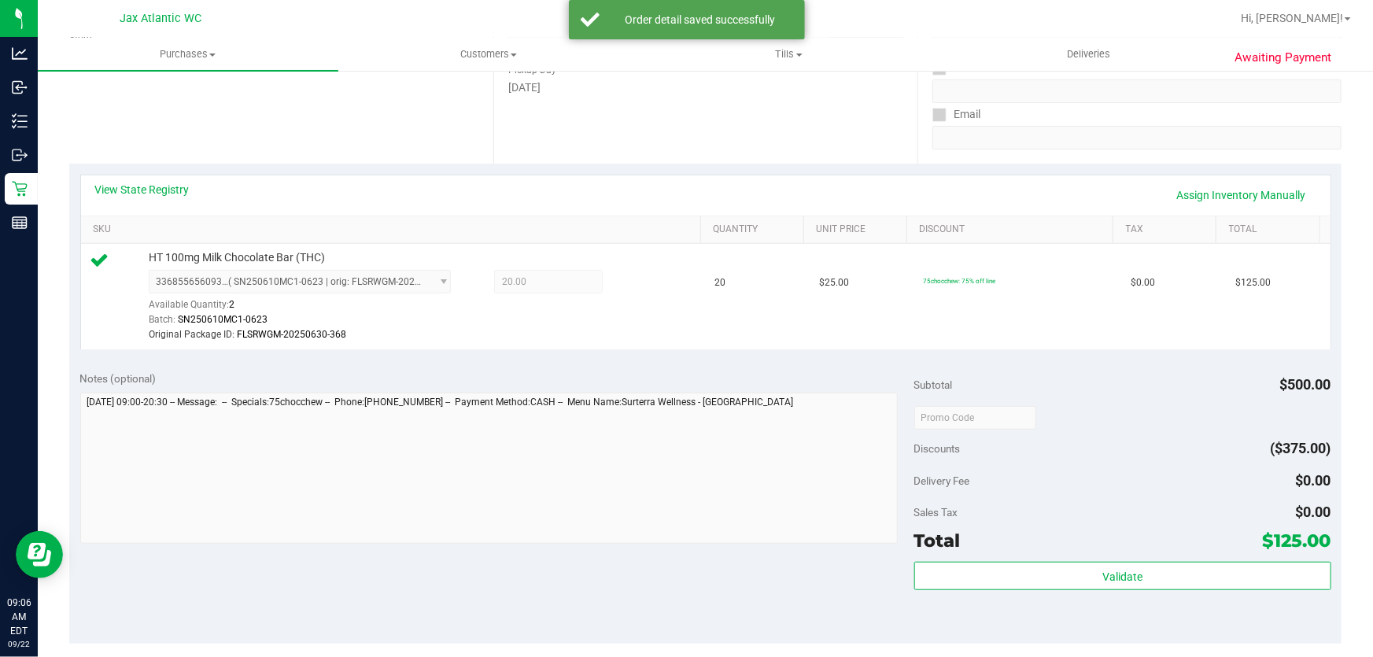
scroll to position [441, 0]
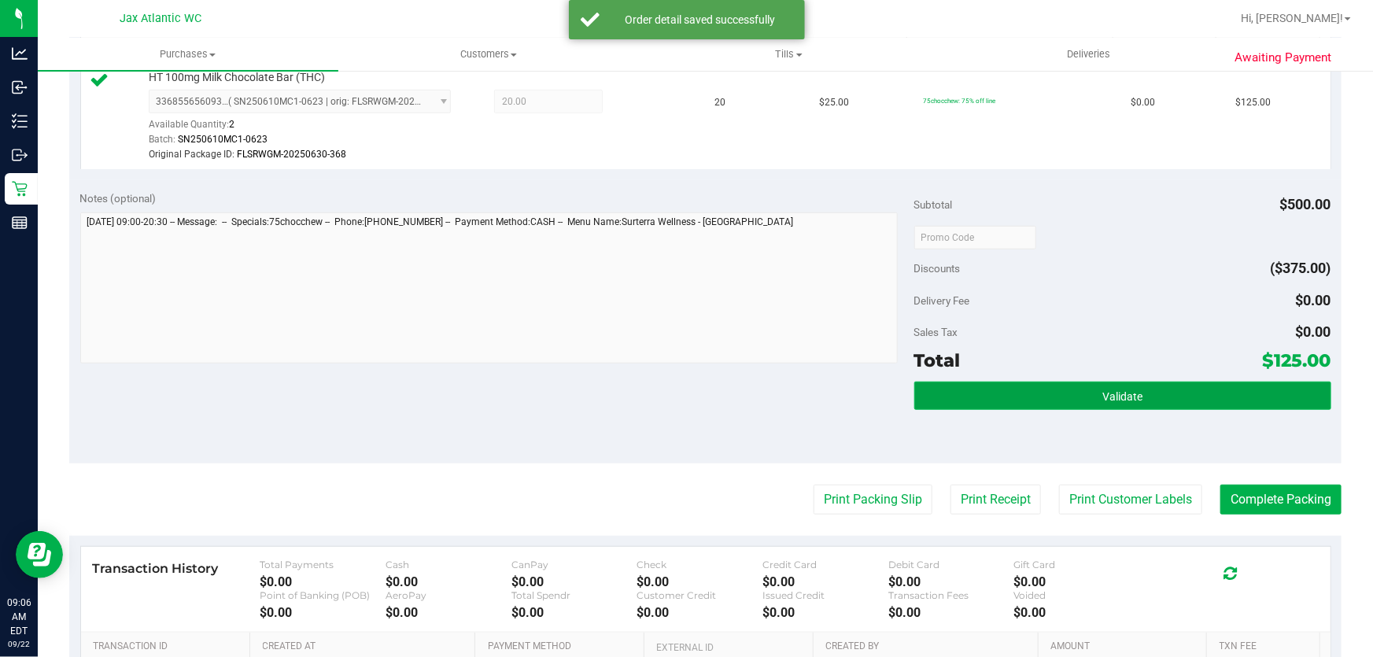
click at [1141, 403] on button "Validate" at bounding box center [1122, 396] width 417 height 28
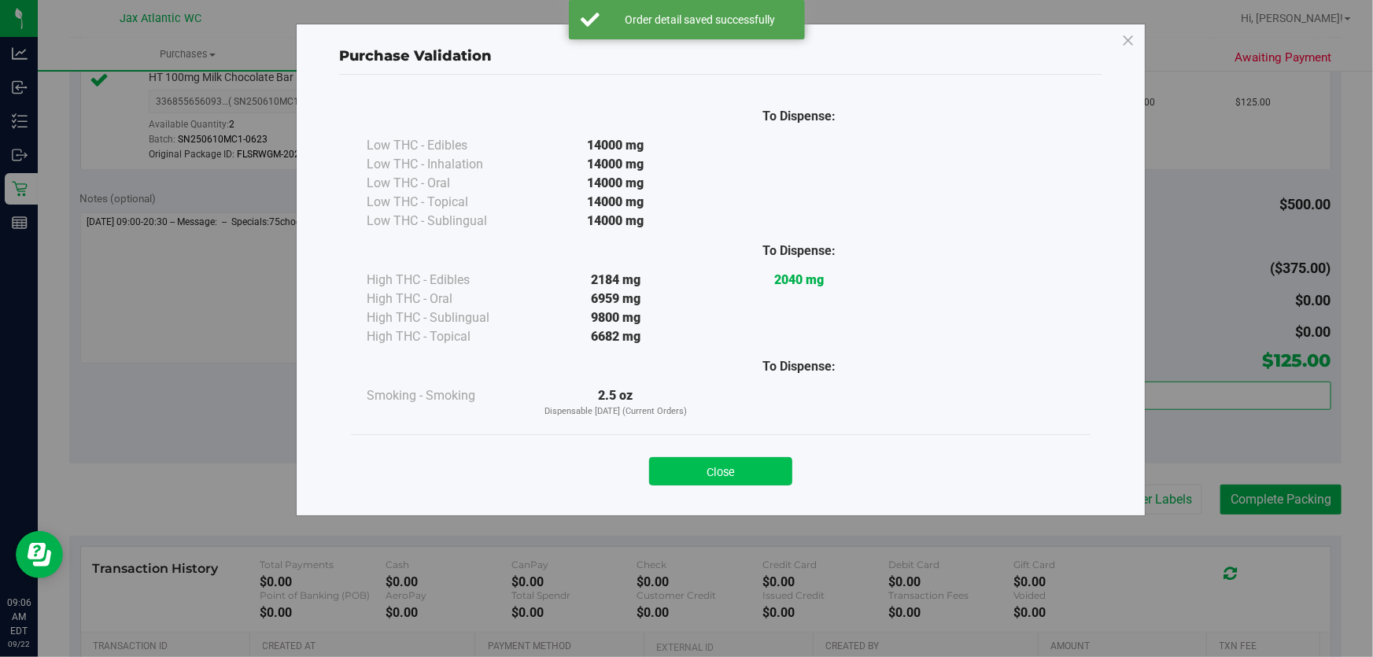
click at [723, 460] on button "Close" at bounding box center [720, 471] width 143 height 28
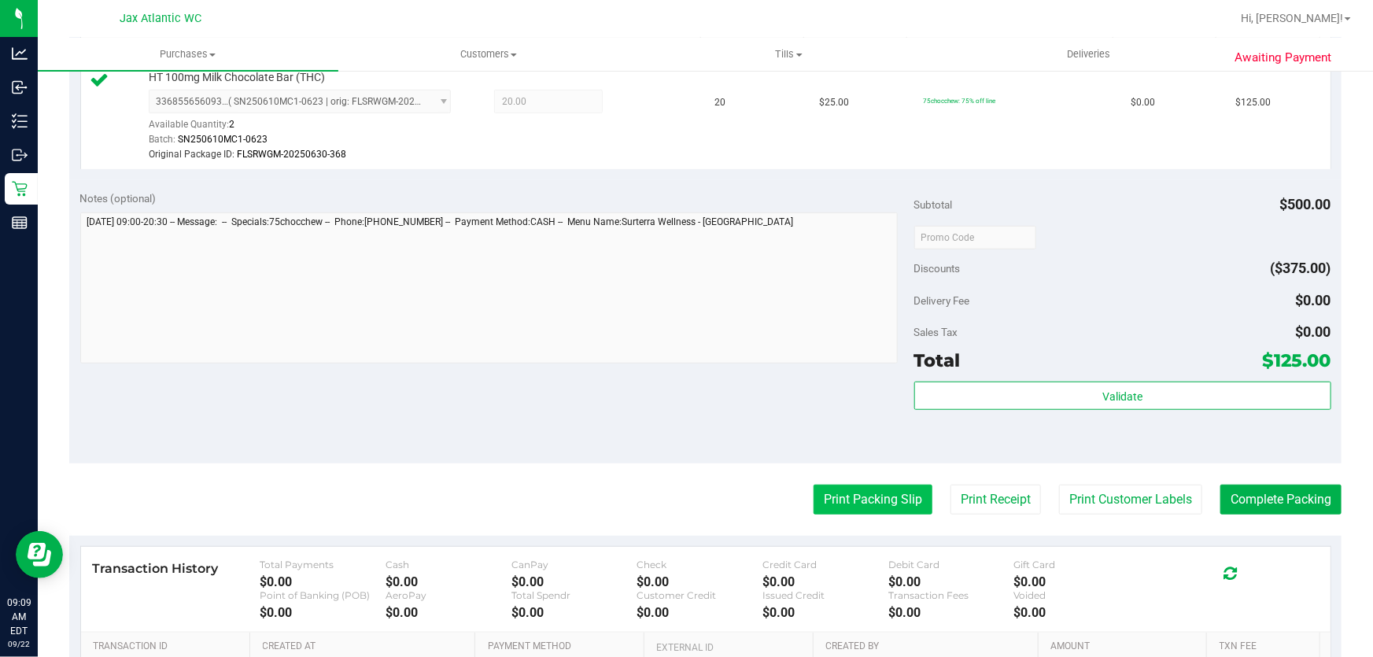
click at [828, 485] on button "Print Packing Slip" at bounding box center [873, 500] width 119 height 30
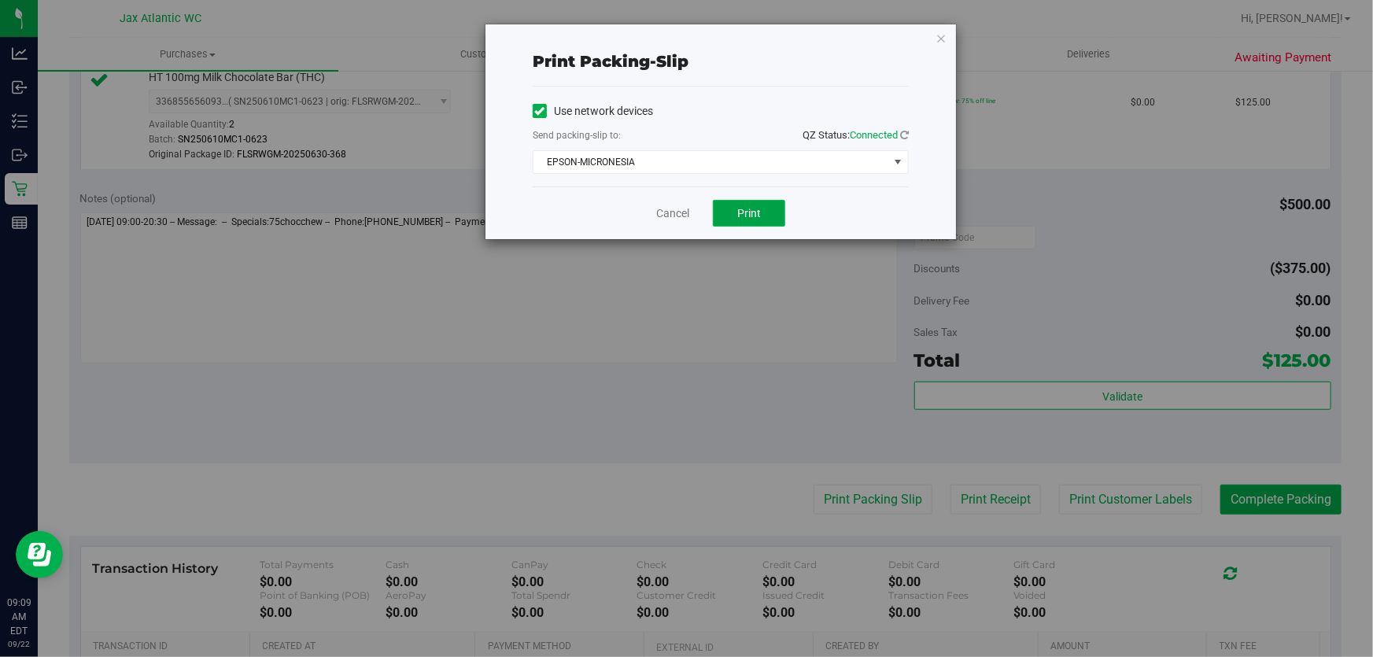
click at [759, 212] on span "Print" at bounding box center [749, 213] width 24 height 13
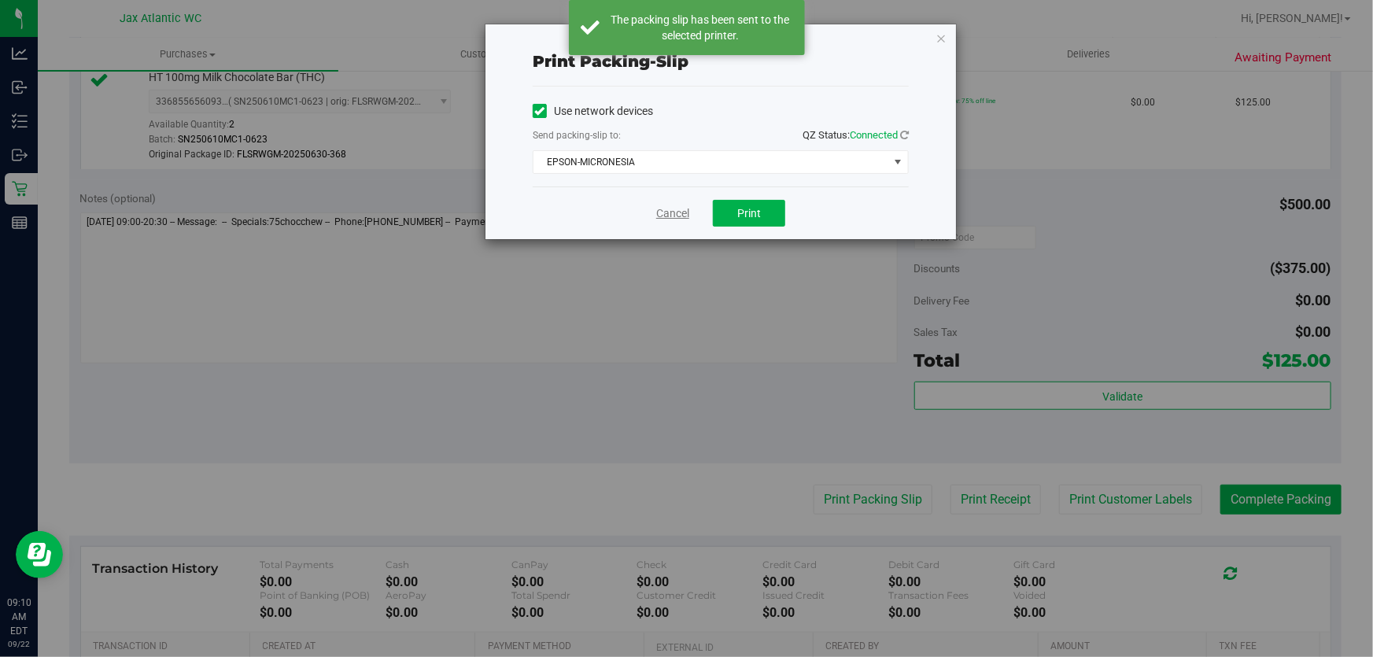
click at [669, 212] on link "Cancel" at bounding box center [672, 213] width 33 height 17
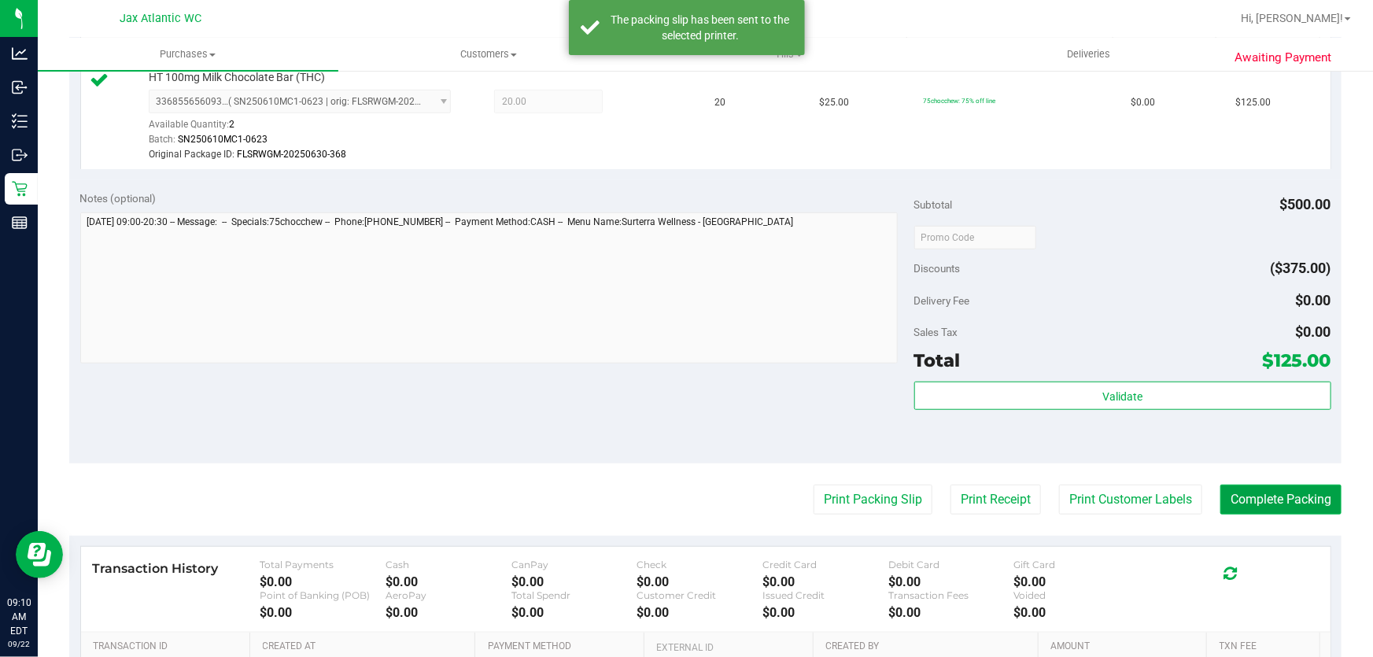
click at [1308, 496] on button "Complete Packing" at bounding box center [1280, 500] width 121 height 30
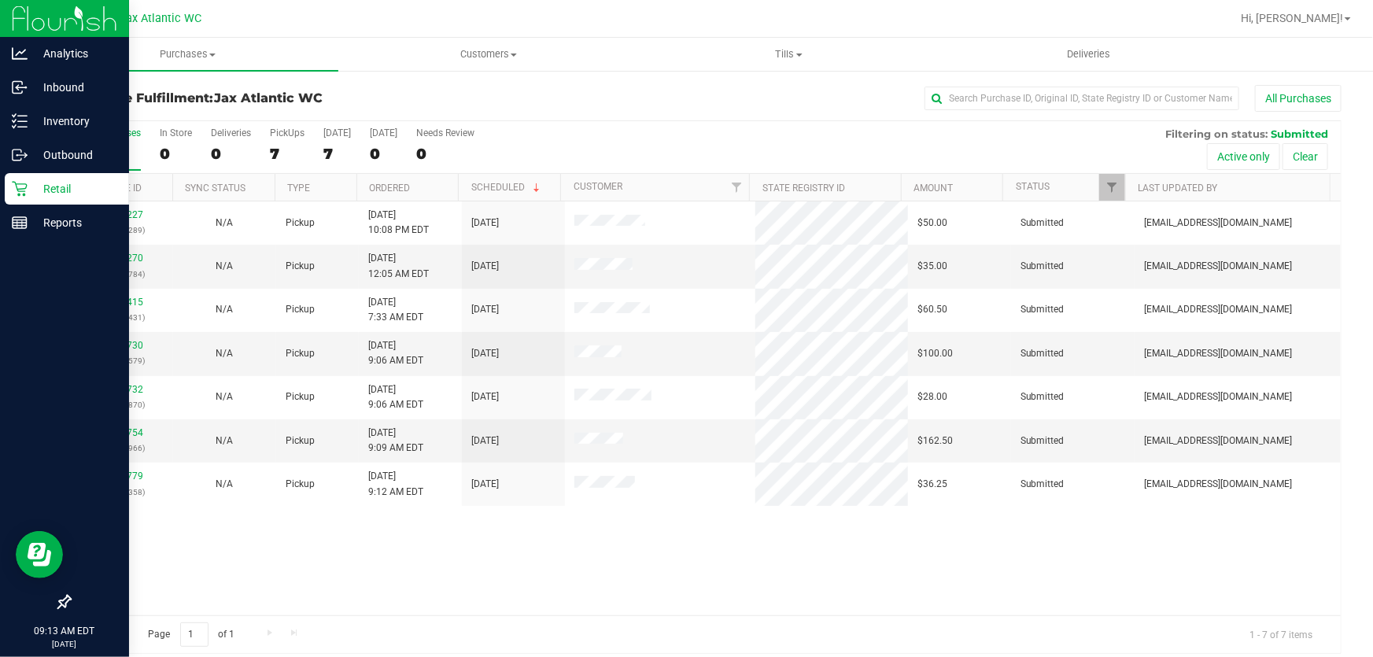
click at [42, 191] on p "Retail" at bounding box center [75, 188] width 94 height 19
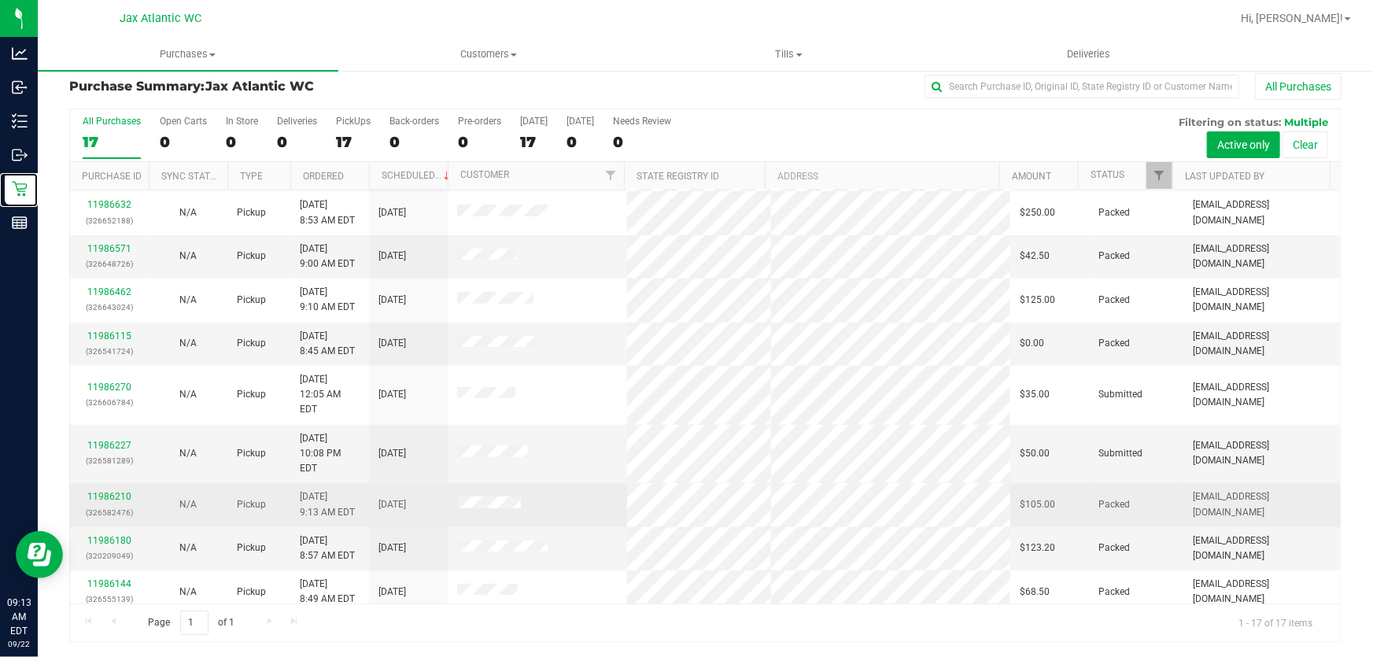
scroll to position [286, 0]
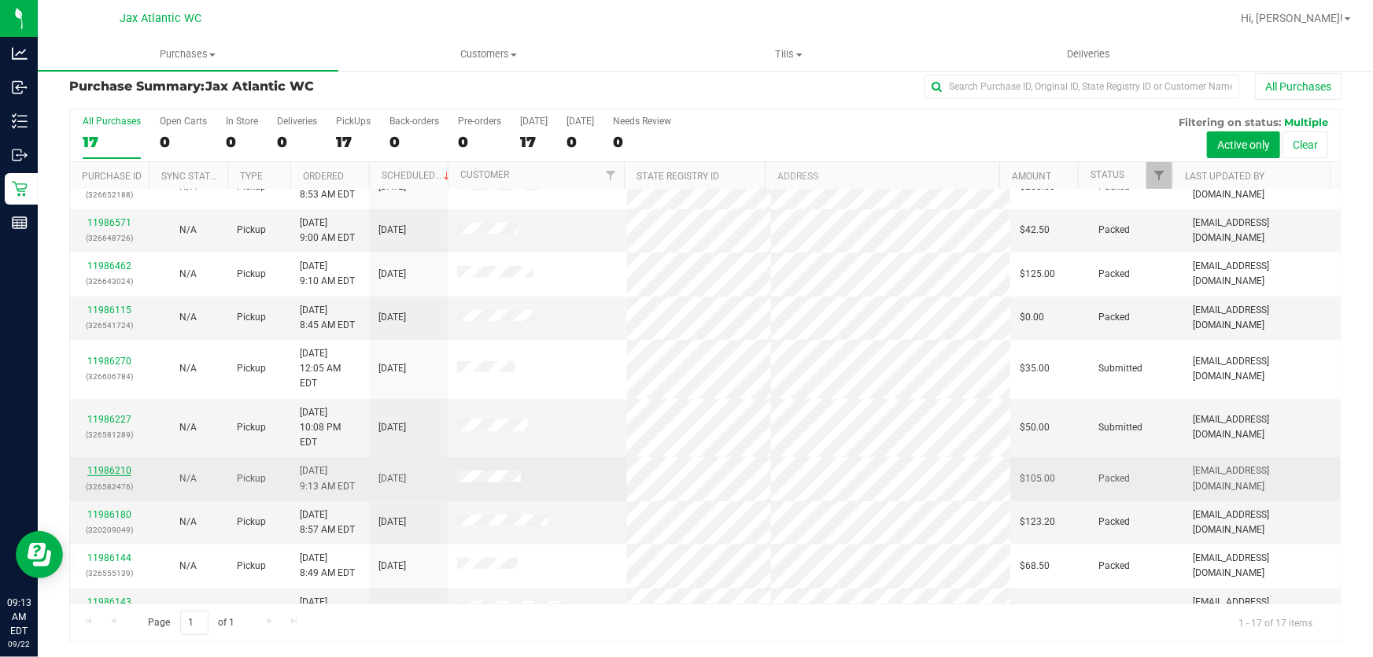
click at [111, 465] on link "11986210" at bounding box center [109, 470] width 44 height 11
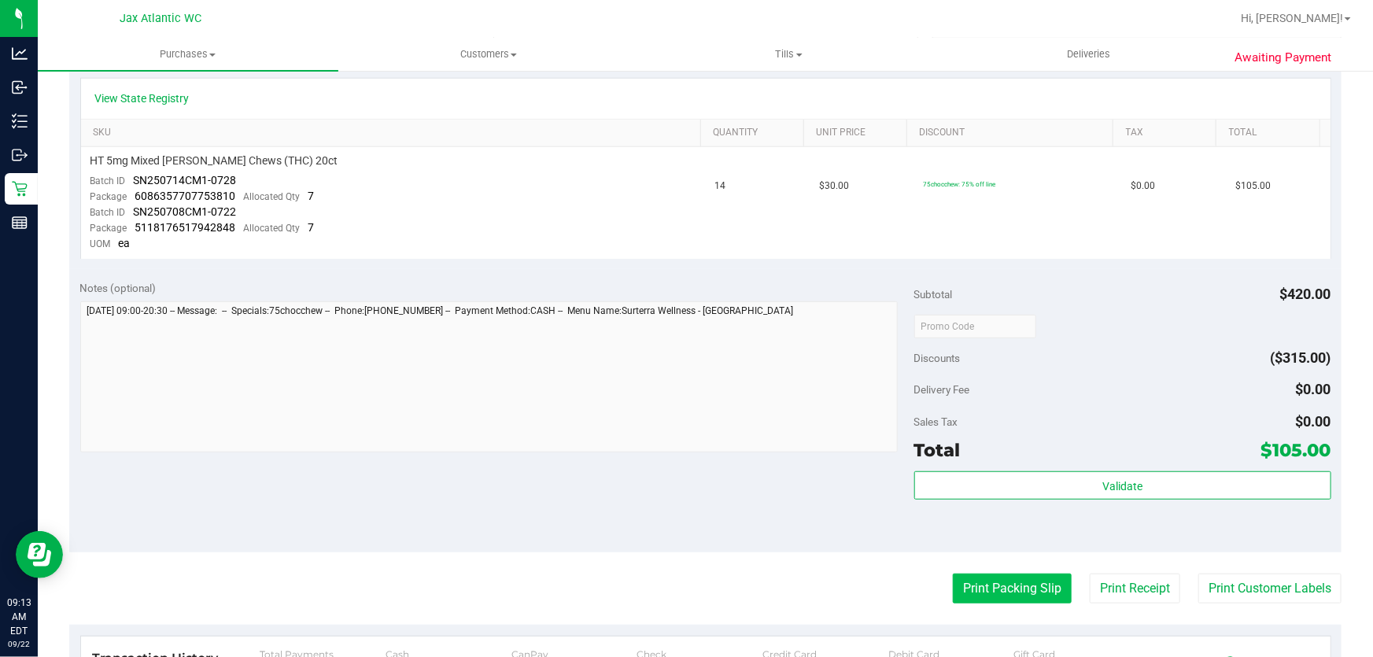
scroll to position [441, 0]
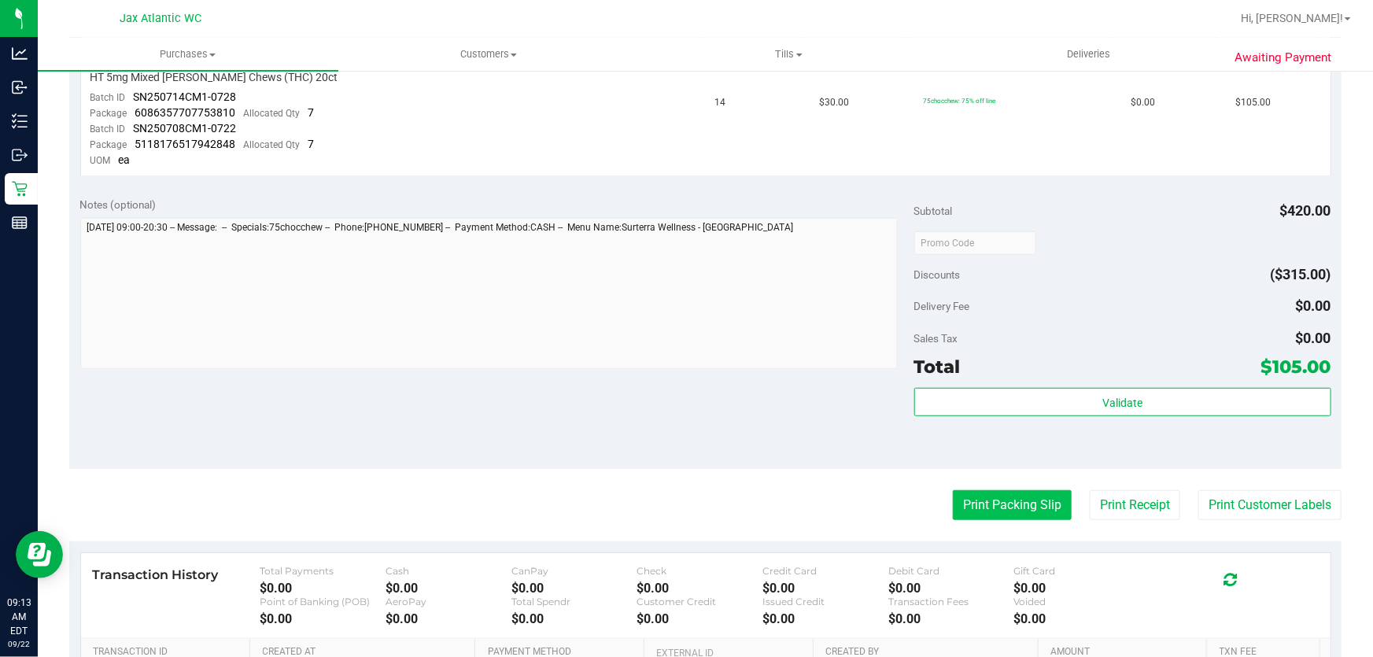
click at [985, 500] on button "Print Packing Slip" at bounding box center [1012, 505] width 119 height 30
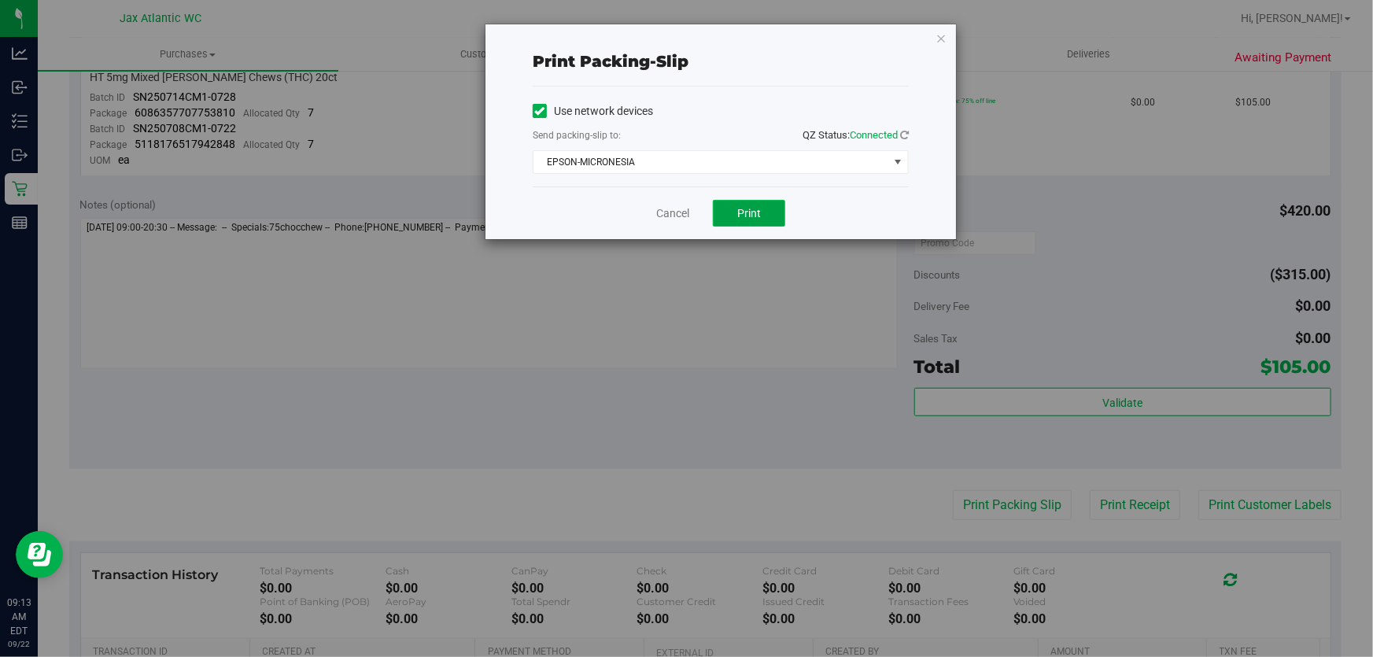
click at [748, 205] on button "Print" at bounding box center [749, 213] width 72 height 27
click at [670, 209] on link "Cancel" at bounding box center [672, 213] width 33 height 17
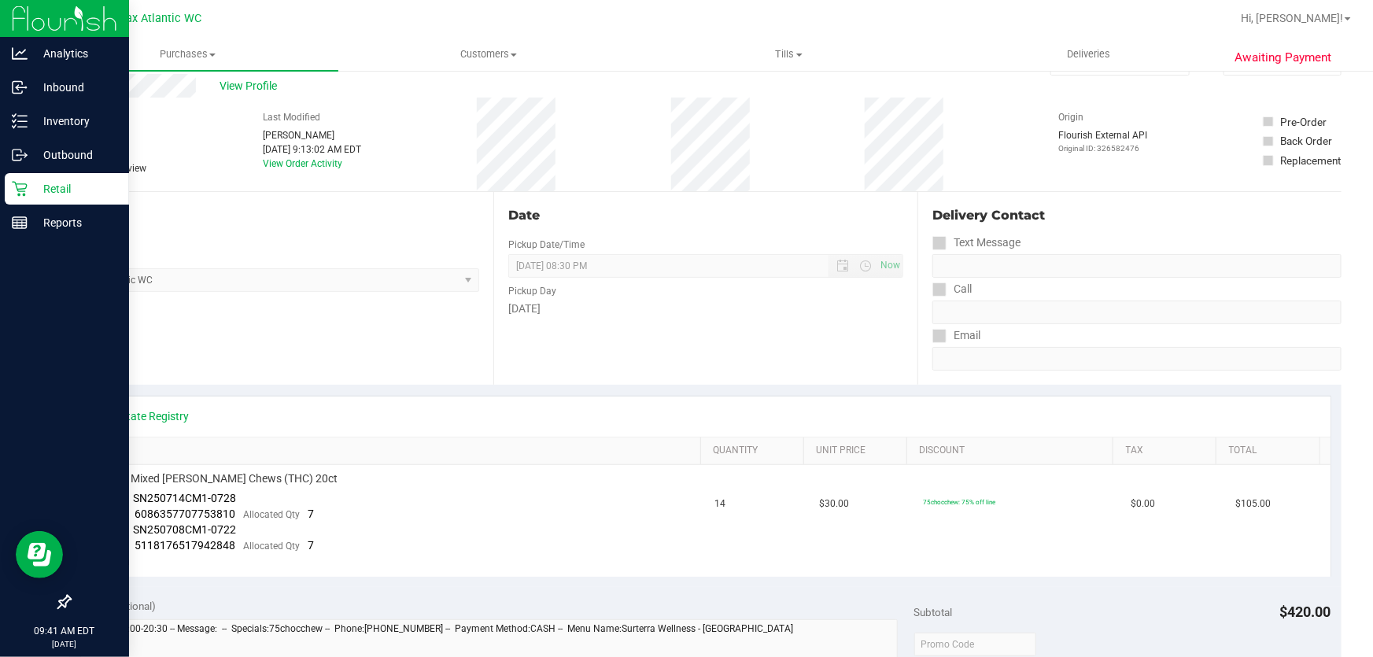
scroll to position [0, 0]
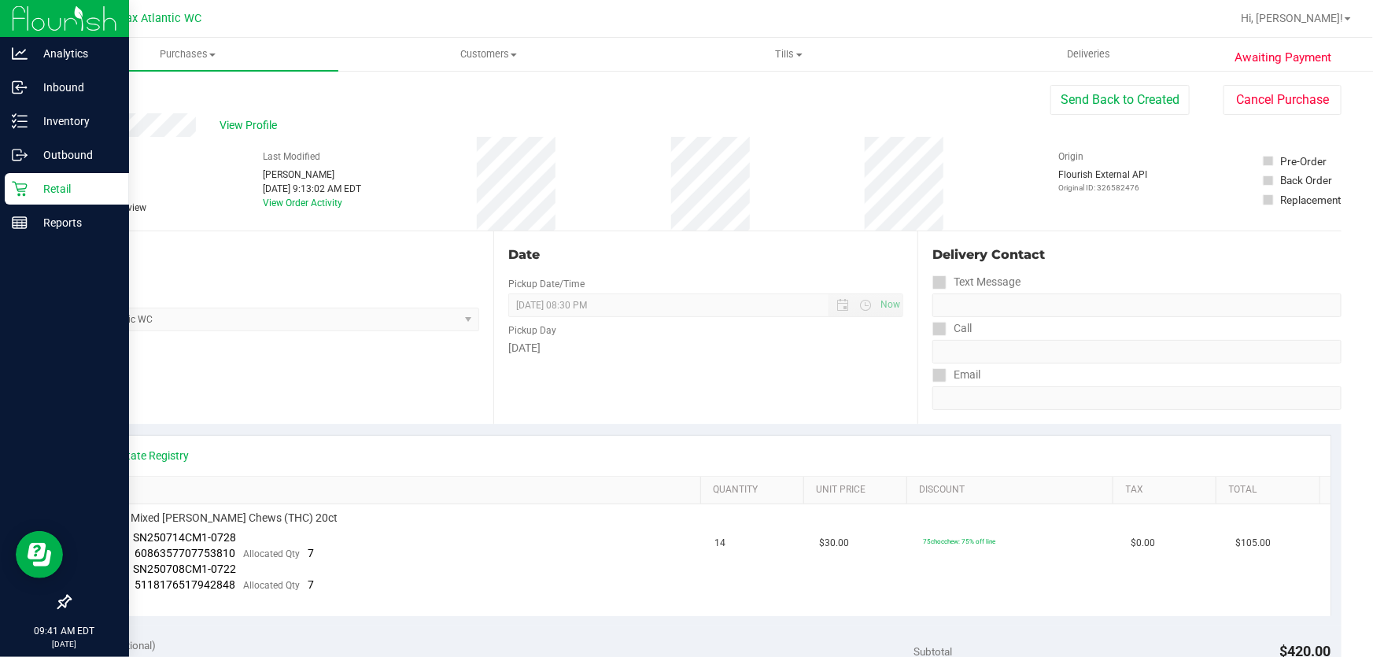
click at [30, 188] on p "Retail" at bounding box center [75, 188] width 94 height 19
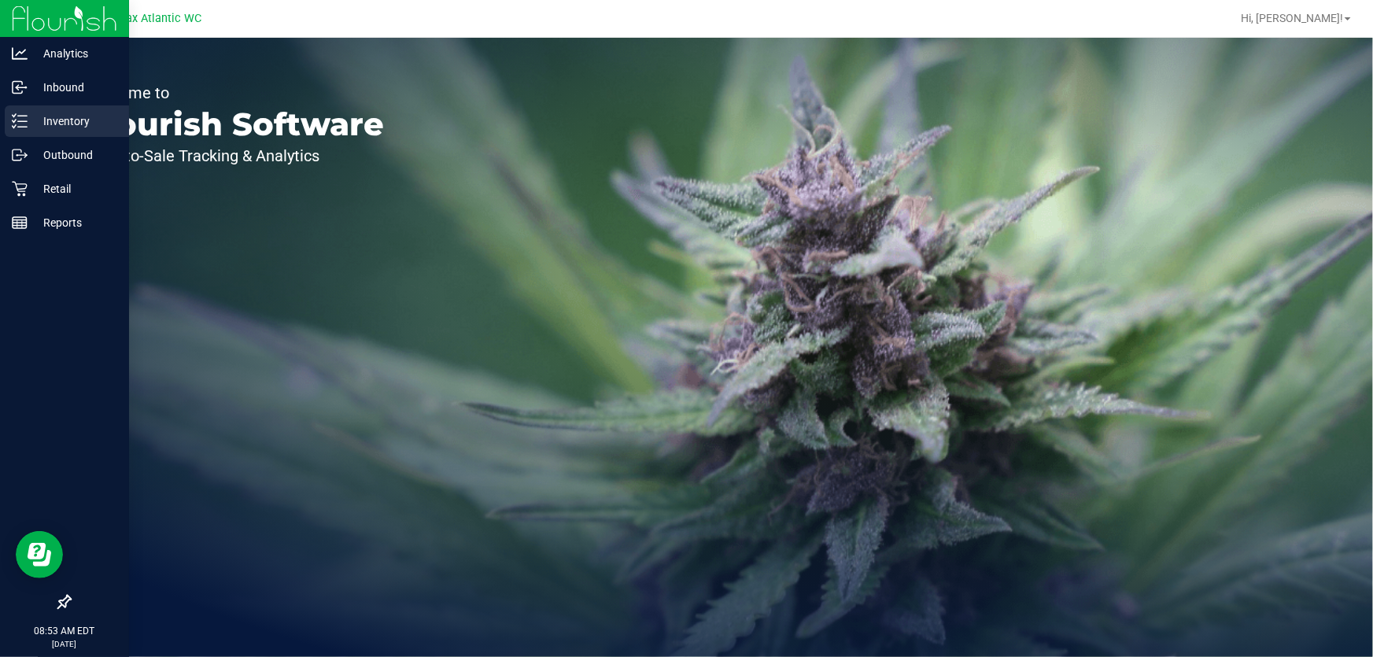
click at [18, 127] on icon at bounding box center [20, 121] width 16 height 16
